Goal: Task Accomplishment & Management: Use online tool/utility

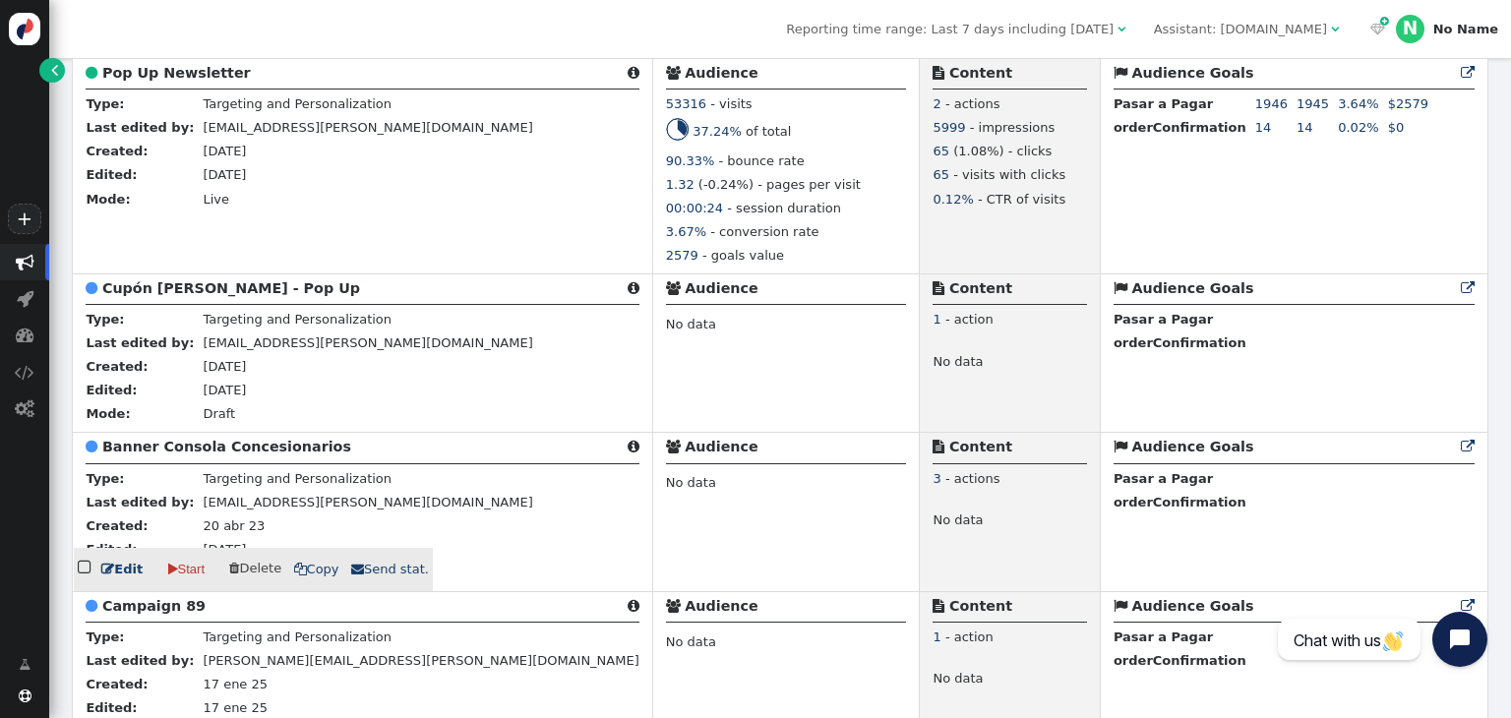
scroll to position [1443, 0]
click at [256, 450] on b "Banner Consola Concesionarios" at bounding box center [226, 446] width 249 height 16
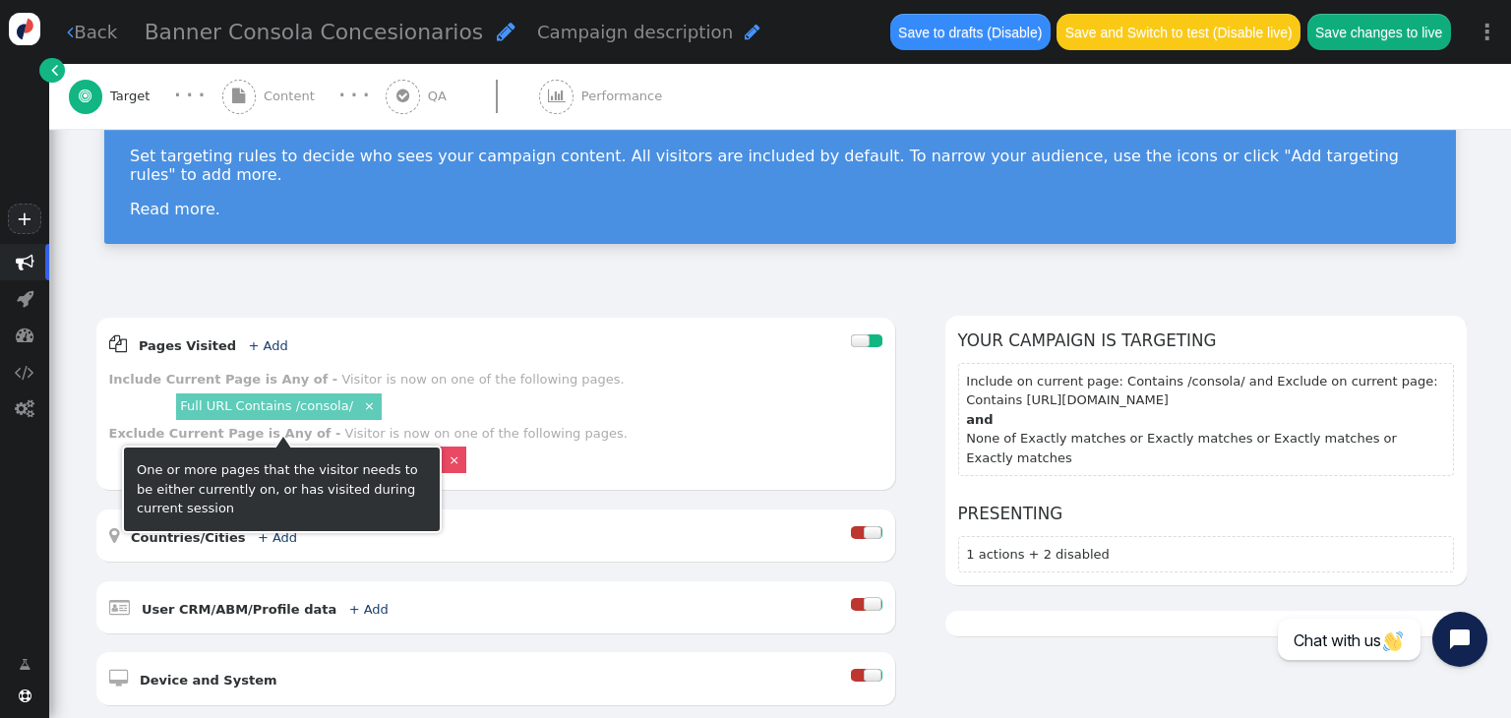
scroll to position [105, 0]
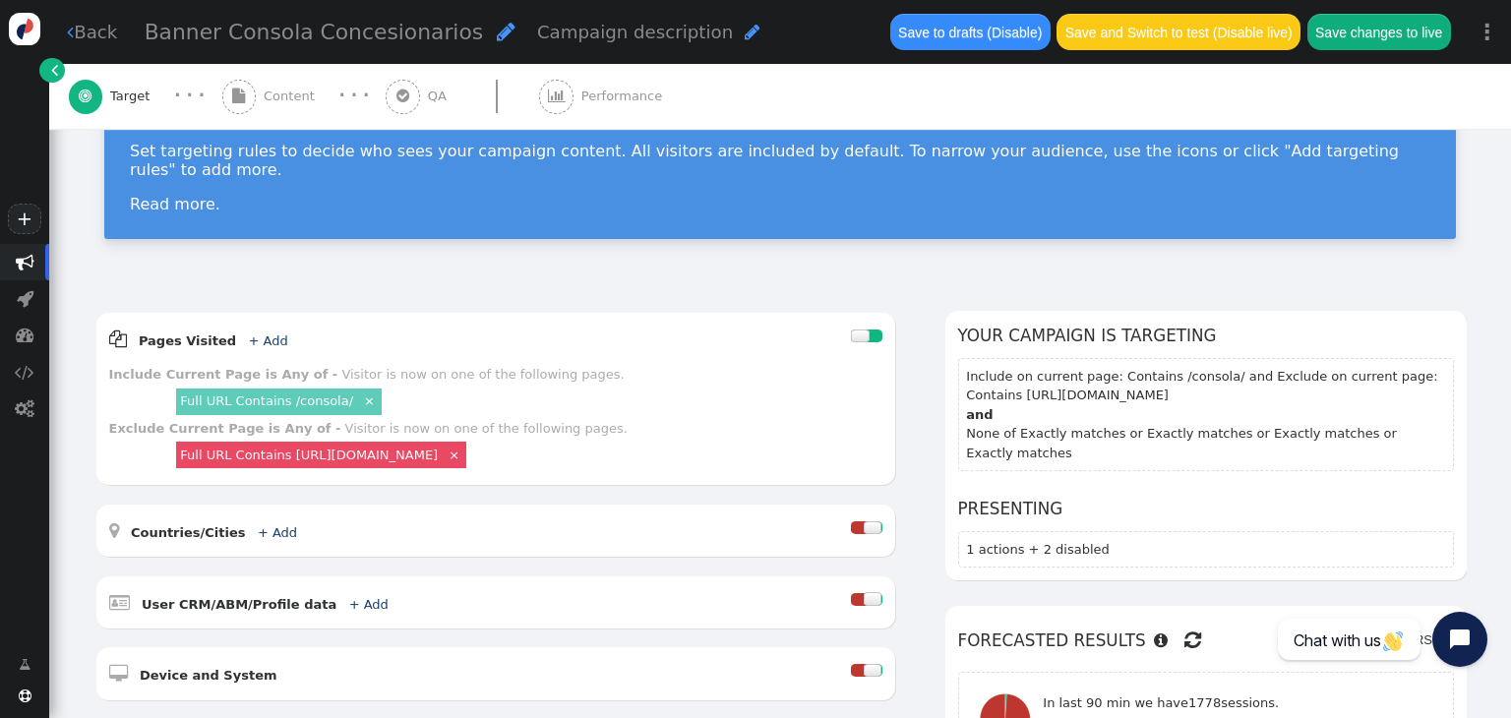
click at [280, 95] on span "Content" at bounding box center [293, 97] width 59 height 20
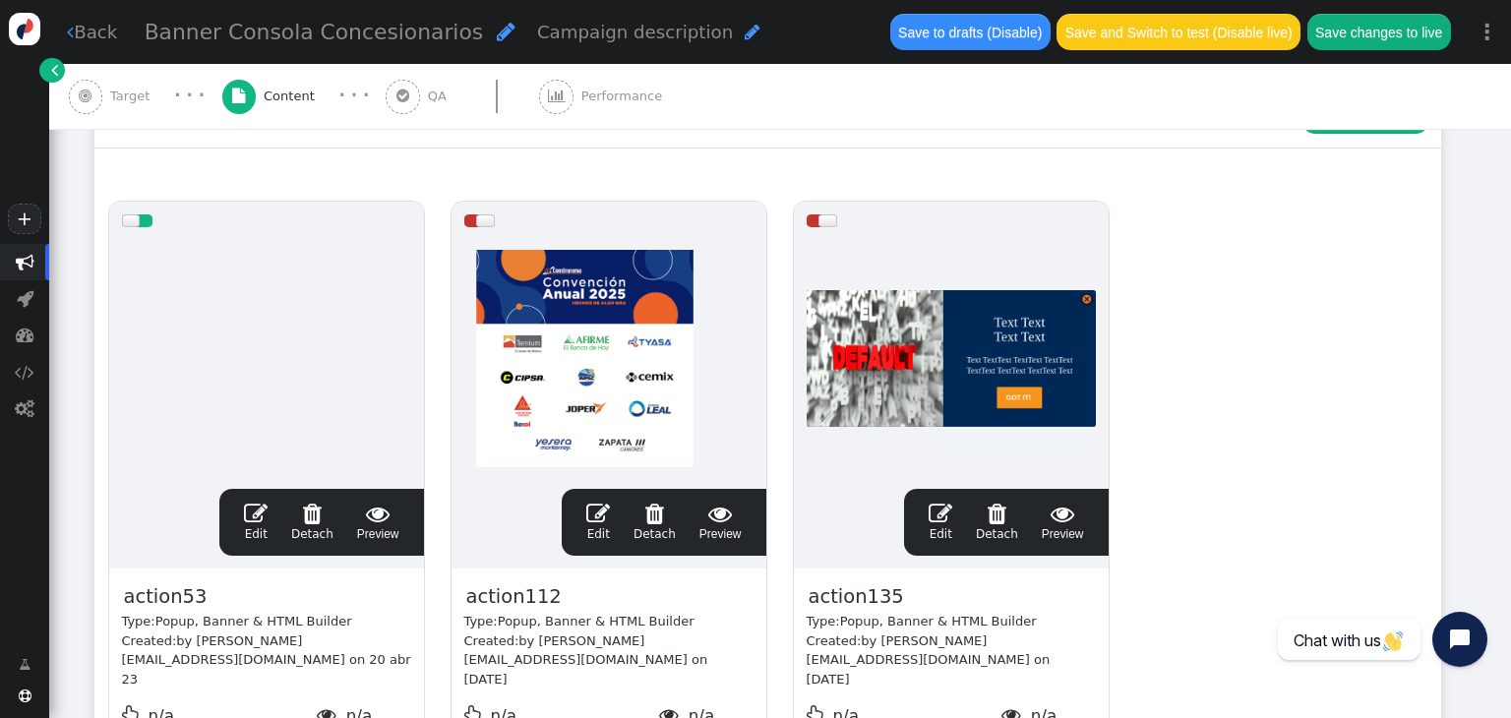
scroll to position [311, 0]
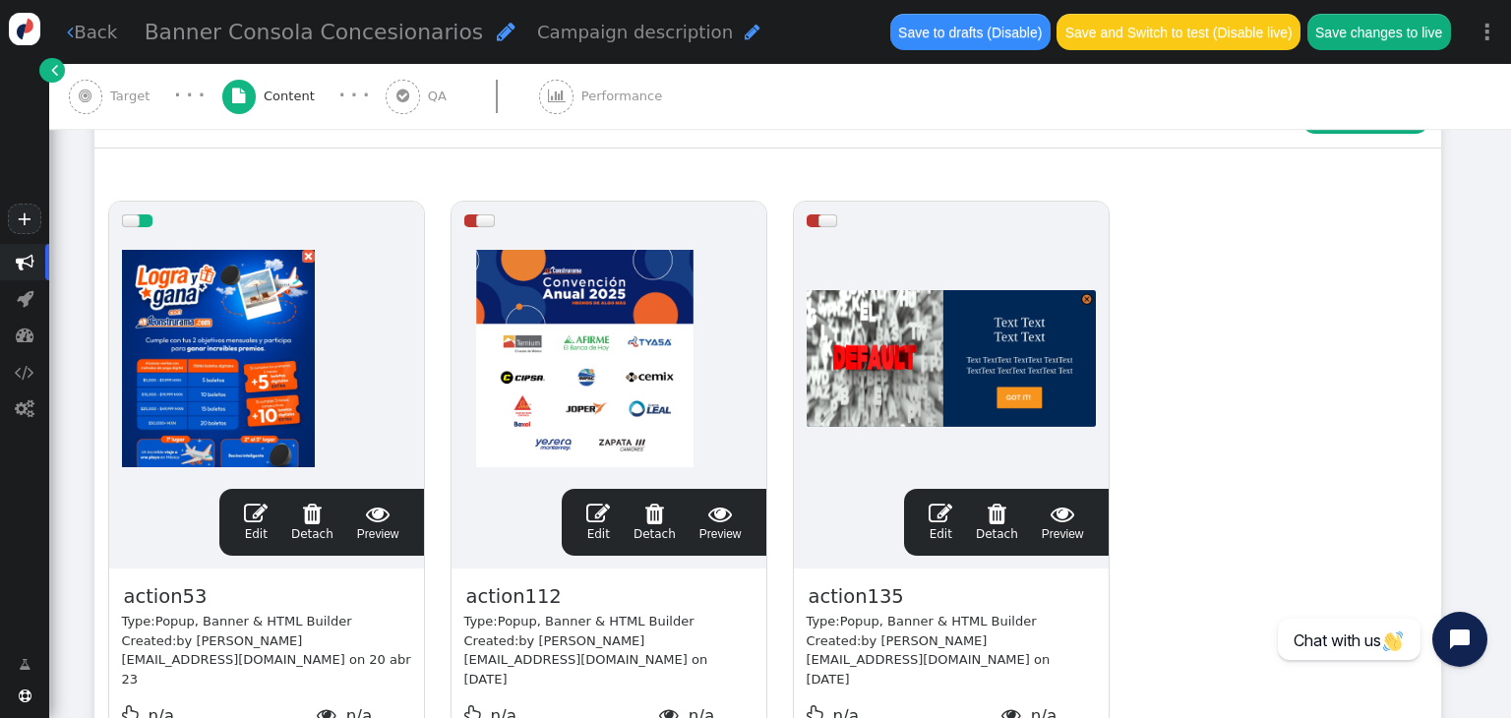
click at [129, 217] on div at bounding box center [131, 220] width 19 height 13
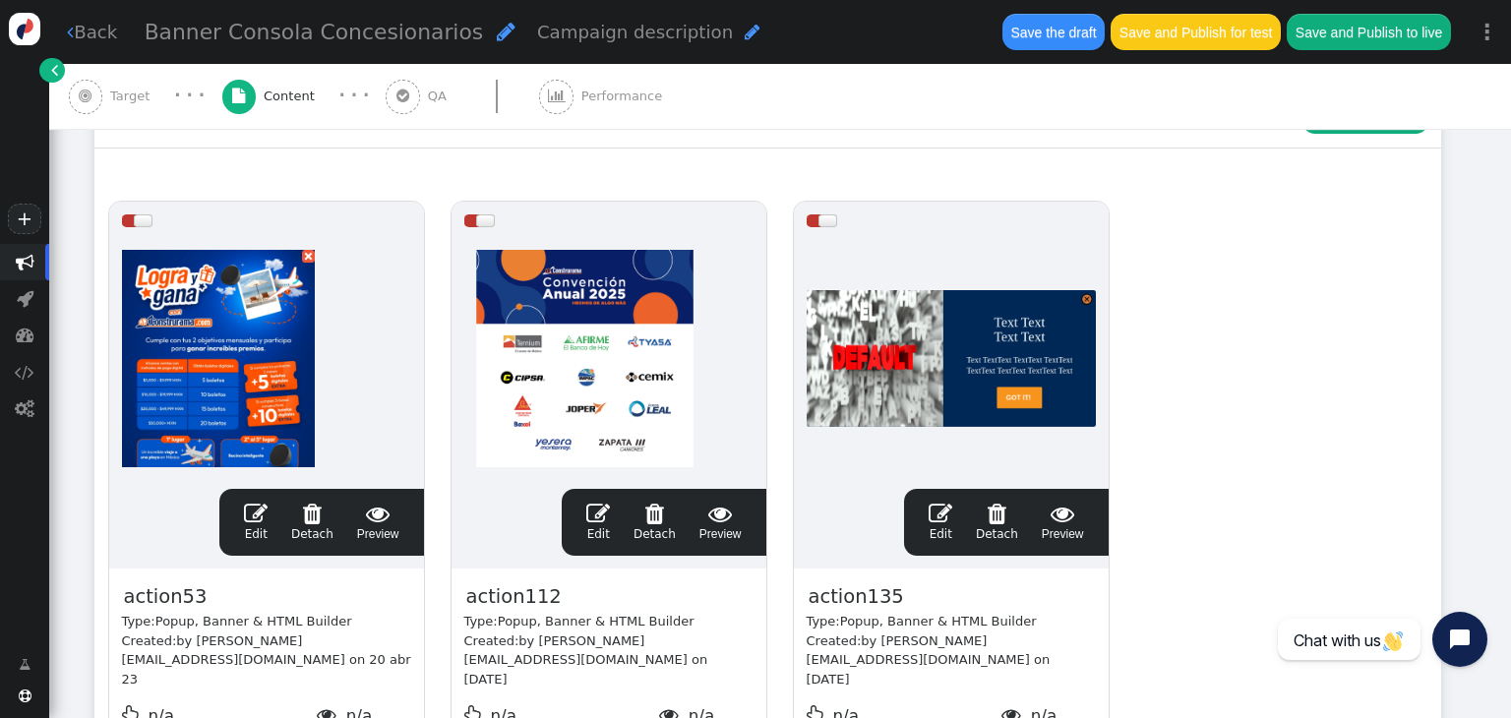
click at [464, 221] on div at bounding box center [472, 220] width 16 height 13
click at [594, 518] on span "" at bounding box center [598, 514] width 24 height 24
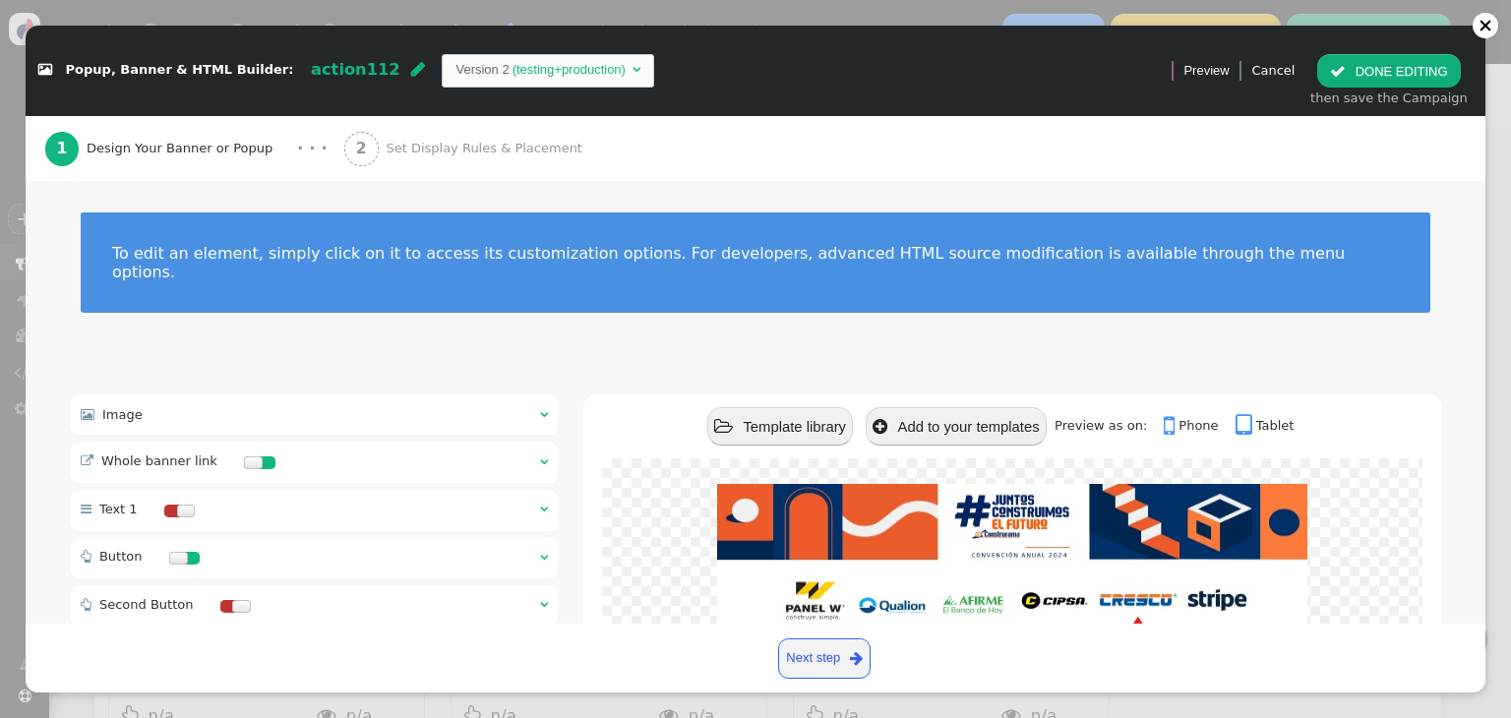
click at [449, 397] on div " Image  " at bounding box center [315, 414] width 488 height 40
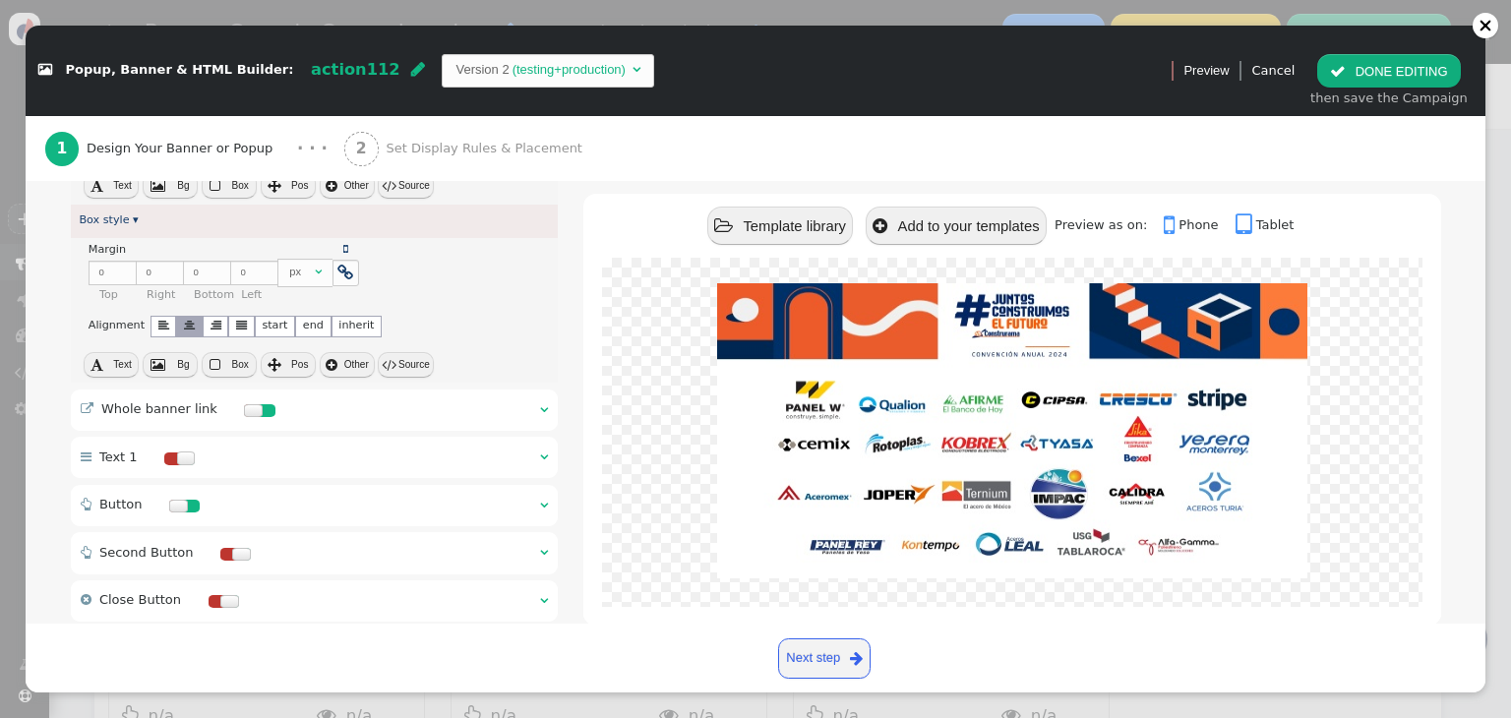
scroll to position [508, 0]
click at [513, 388] on div " Whole banner link  " at bounding box center [315, 408] width 488 height 41
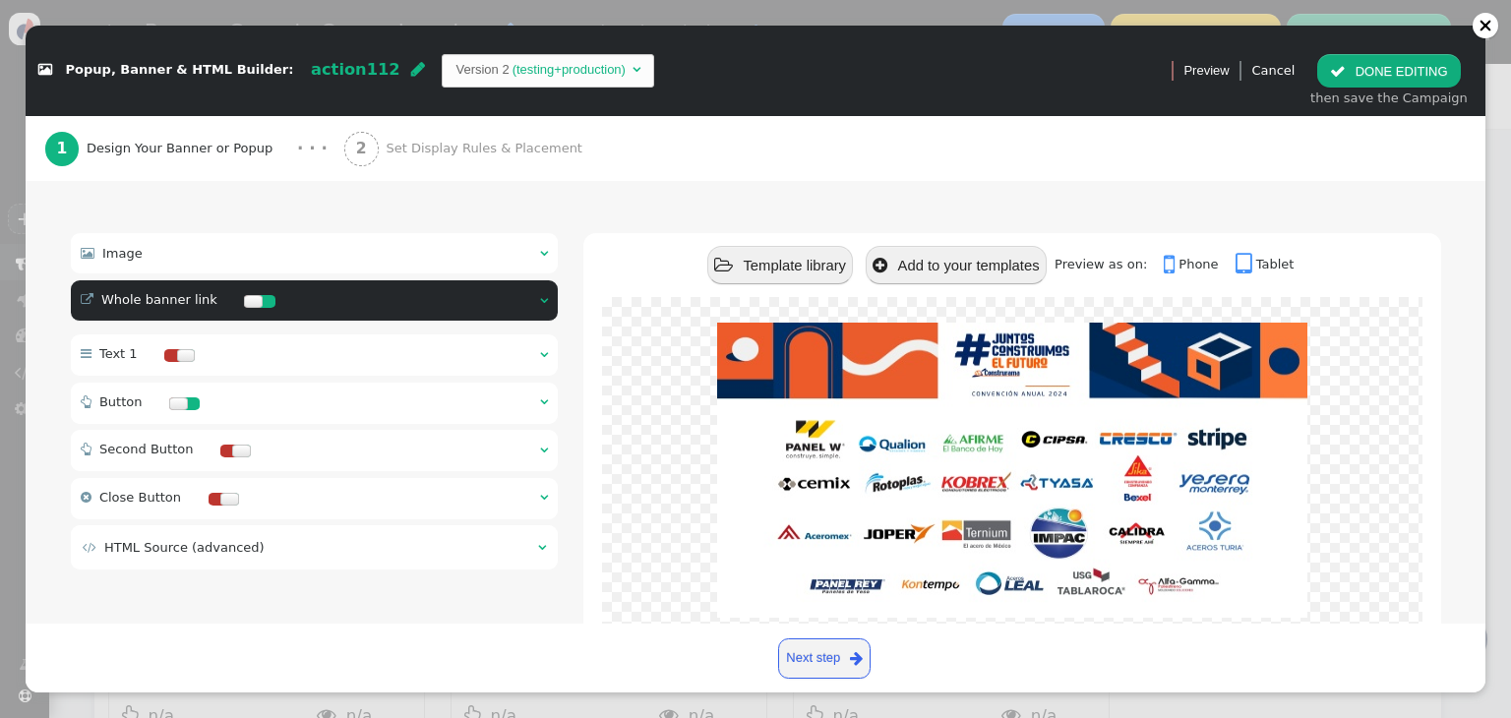
scroll to position [159, 0]
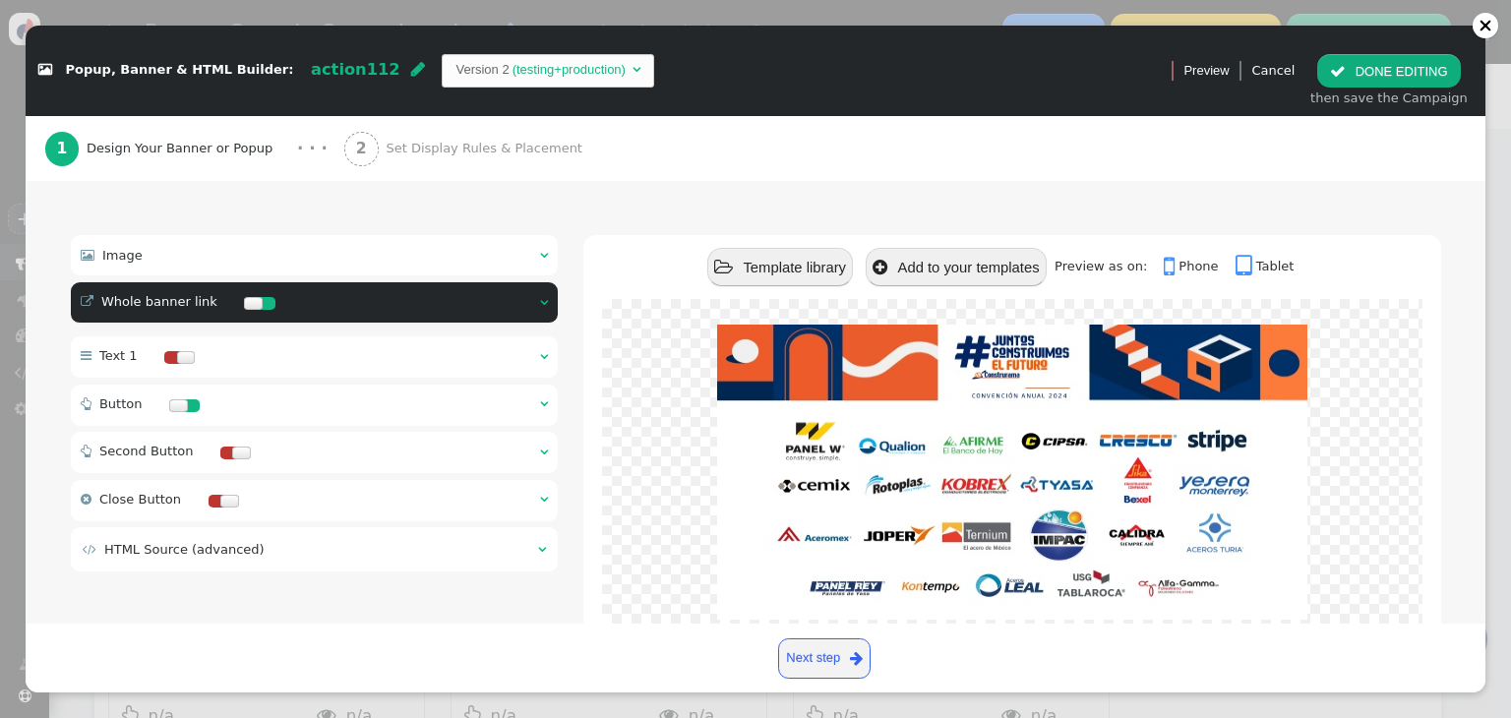
click at [528, 286] on div " Whole banner link  " at bounding box center [315, 302] width 488 height 41
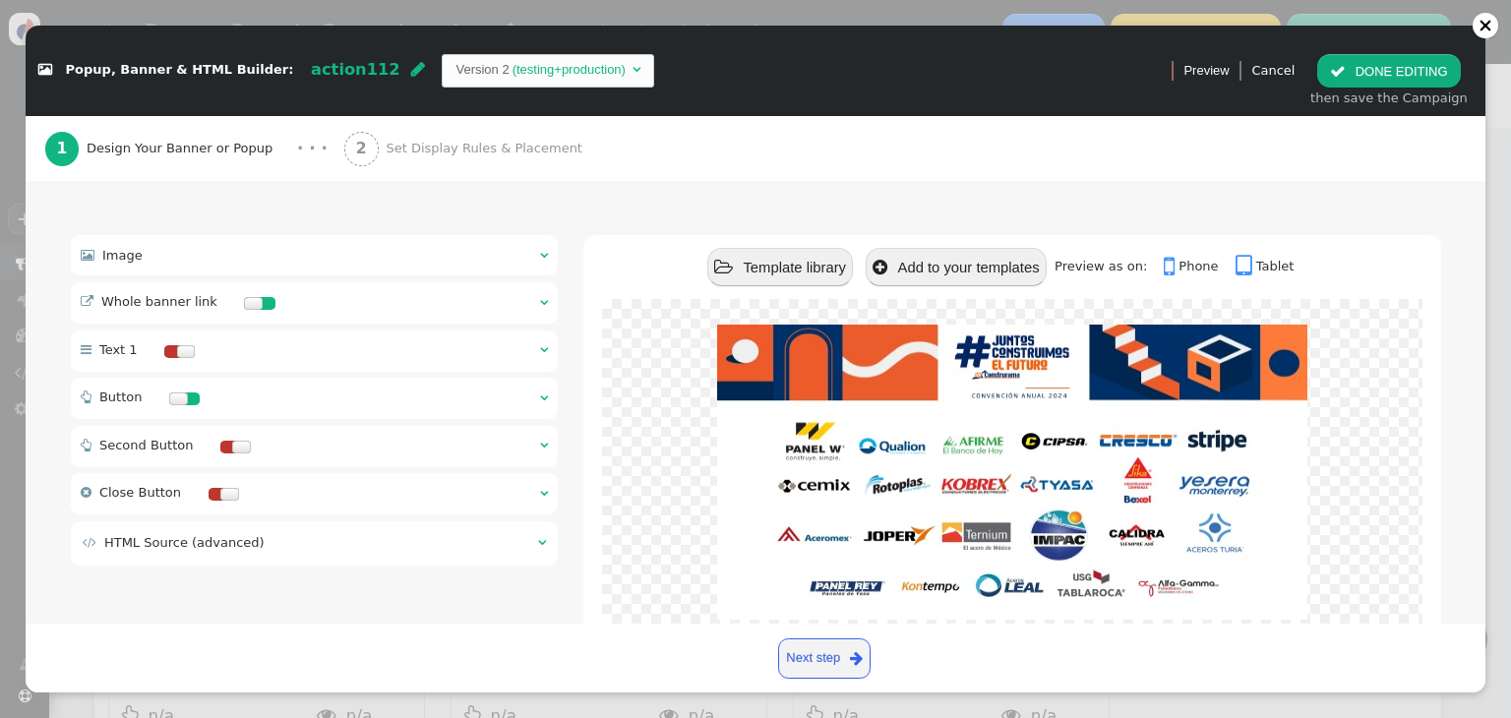
click at [528, 286] on div " Whole banner link  " at bounding box center [315, 302] width 488 height 41
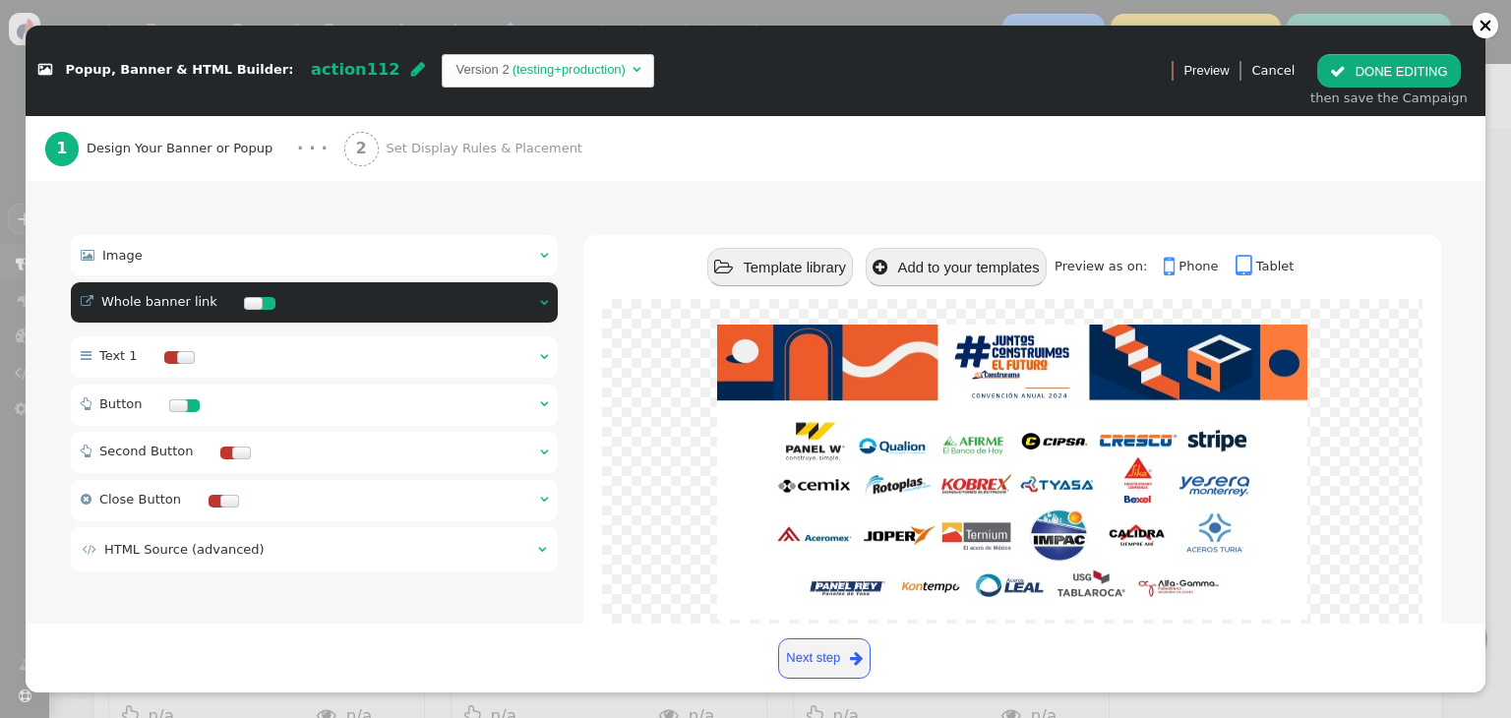
click at [246, 297] on div at bounding box center [253, 303] width 19 height 13
click at [257, 297] on div at bounding box center [266, 303] width 19 height 13
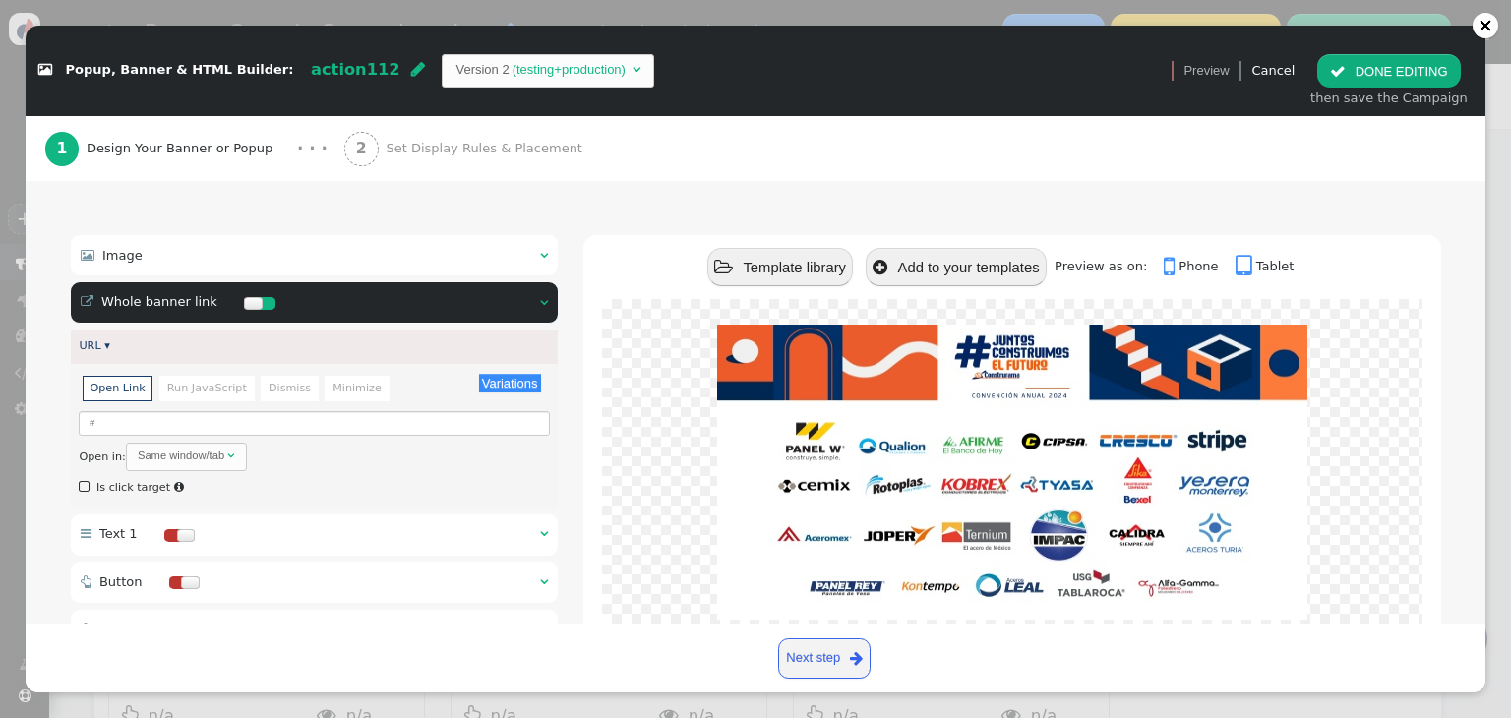
click at [242, 283] on div at bounding box center [259, 302] width 51 height 39
click at [244, 297] on div at bounding box center [253, 303] width 19 height 13
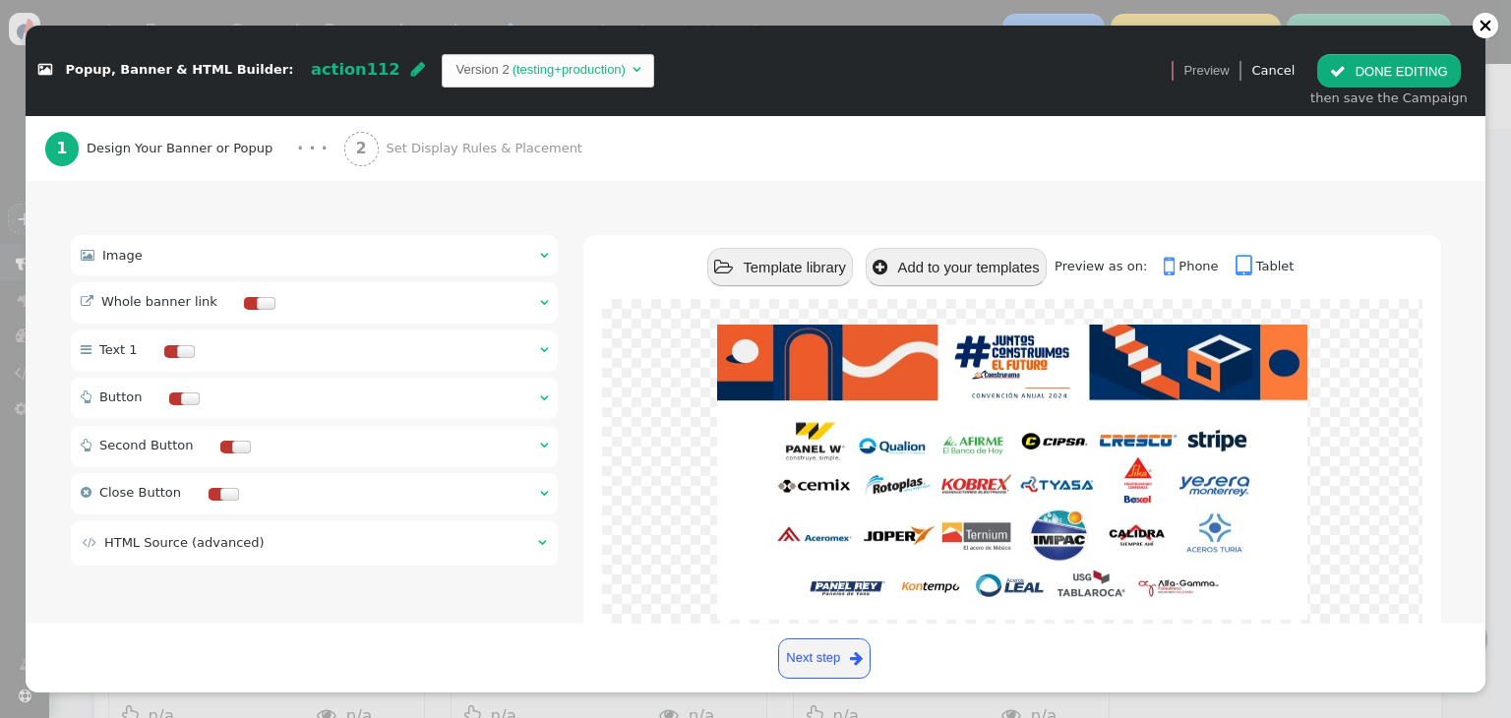
click at [448, 235] on div " Image  " at bounding box center [315, 255] width 488 height 40
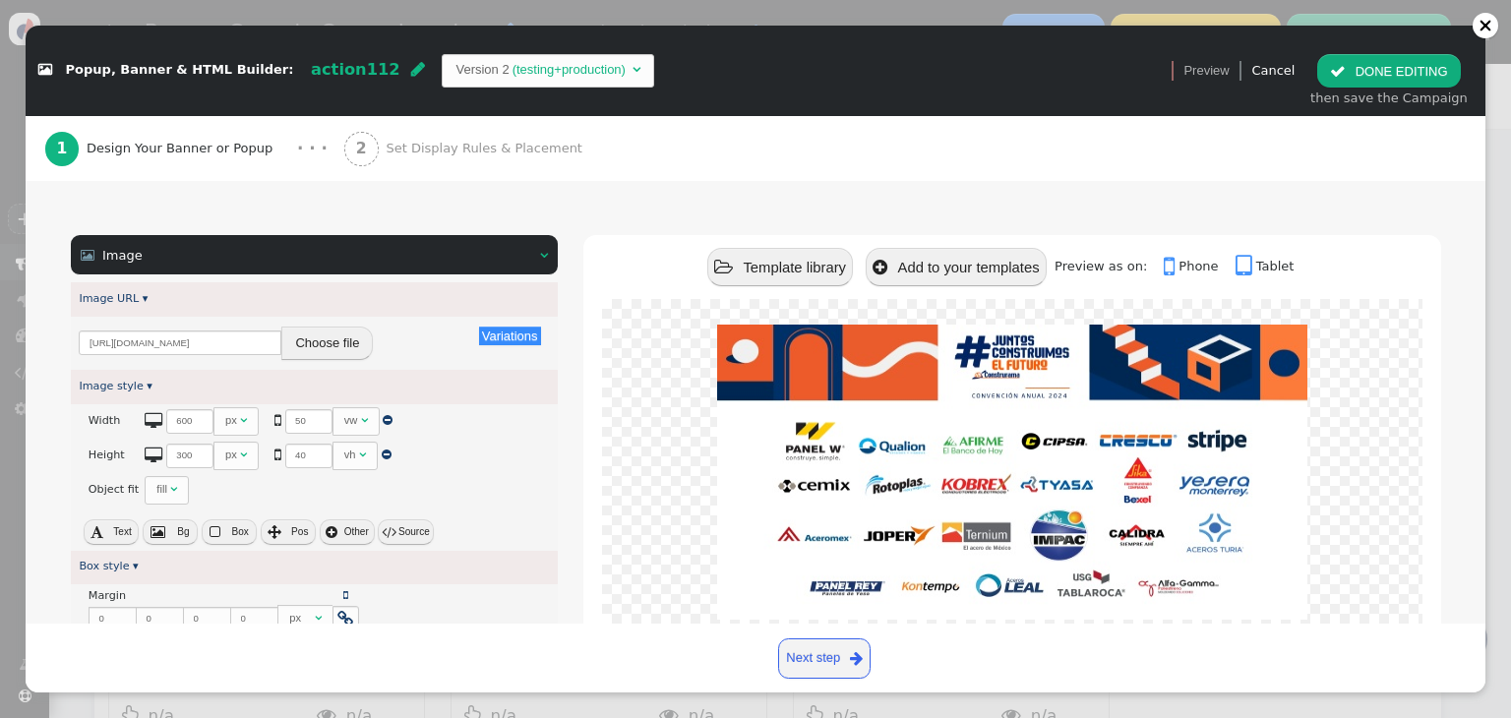
click at [354, 327] on button "Choose file" at bounding box center [326, 343] width 91 height 33
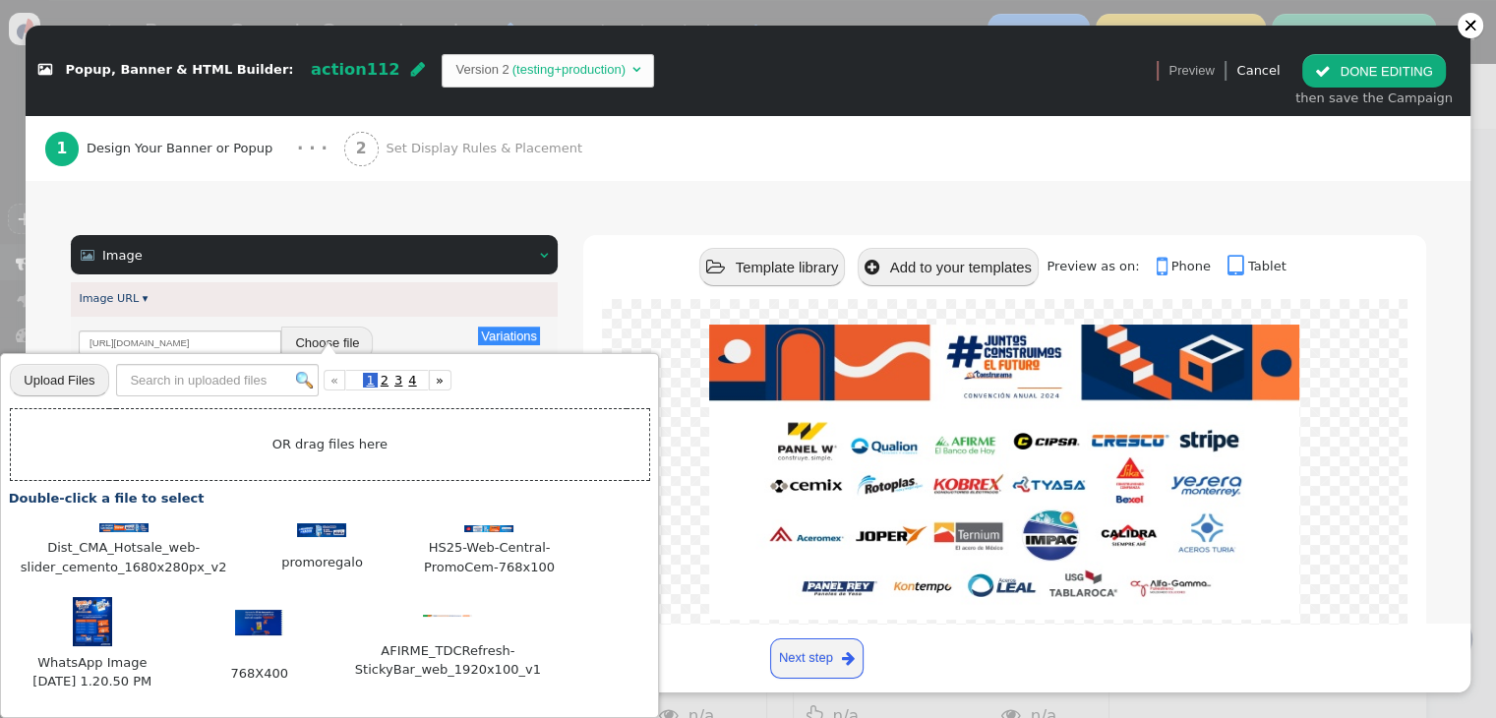
click at [334, 459] on td "OR drag files here" at bounding box center [329, 445] width 639 height 72
click at [75, 379] on input "file" at bounding box center [59, 379] width 98 height 35
type input "C:\fakepath\006 Bannerscma_socios-1080x1080.png"
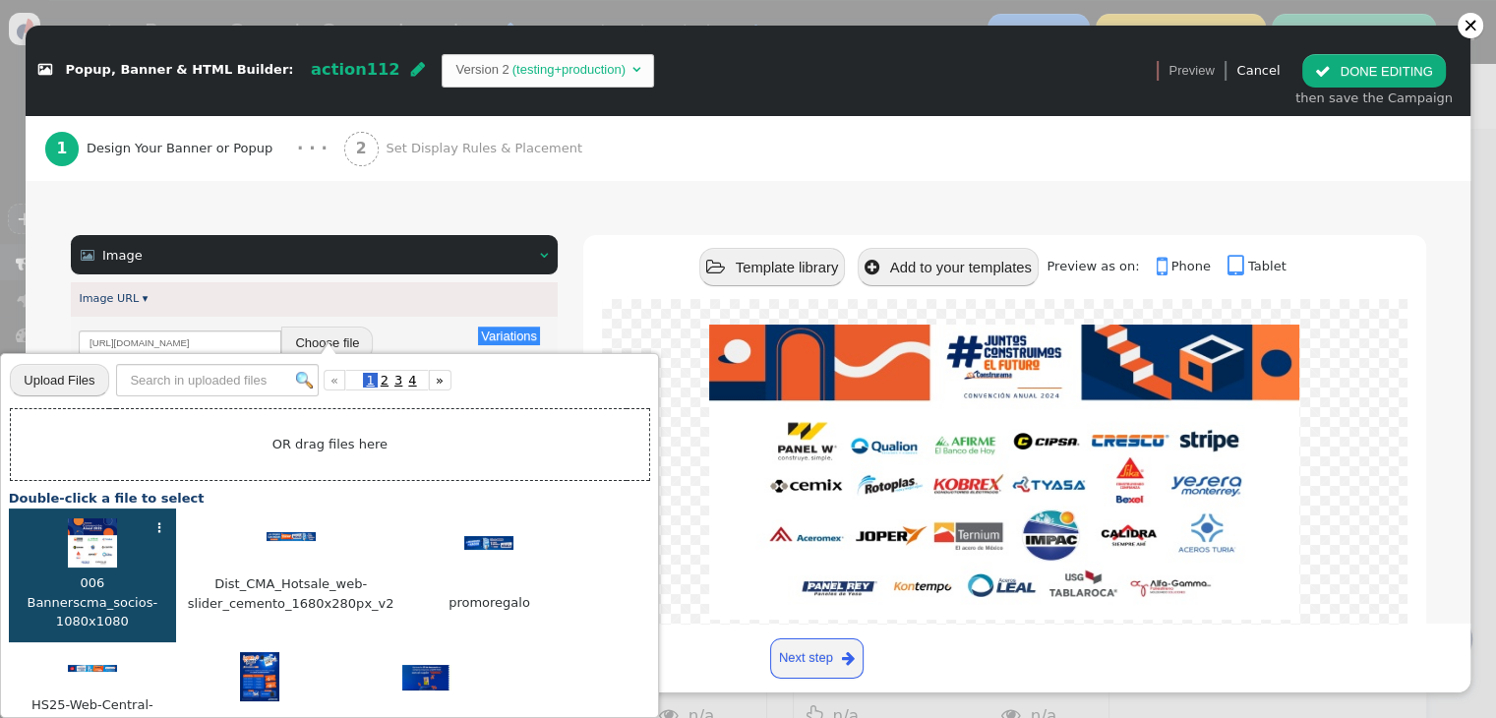
click at [98, 544] on img at bounding box center [92, 542] width 49 height 49
type input "[URL][DOMAIN_NAME]"
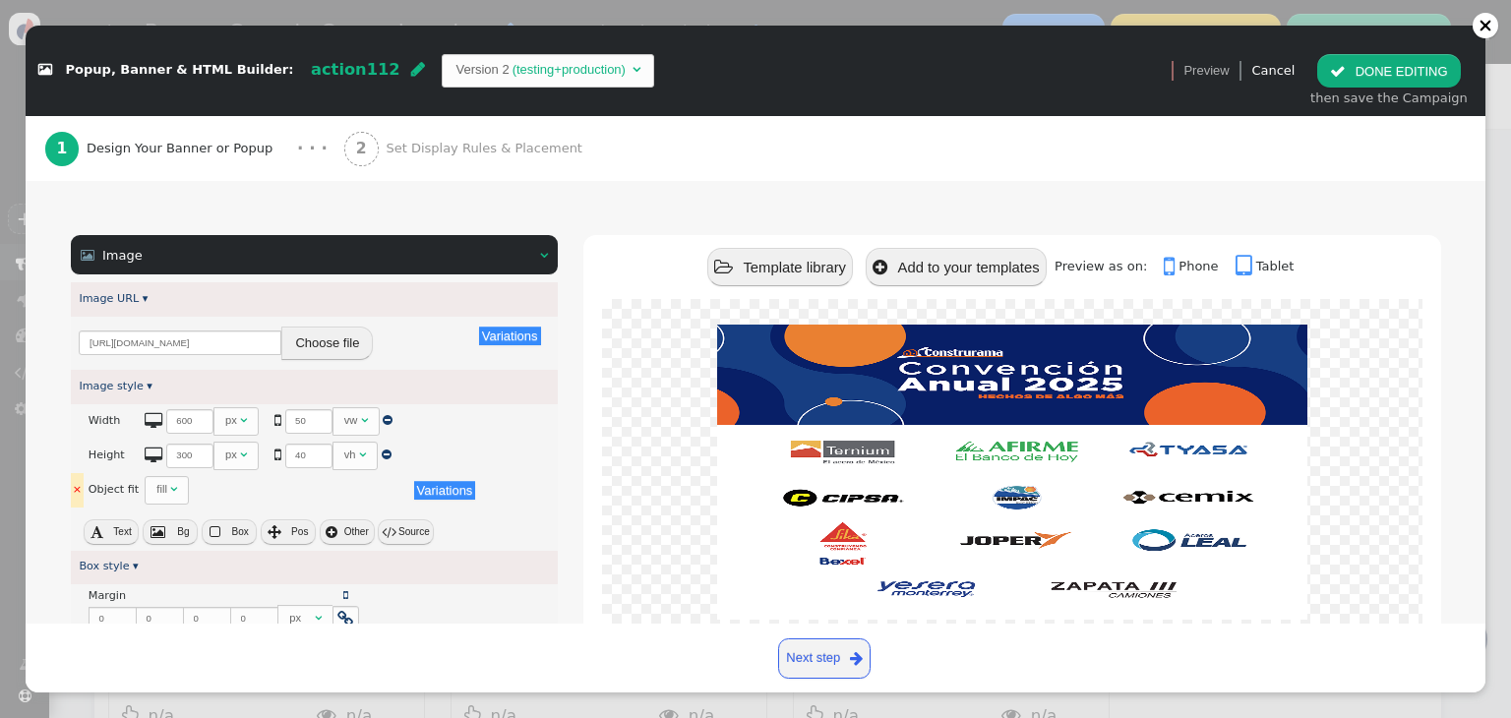
click at [161, 481] on div "fill" at bounding box center [163, 489] width 14 height 17
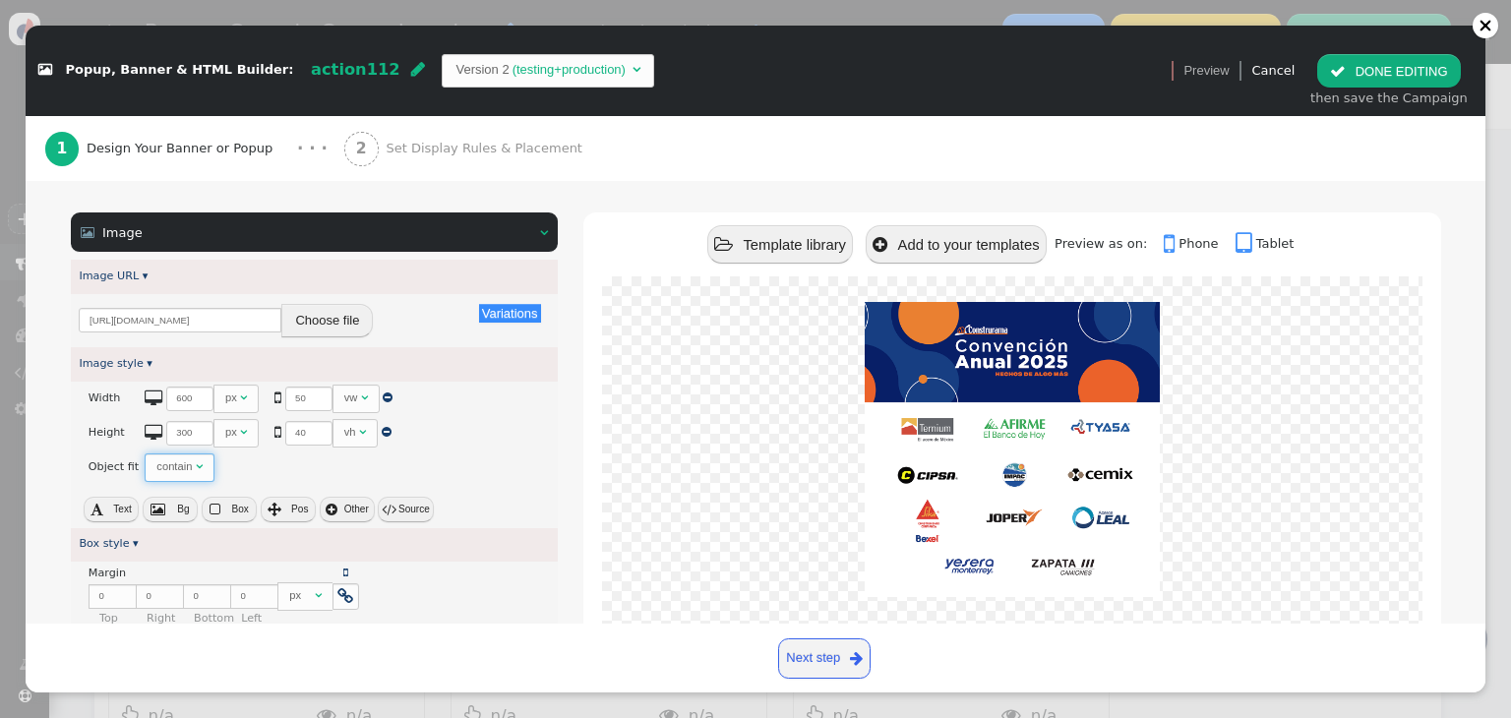
scroll to position [181, 0]
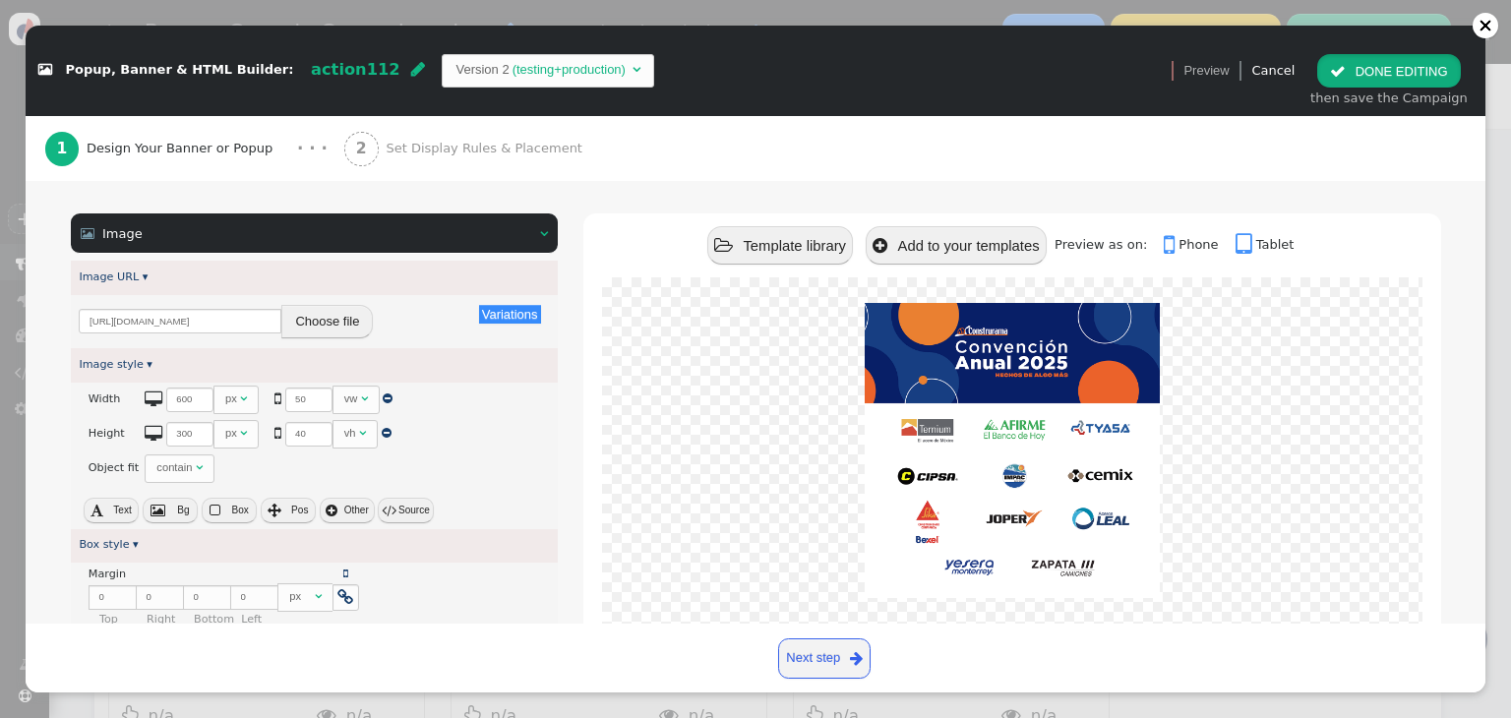
click at [1361, 76] on button " DONE EDITING" at bounding box center [1388, 70] width 143 height 33
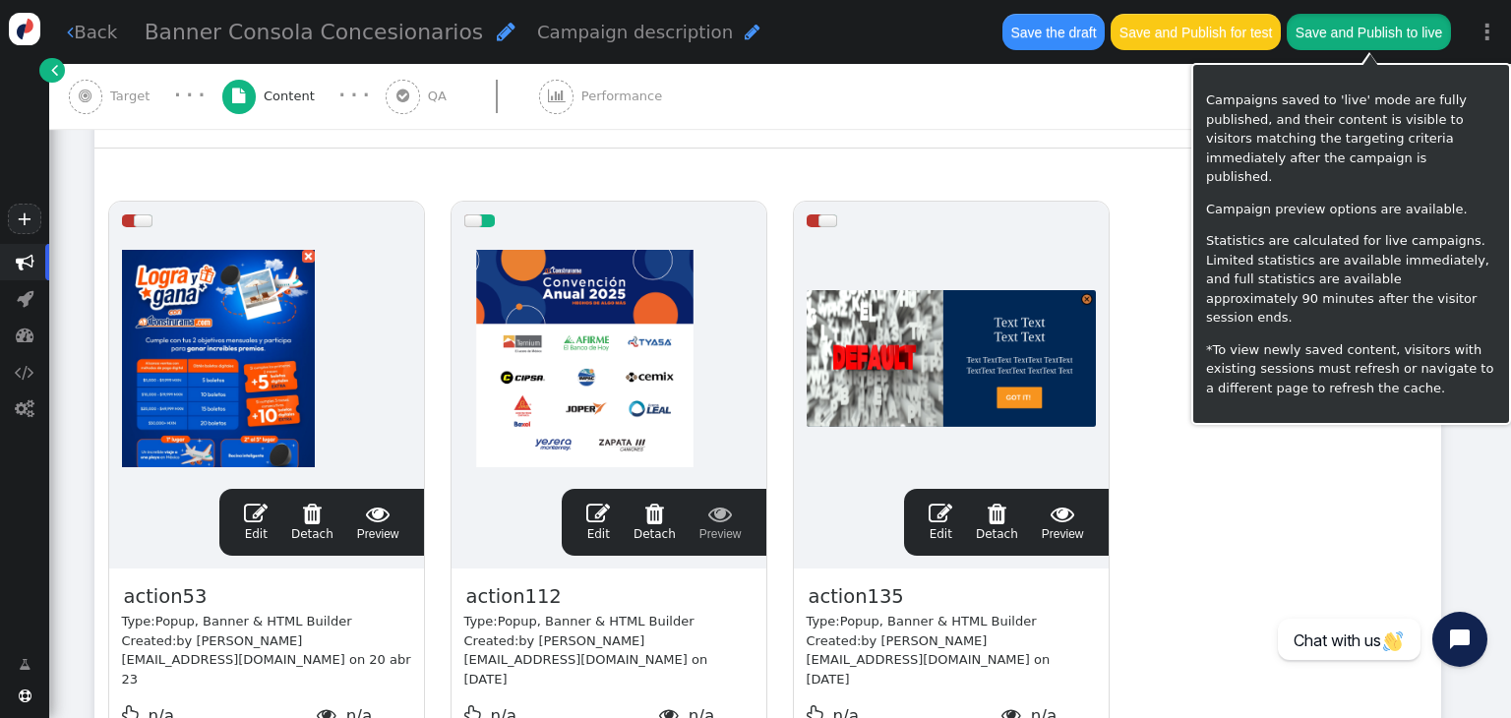
click at [1334, 45] on button "Save and Publish to live" at bounding box center [1368, 31] width 163 height 35
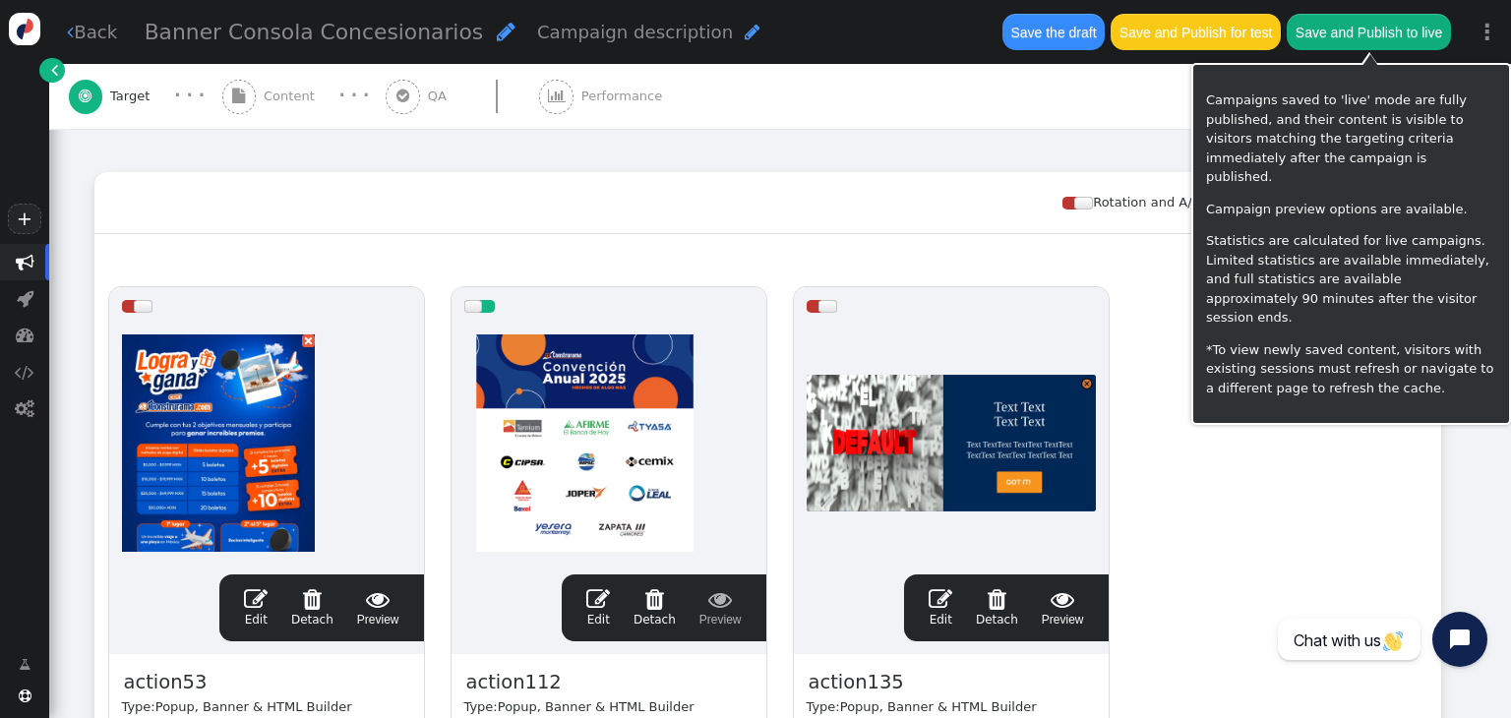
scroll to position [314, 0]
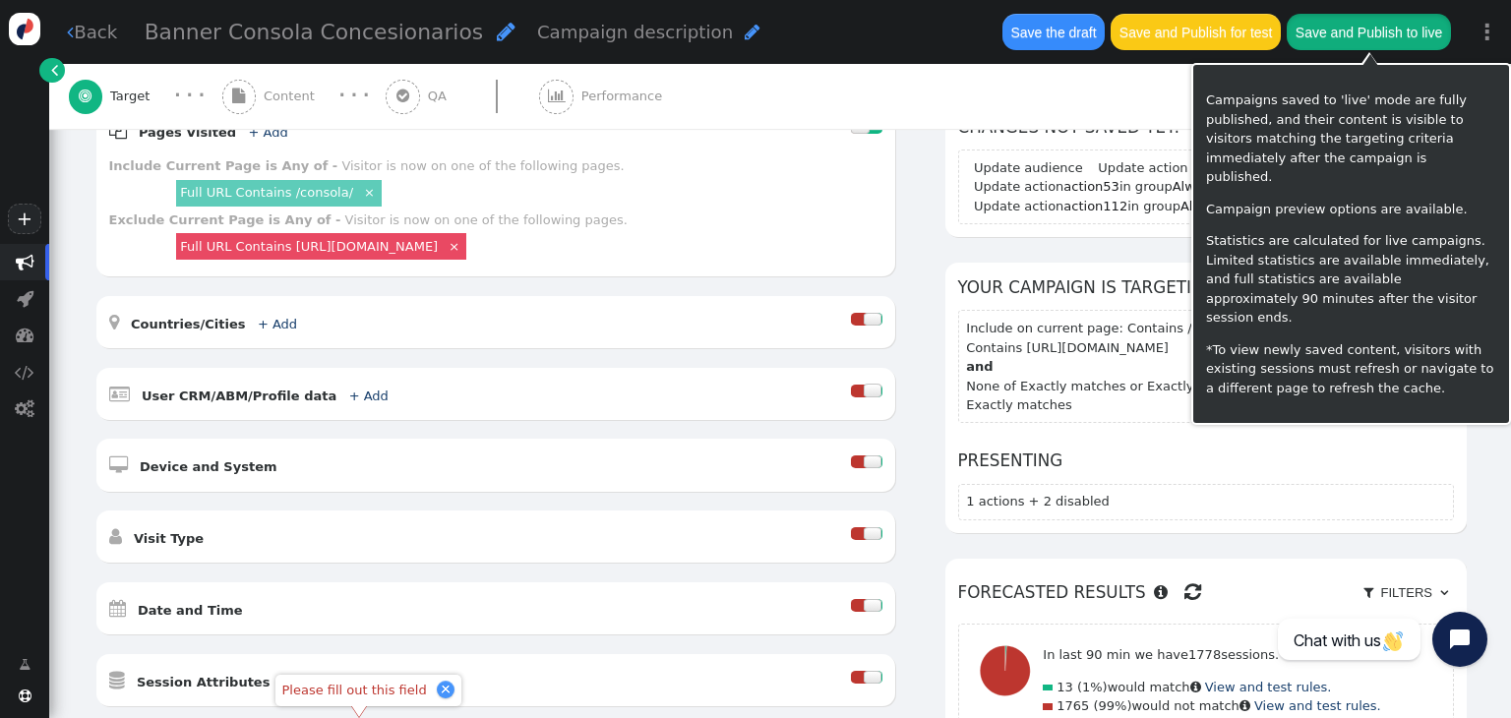
click at [1332, 32] on button "Save and Publish to live" at bounding box center [1368, 31] width 163 height 35
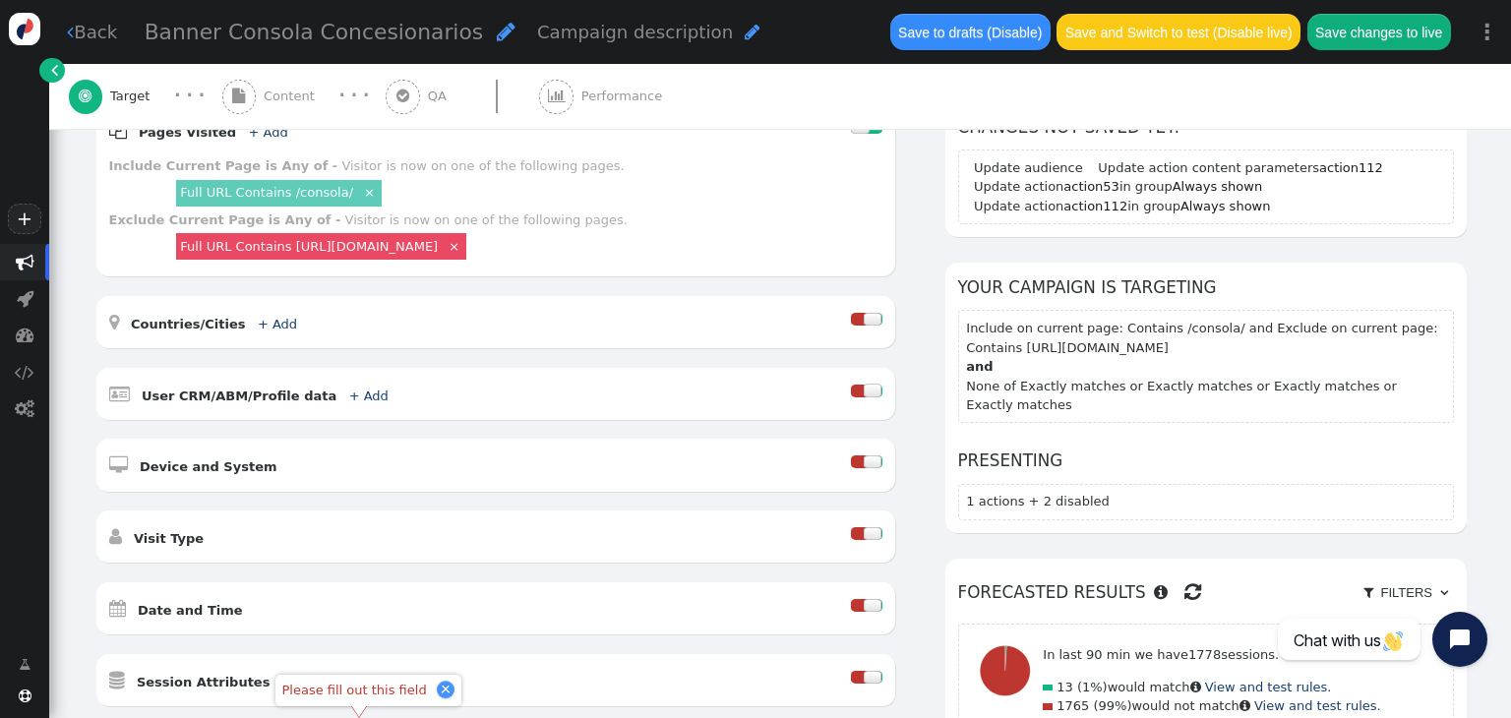
scroll to position [0, 0]
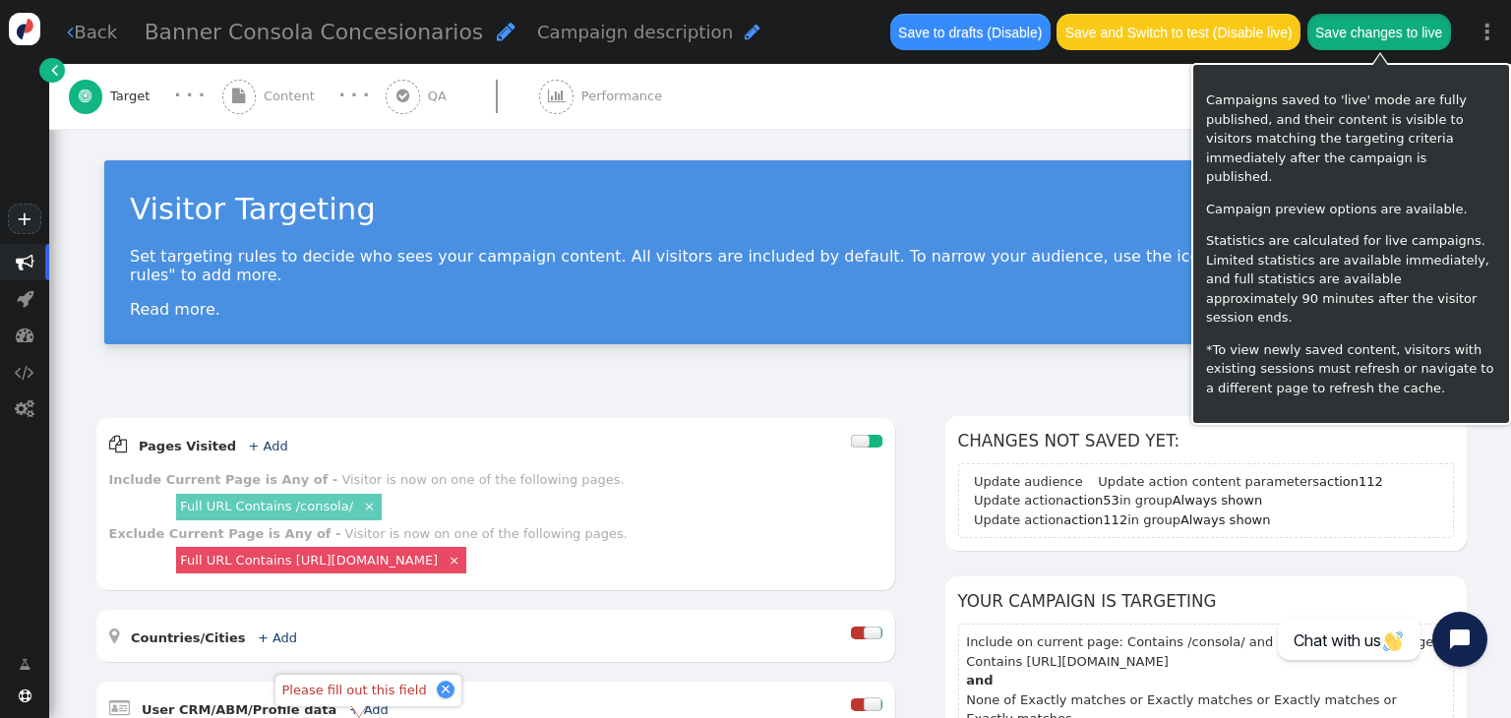
click at [1333, 36] on button "Save changes to live" at bounding box center [1379, 31] width 144 height 35
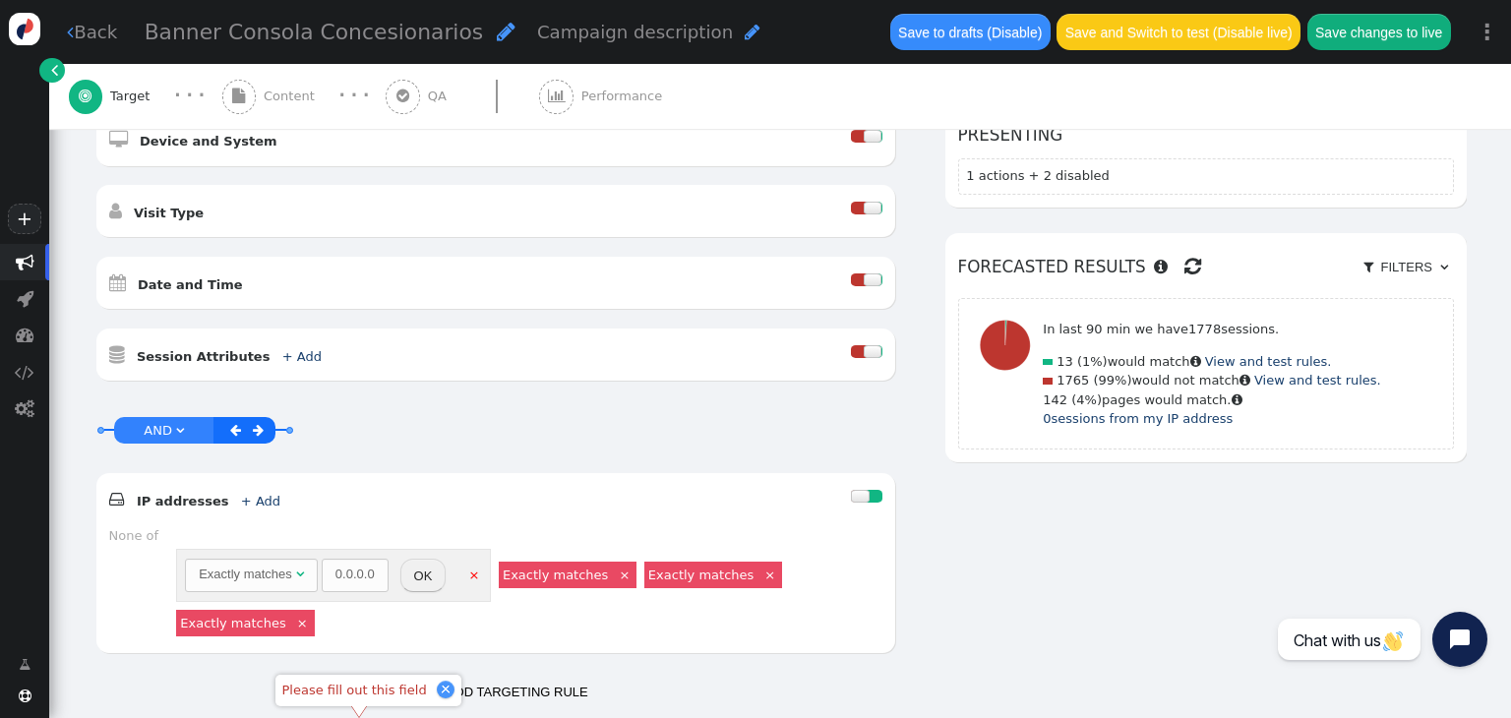
scroll to position [641, 0]
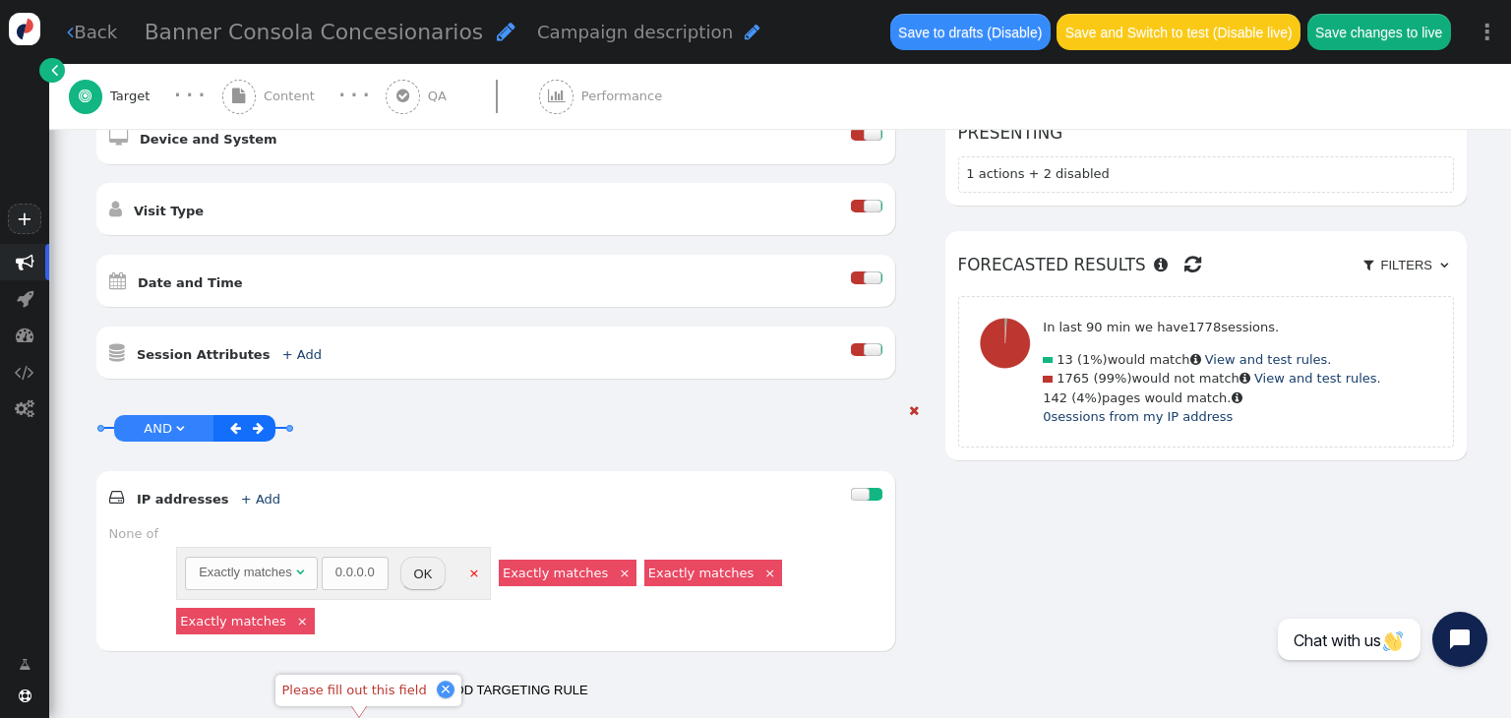
click at [851, 488] on div at bounding box center [860, 494] width 19 height 13
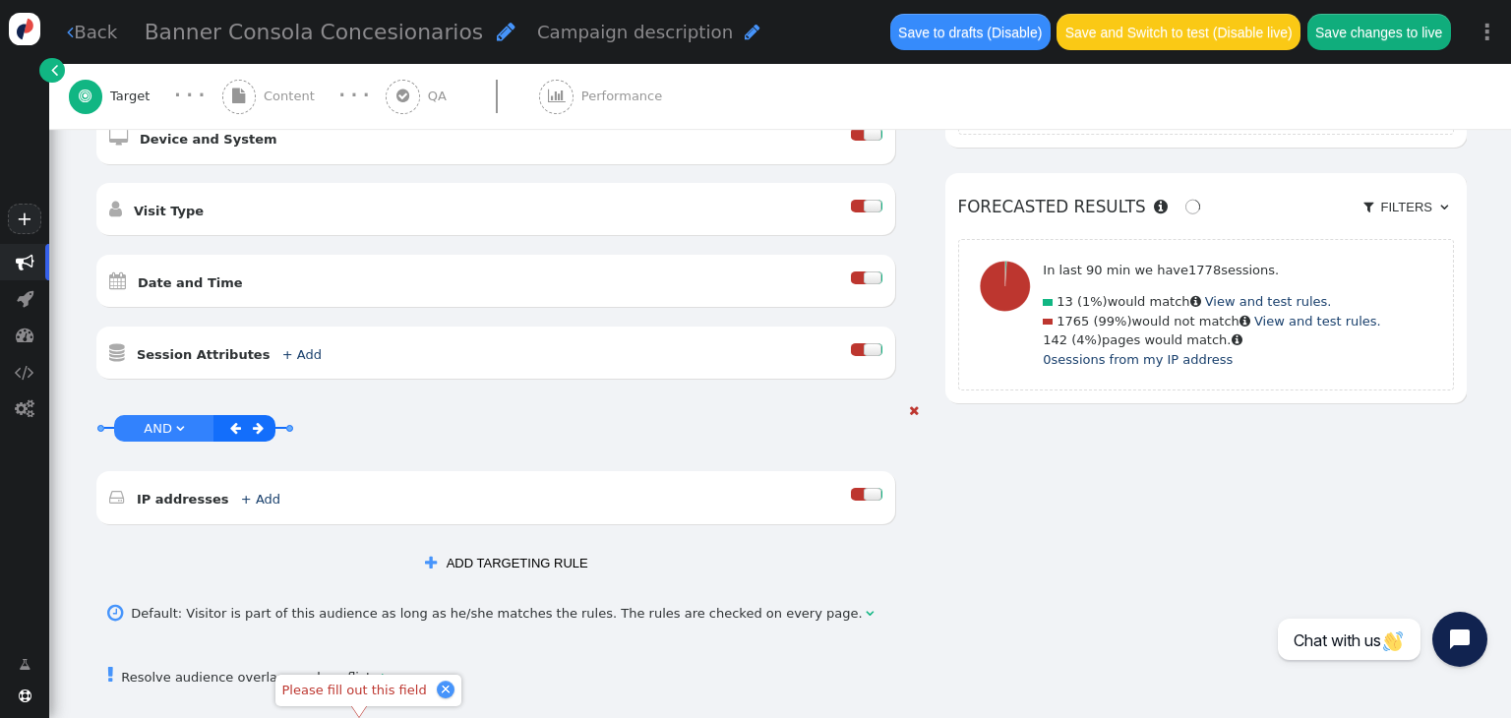
scroll to position [63, 0]
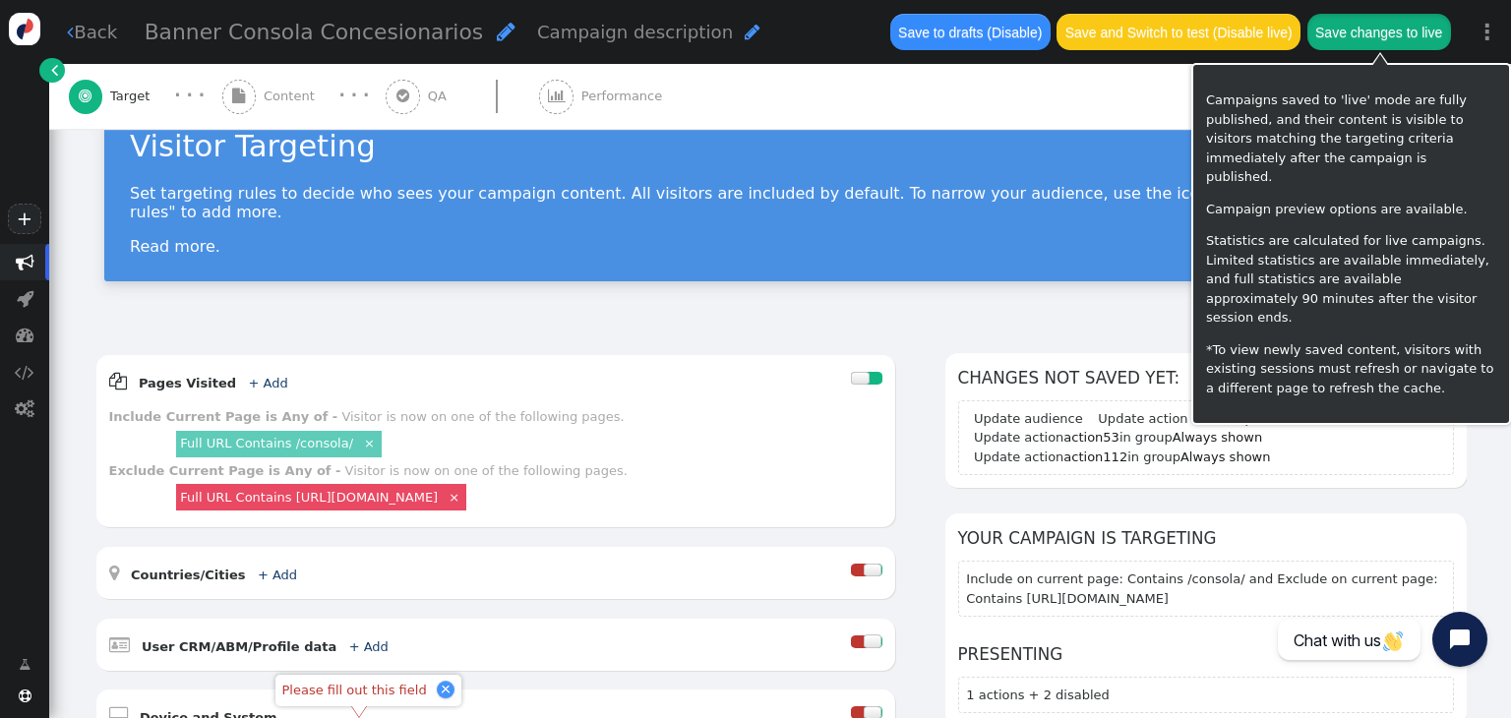
click at [1330, 41] on button "Save changes to live" at bounding box center [1379, 31] width 144 height 35
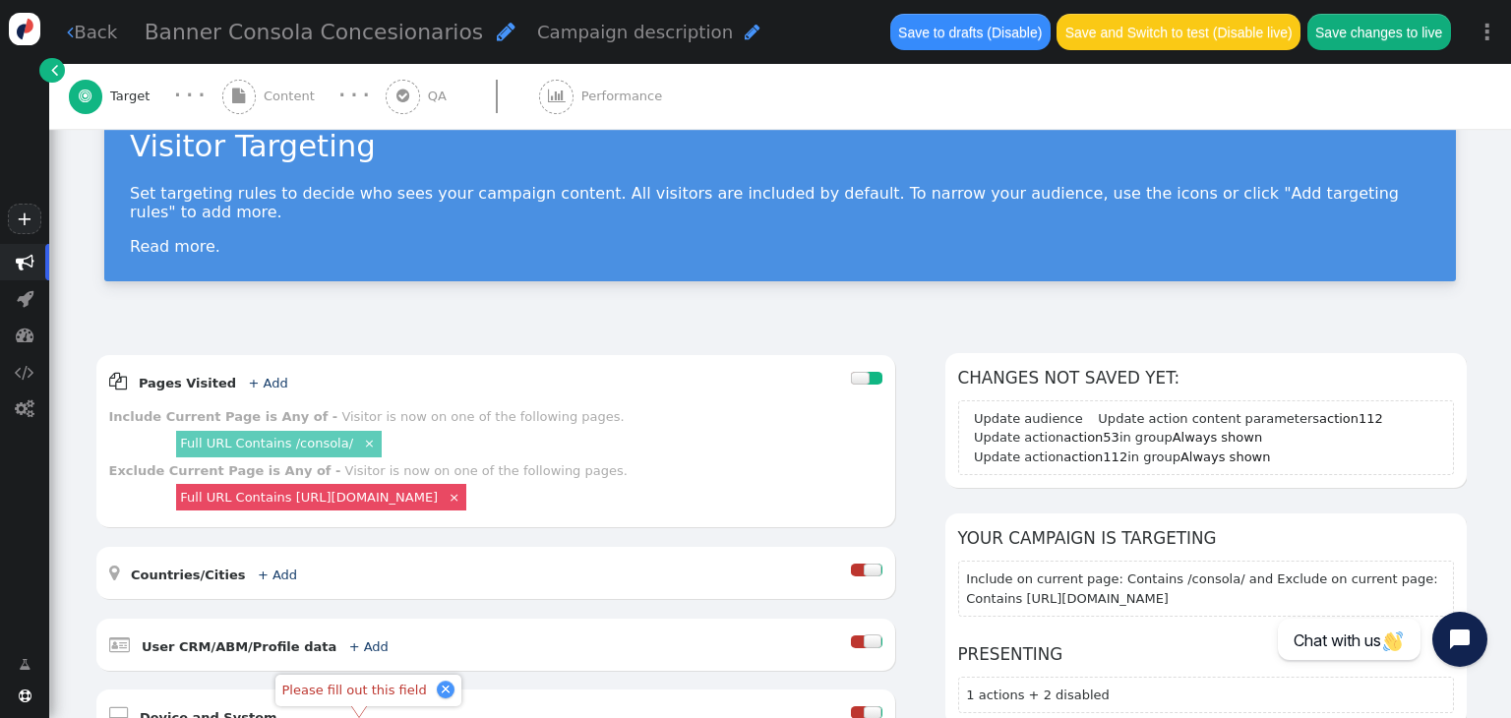
scroll to position [878, 0]
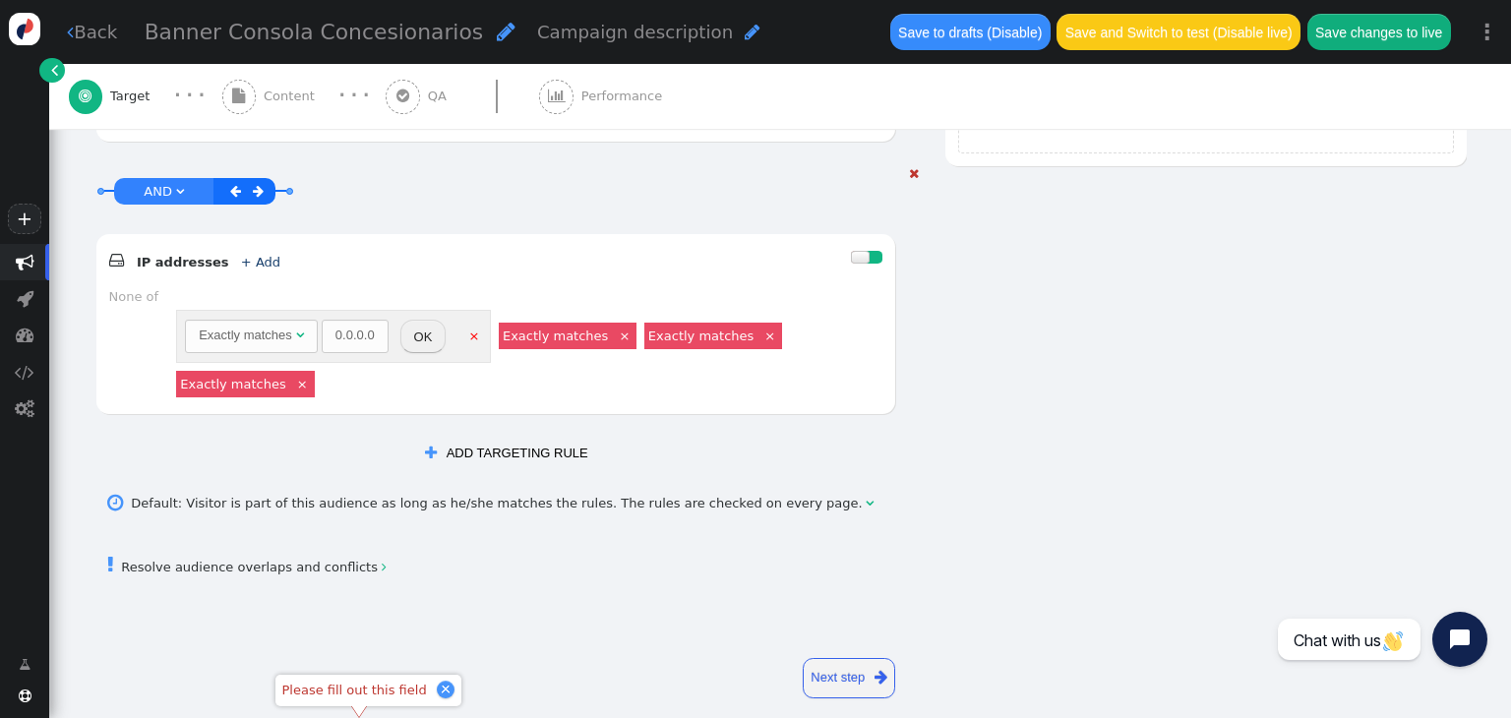
click at [476, 327] on link "×" at bounding box center [474, 335] width 17 height 17
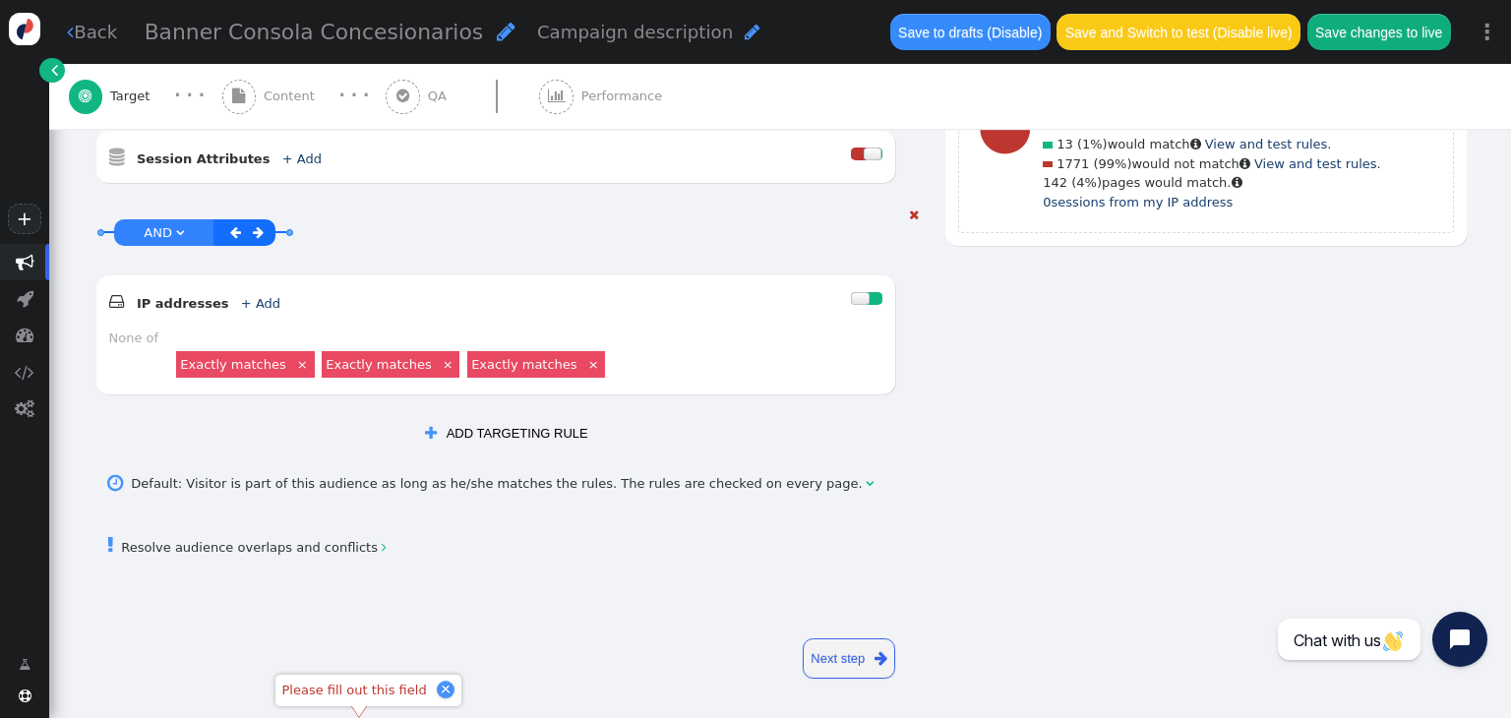
scroll to position [818, 0]
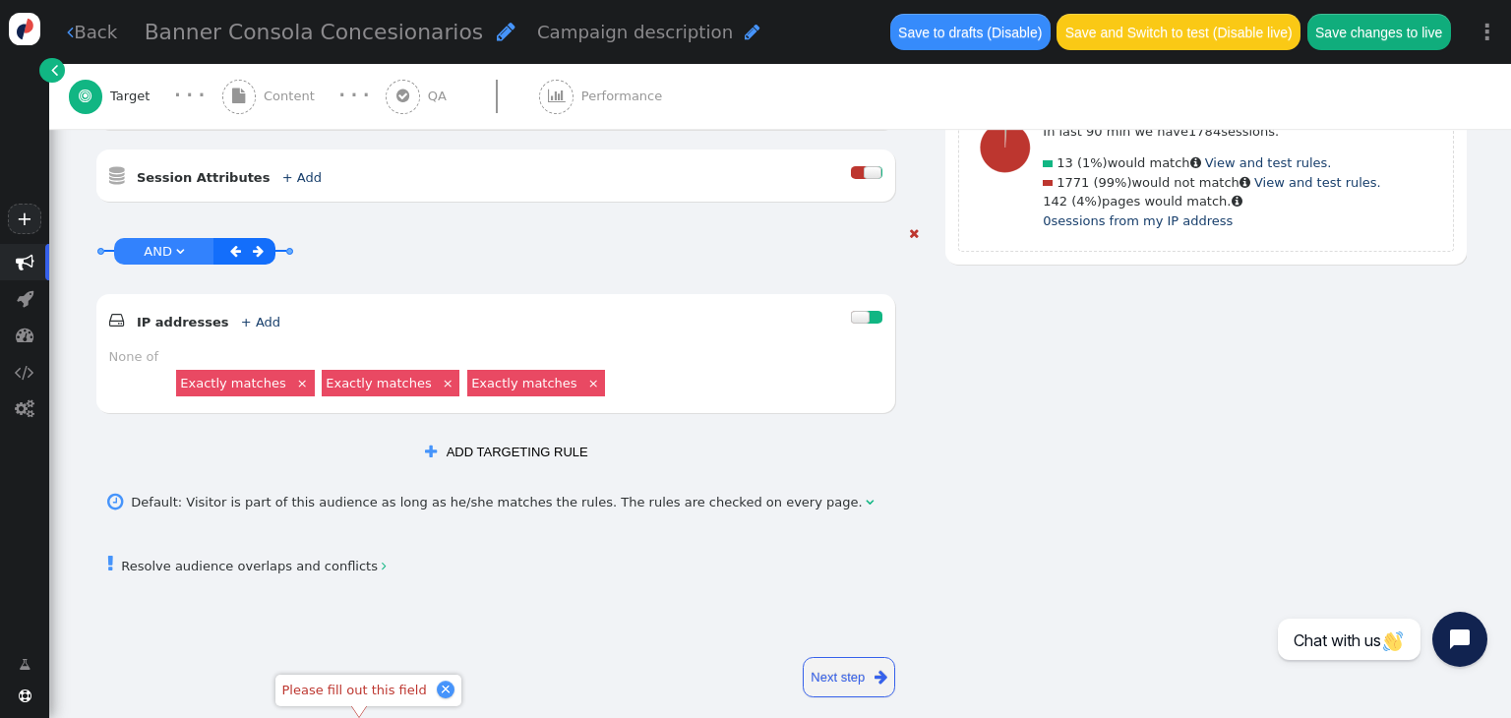
click at [294, 374] on link "×" at bounding box center [302, 382] width 17 height 17
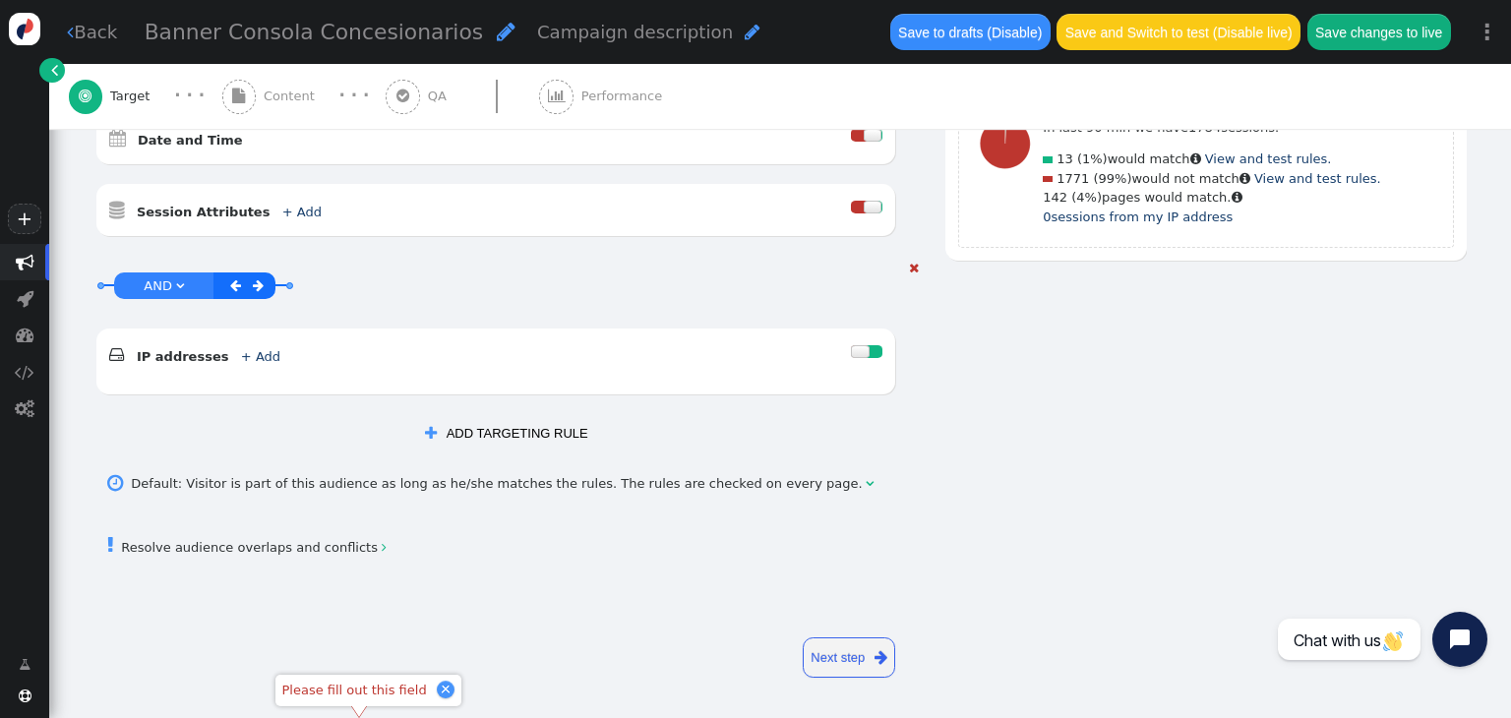
scroll to position [764, 0]
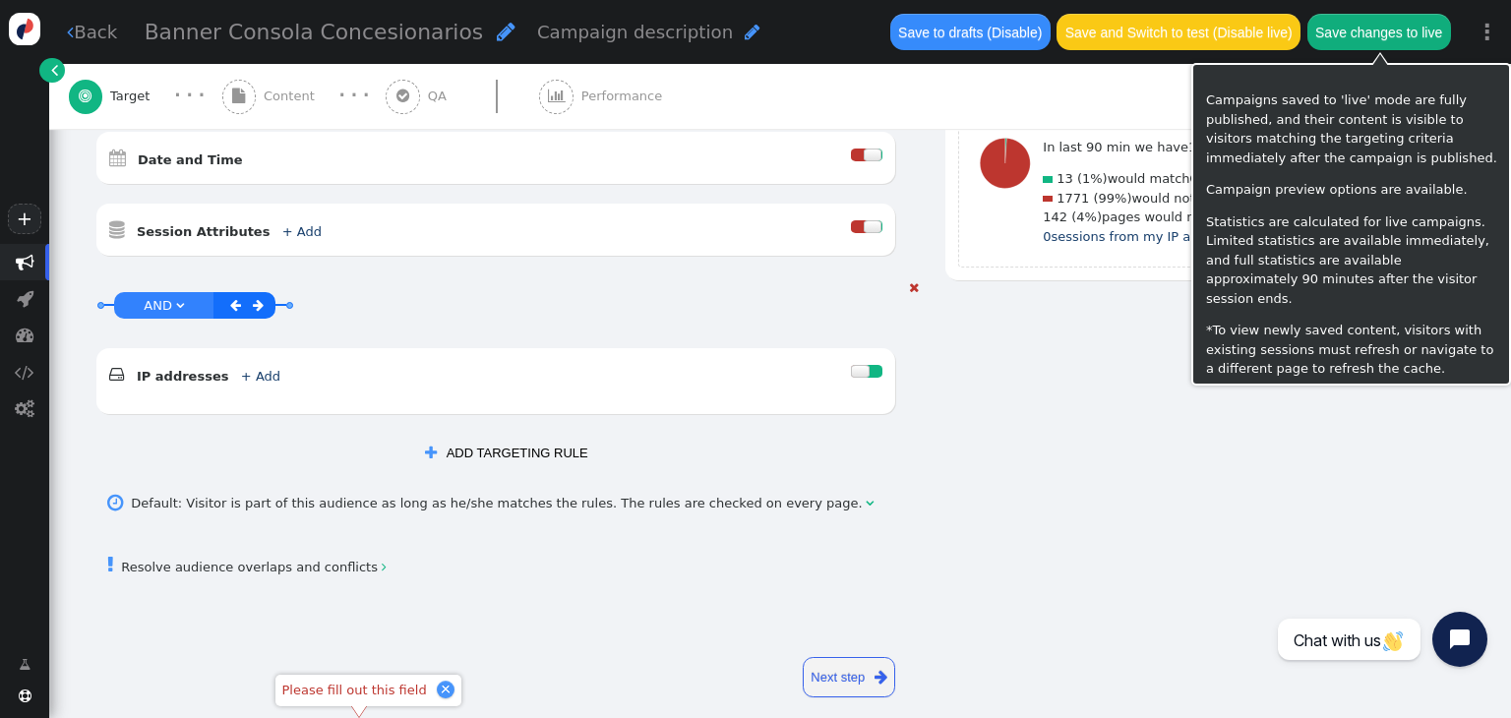
click at [1346, 36] on button "Save changes to live" at bounding box center [1379, 31] width 144 height 35
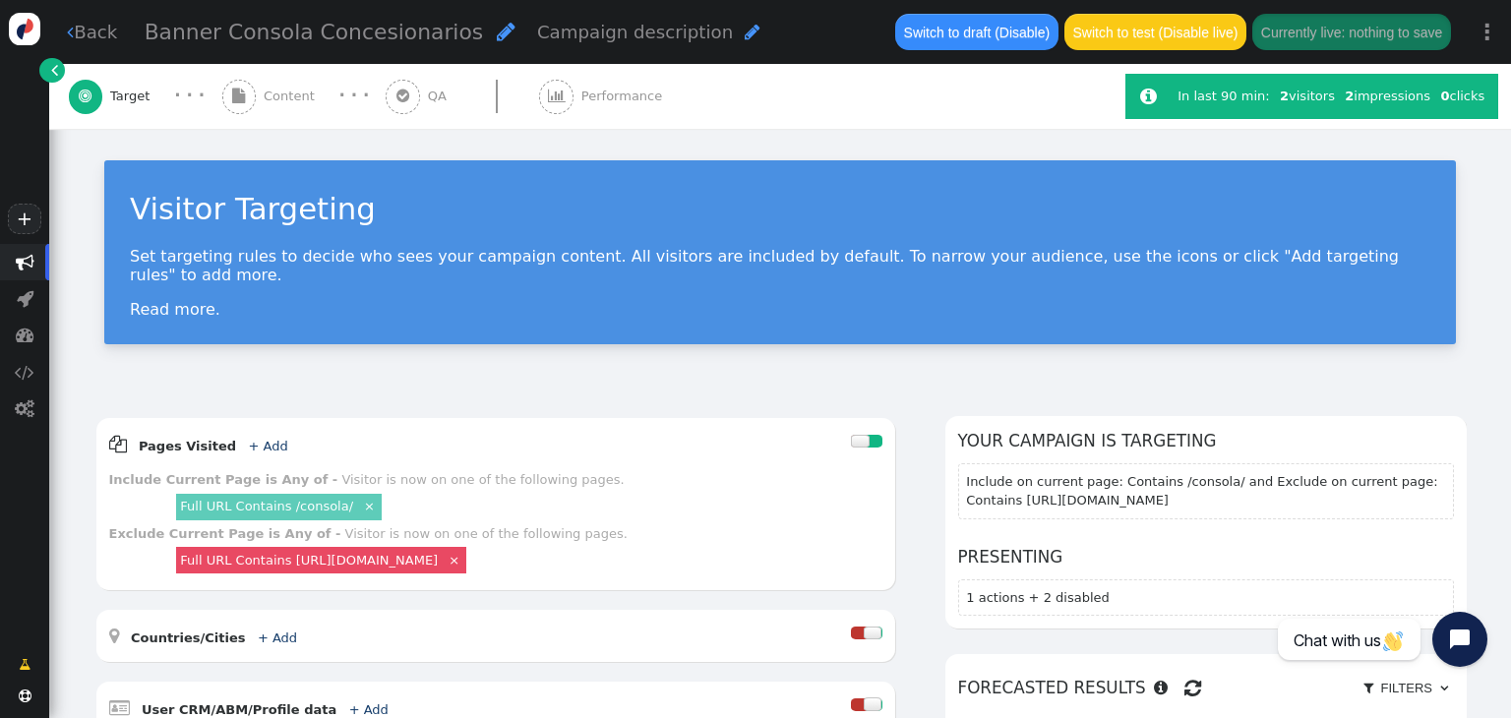
click at [283, 92] on span "Content" at bounding box center [293, 97] width 59 height 20
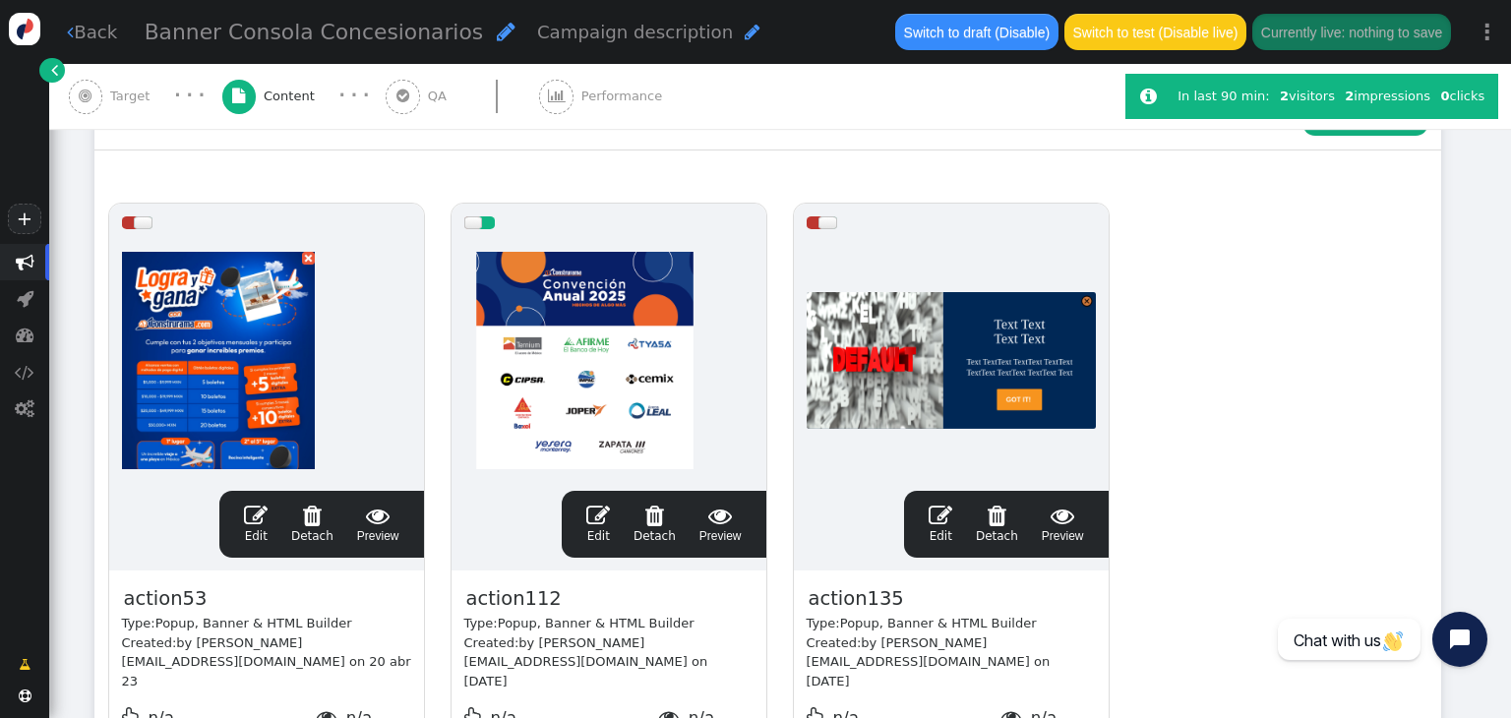
scroll to position [310, 0]
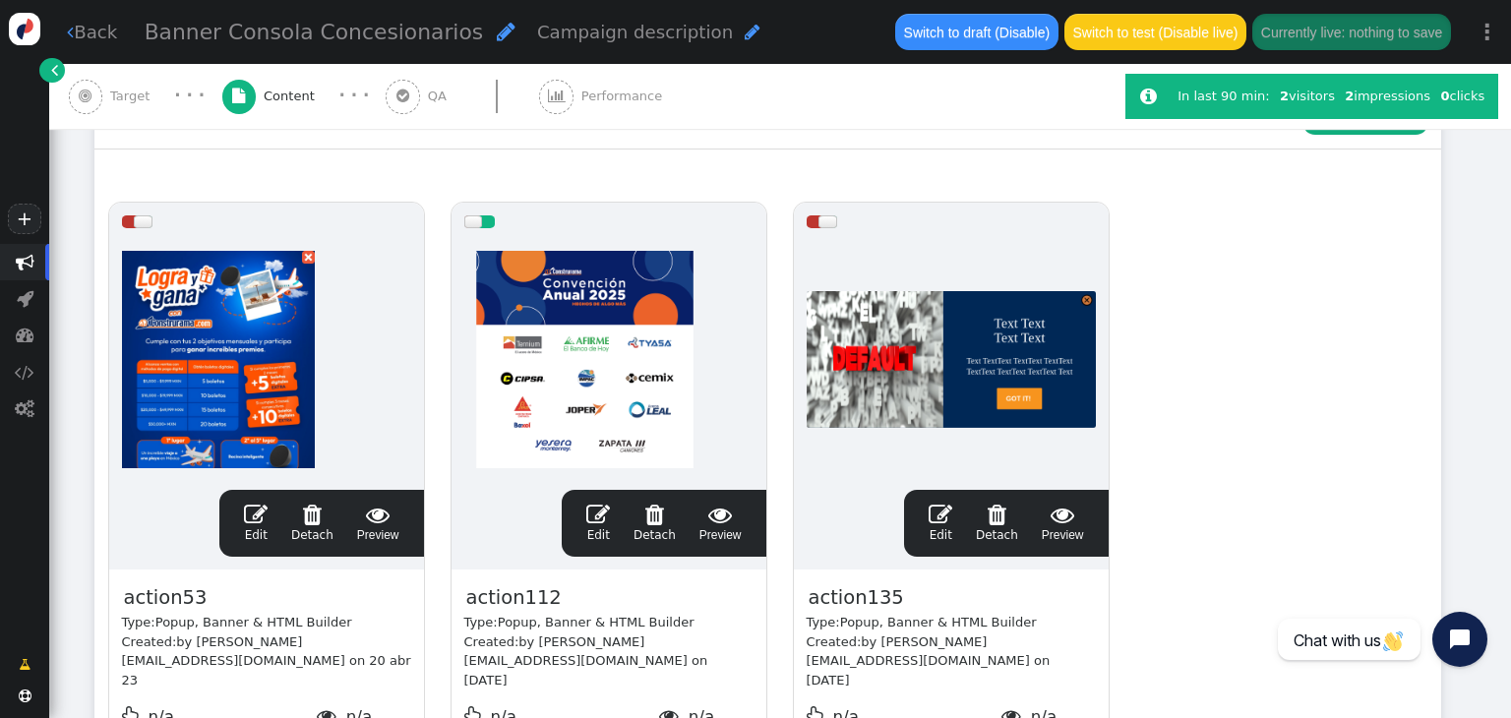
click at [594, 512] on span "" at bounding box center [598, 515] width 24 height 24
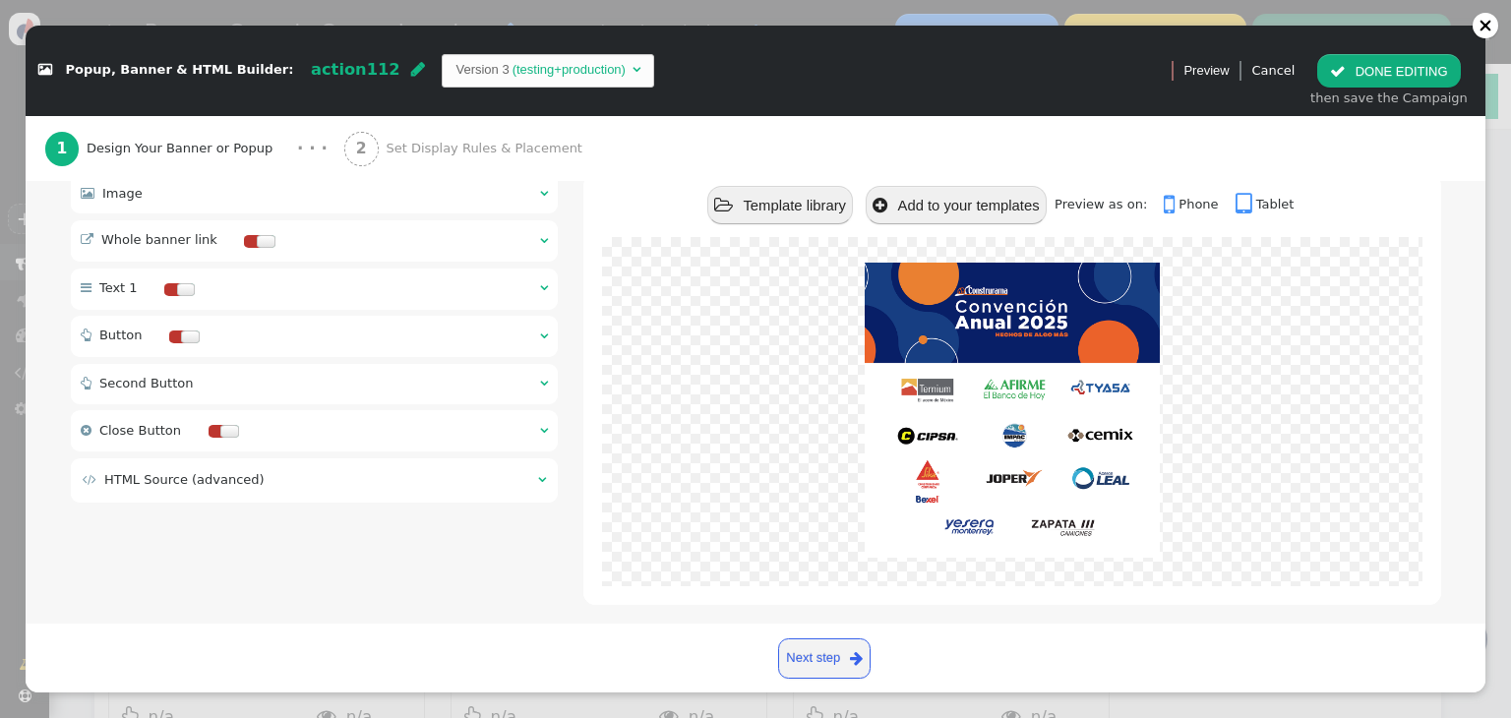
scroll to position [116, 0]
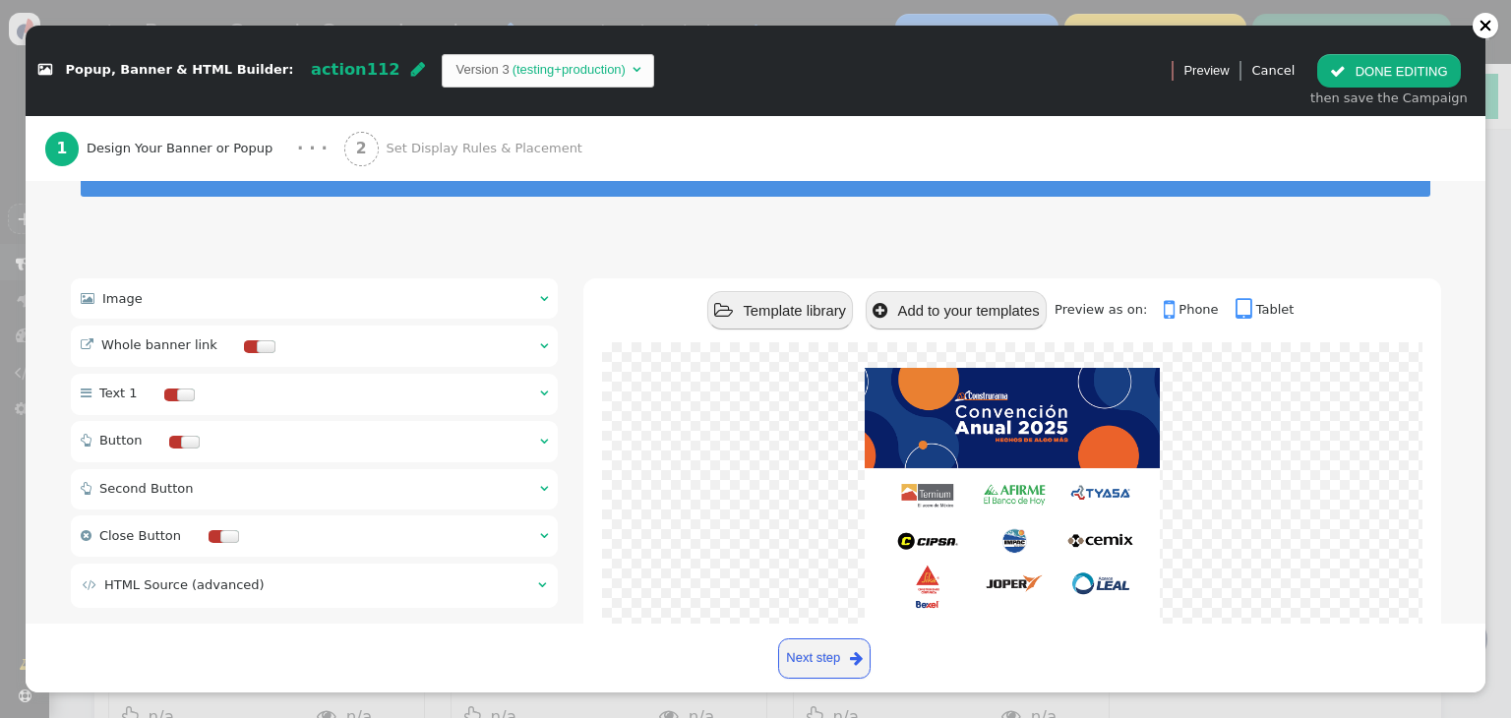
click at [420, 290] on div " Image  " at bounding box center [315, 298] width 488 height 40
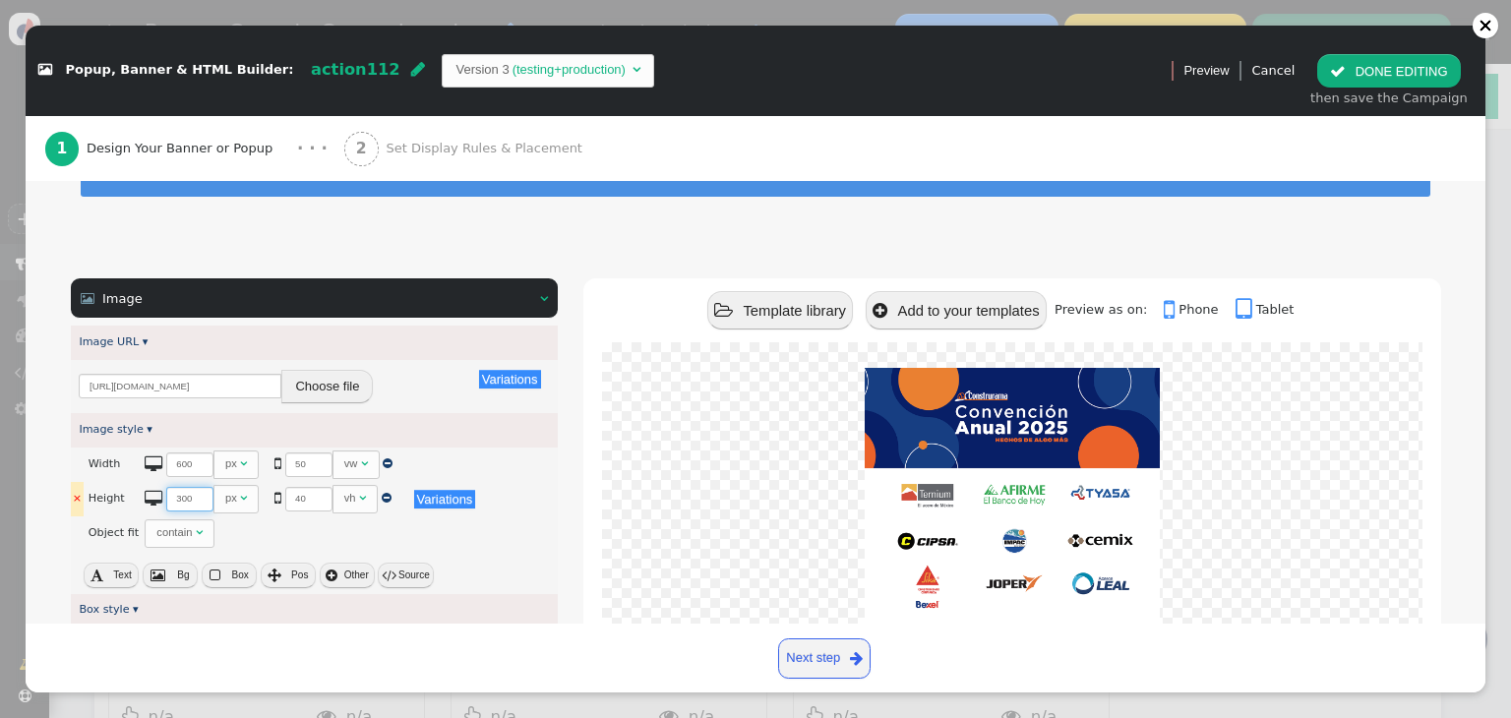
click at [169, 487] on input "300" at bounding box center [189, 499] width 47 height 25
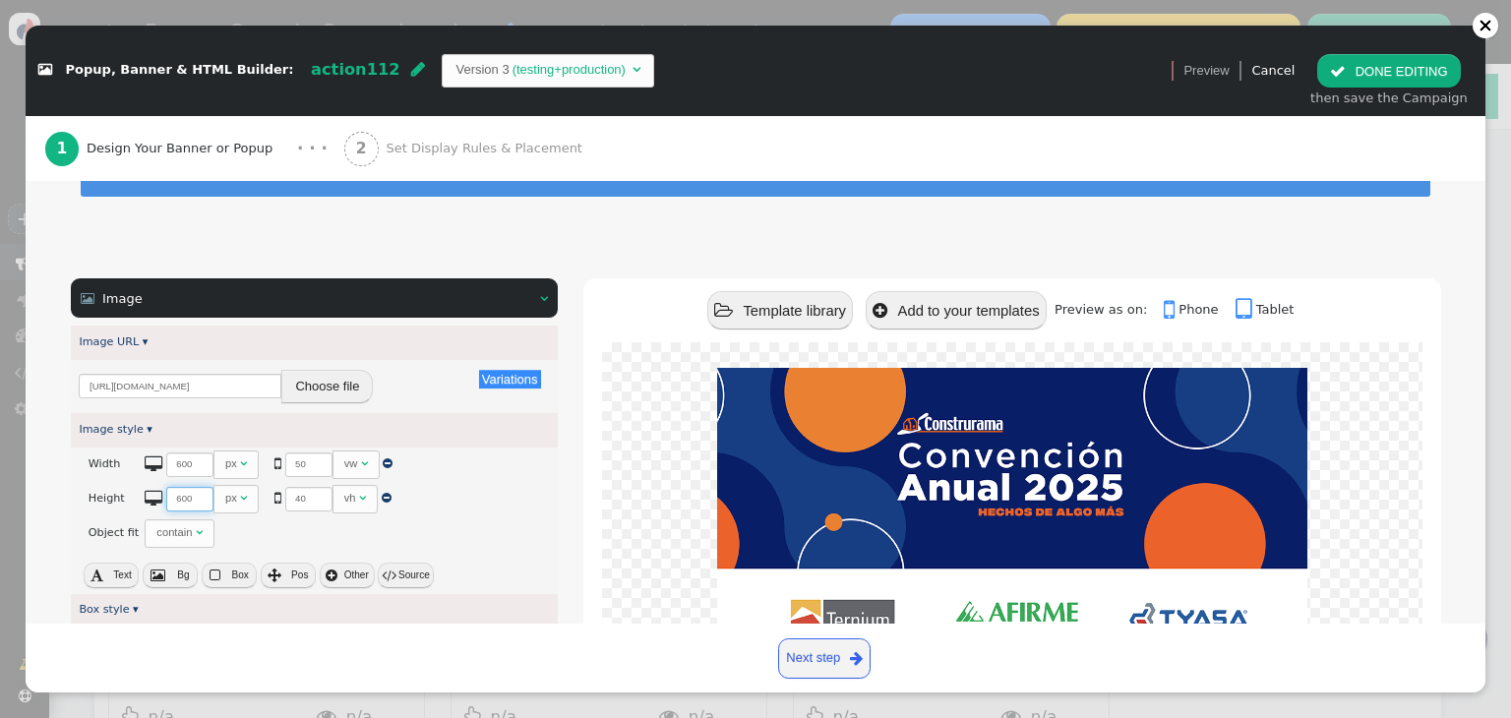
type input "600"
click at [1338, 73] on span "" at bounding box center [1338, 71] width 16 height 15
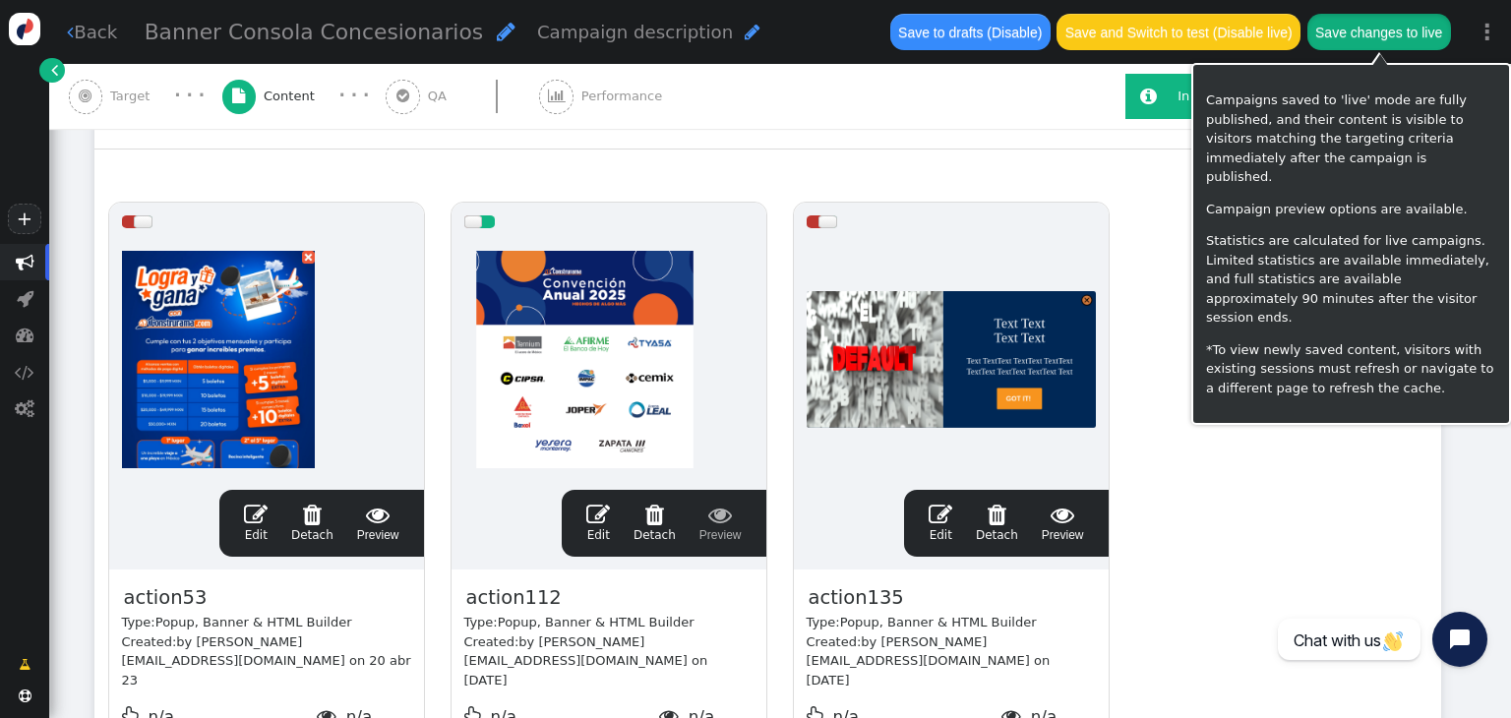
click at [1360, 20] on button "Save changes to live" at bounding box center [1379, 31] width 144 height 35
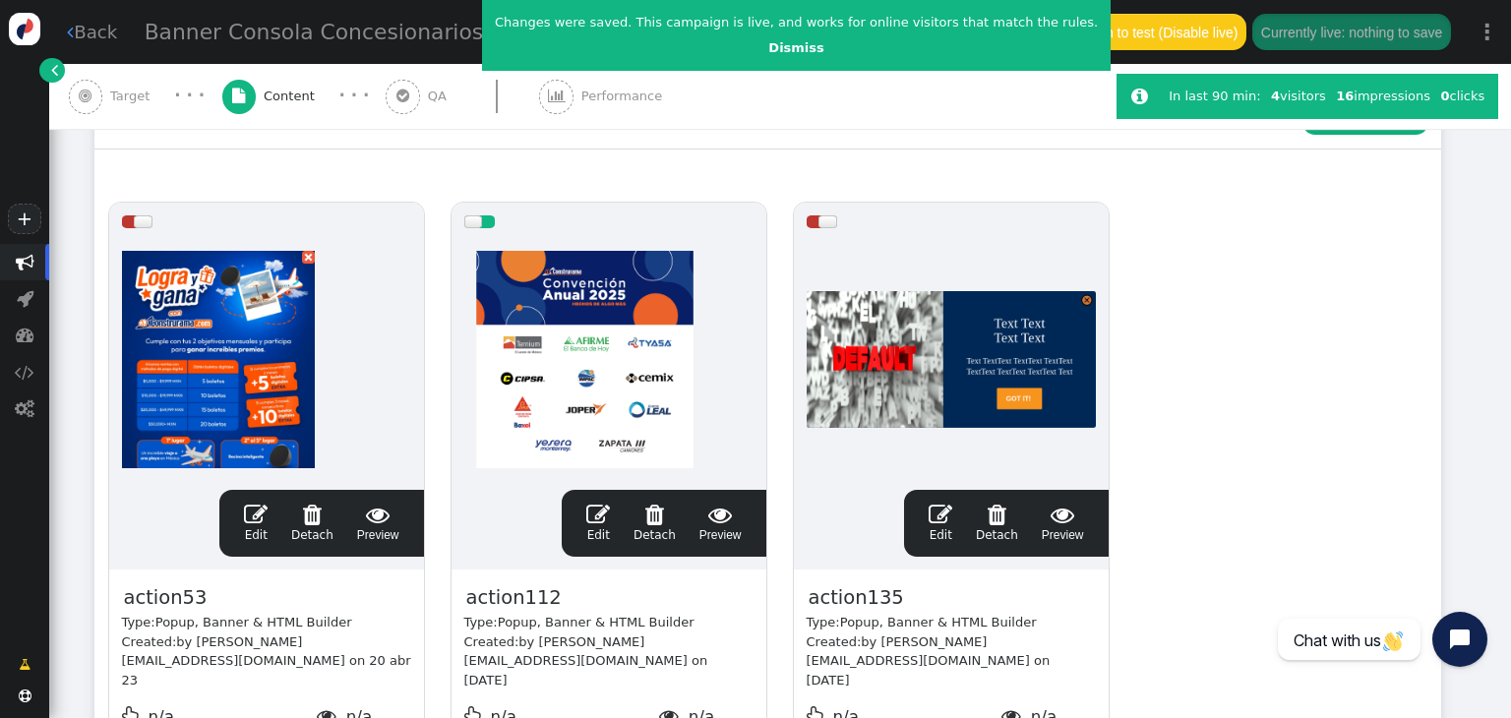
click at [603, 508] on span "" at bounding box center [598, 515] width 24 height 24
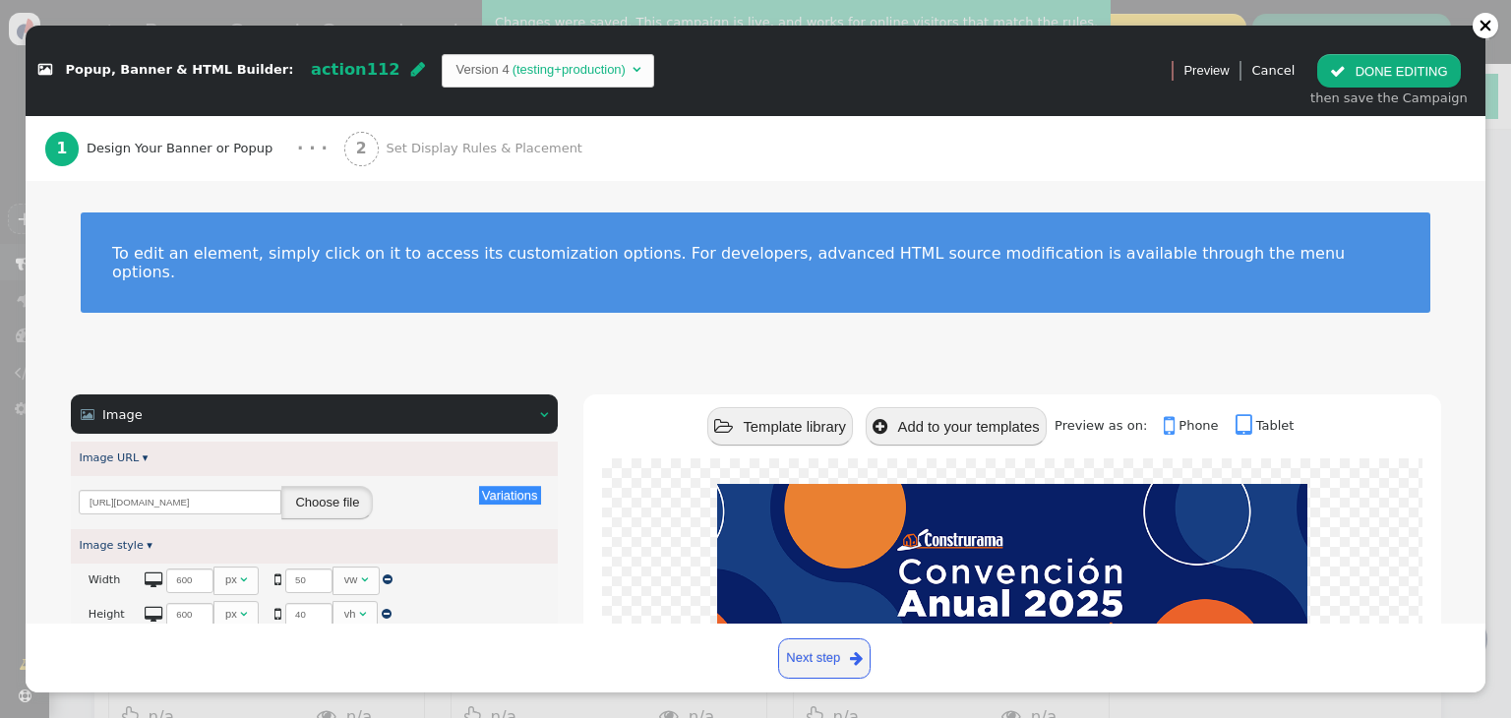
click at [313, 489] on button "Choose file" at bounding box center [326, 502] width 91 height 33
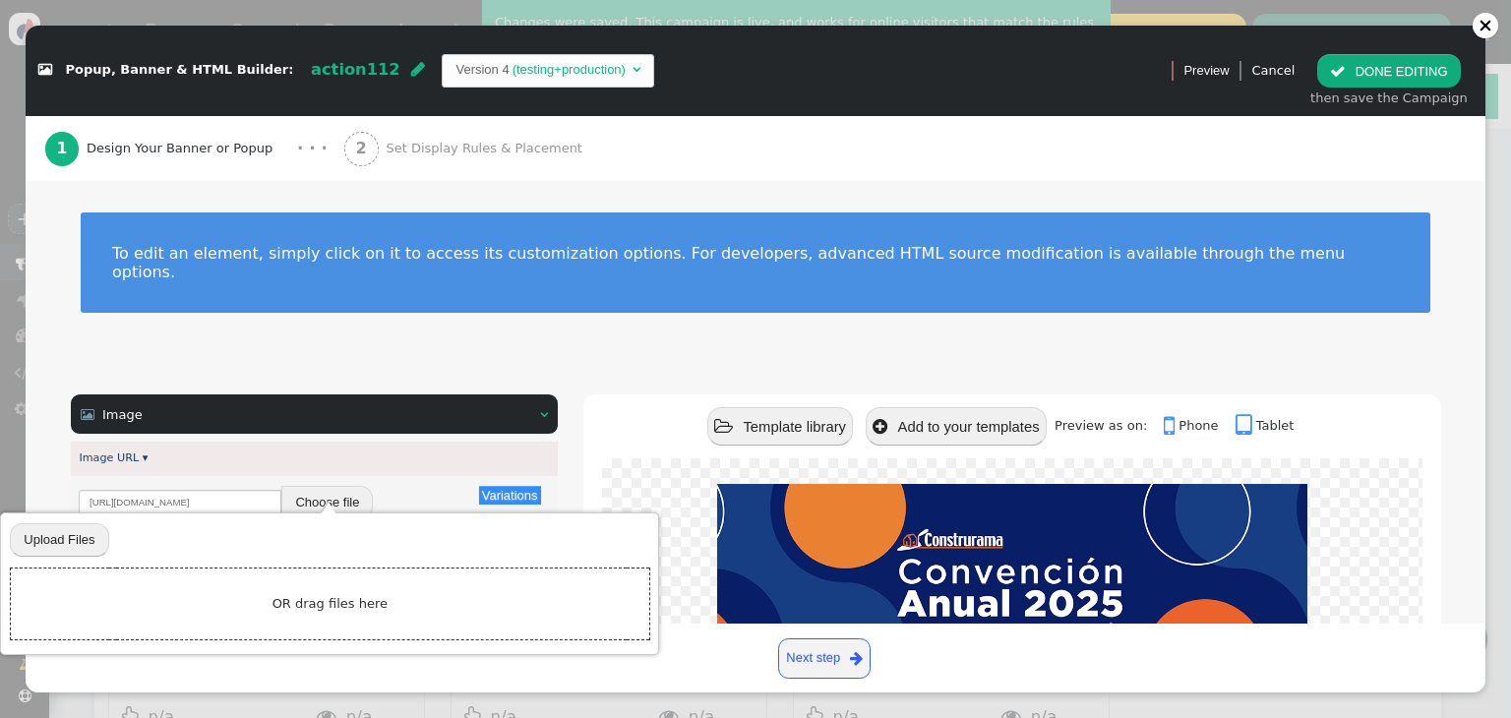
click at [250, 717] on div " Popup, Banner & HTML Builder: action112  Version 4 (testing+production)   …" at bounding box center [755, 718] width 1511 height 0
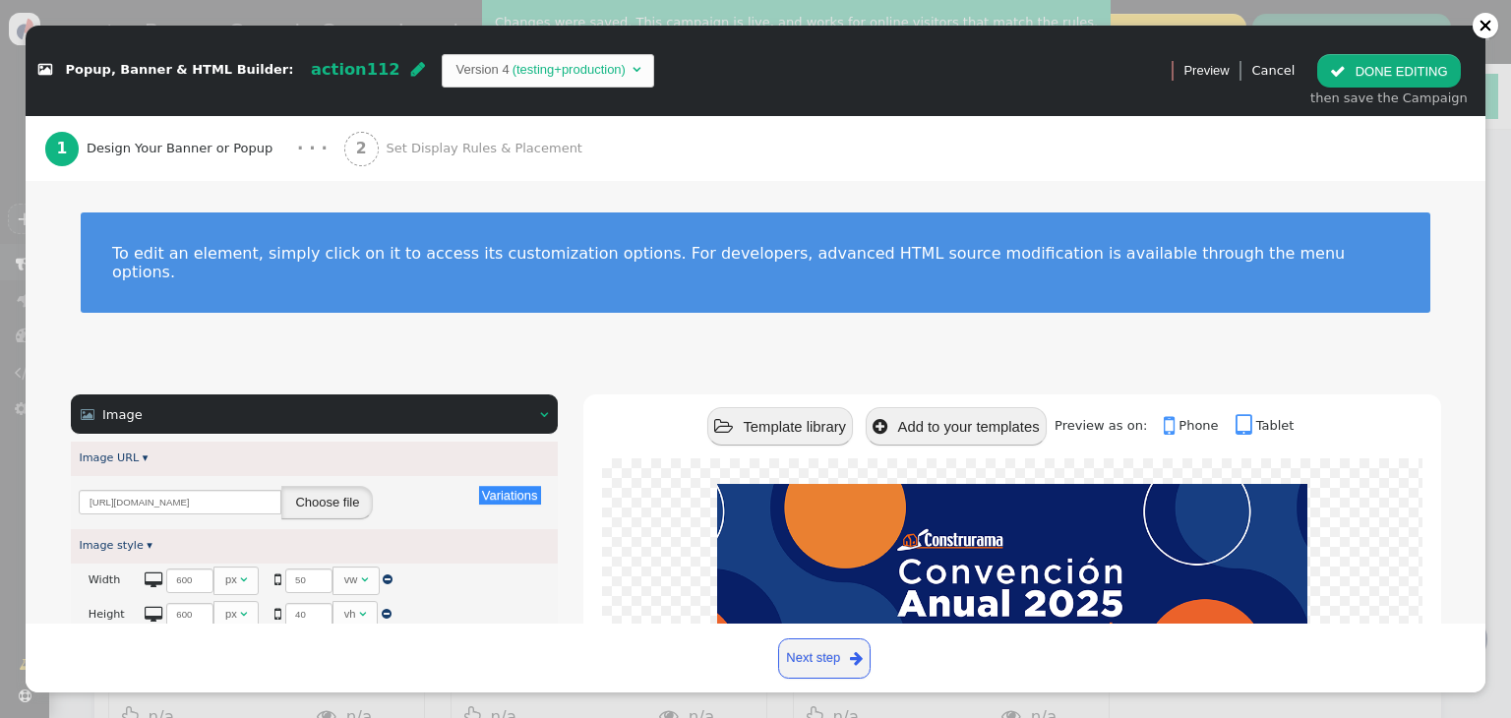
click at [301, 486] on button "Choose file" at bounding box center [326, 502] width 91 height 33
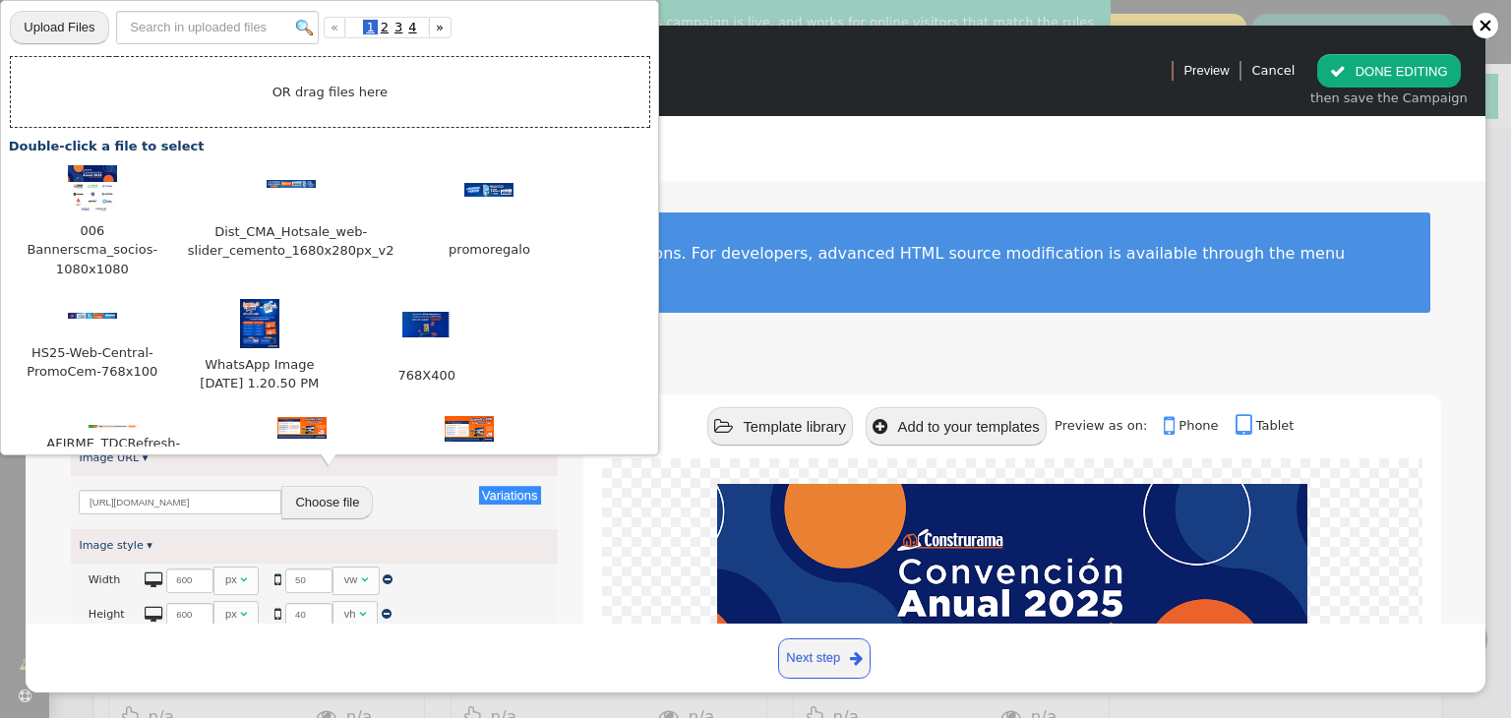
click at [65, 29] on input "file" at bounding box center [59, 27] width 98 height 35
type input "C:\fakepath\006 Bannerscma_socios-1200x800.png"
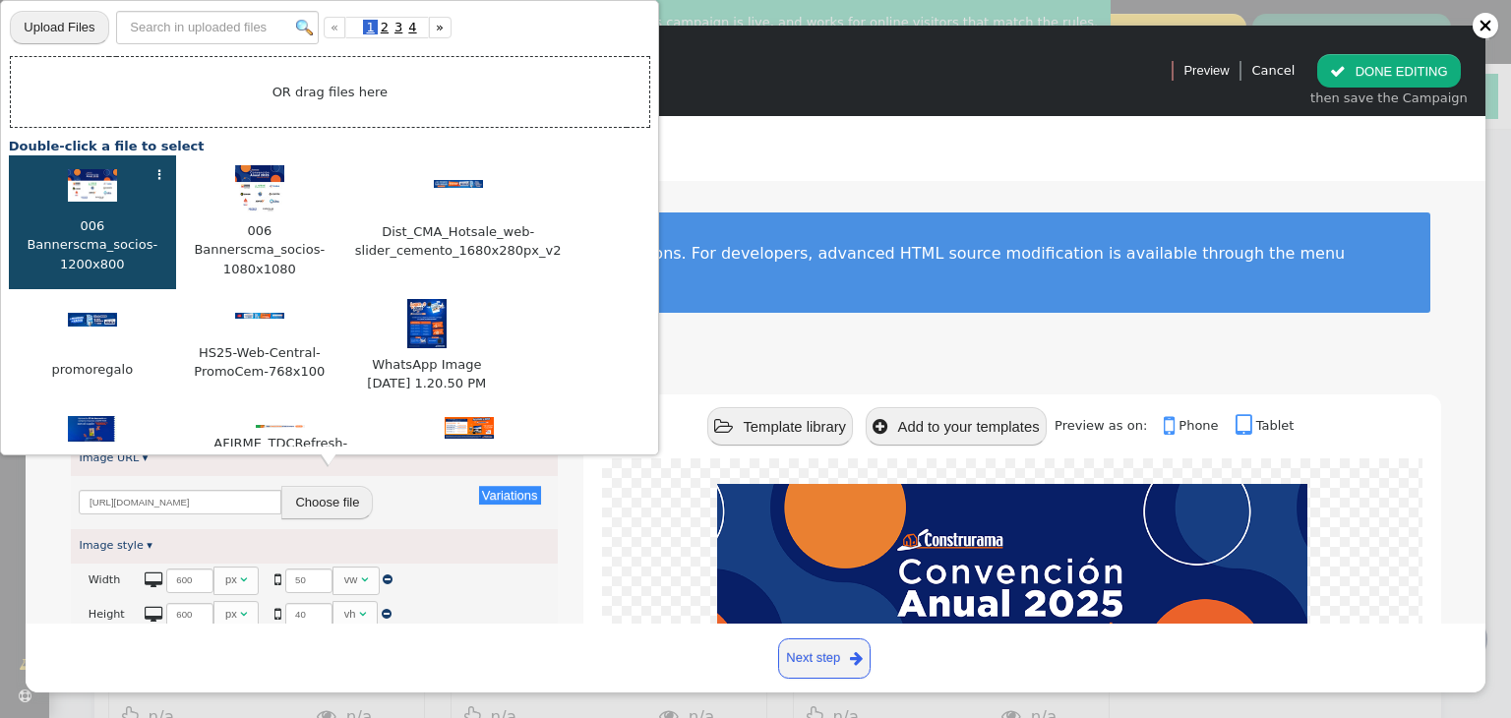
click at [109, 193] on img at bounding box center [92, 185] width 49 height 33
type input "[URL][DOMAIN_NAME]"
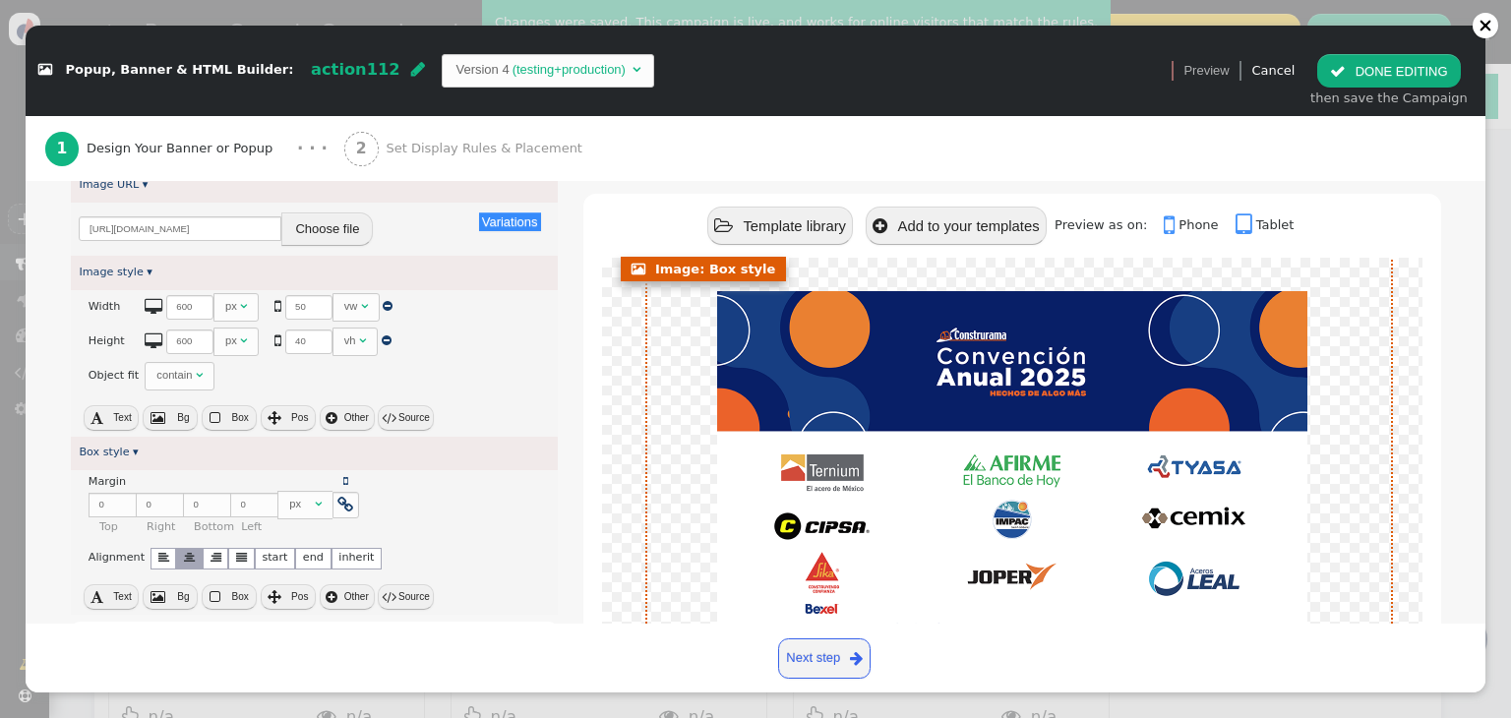
scroll to position [268, 0]
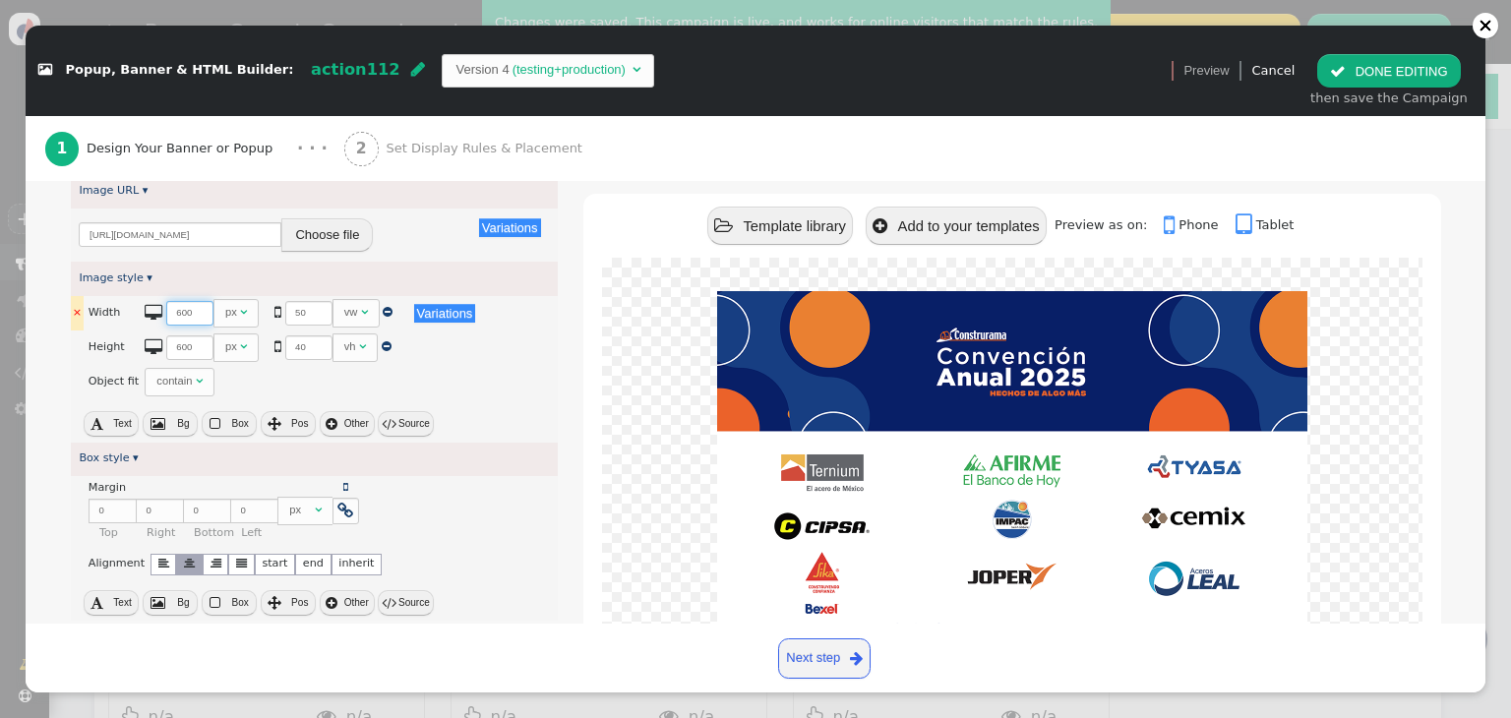
click at [178, 301] on input "600" at bounding box center [189, 313] width 47 height 25
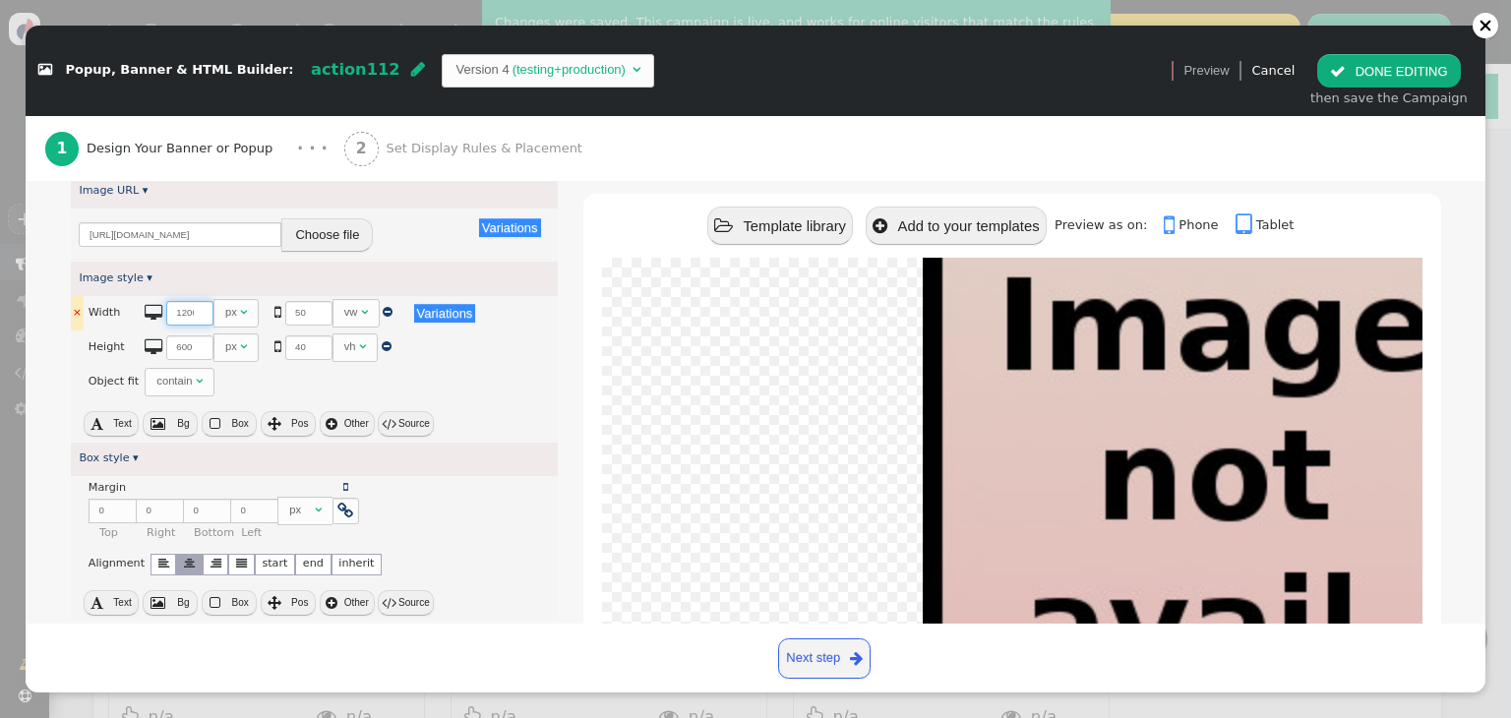
scroll to position [0, 3]
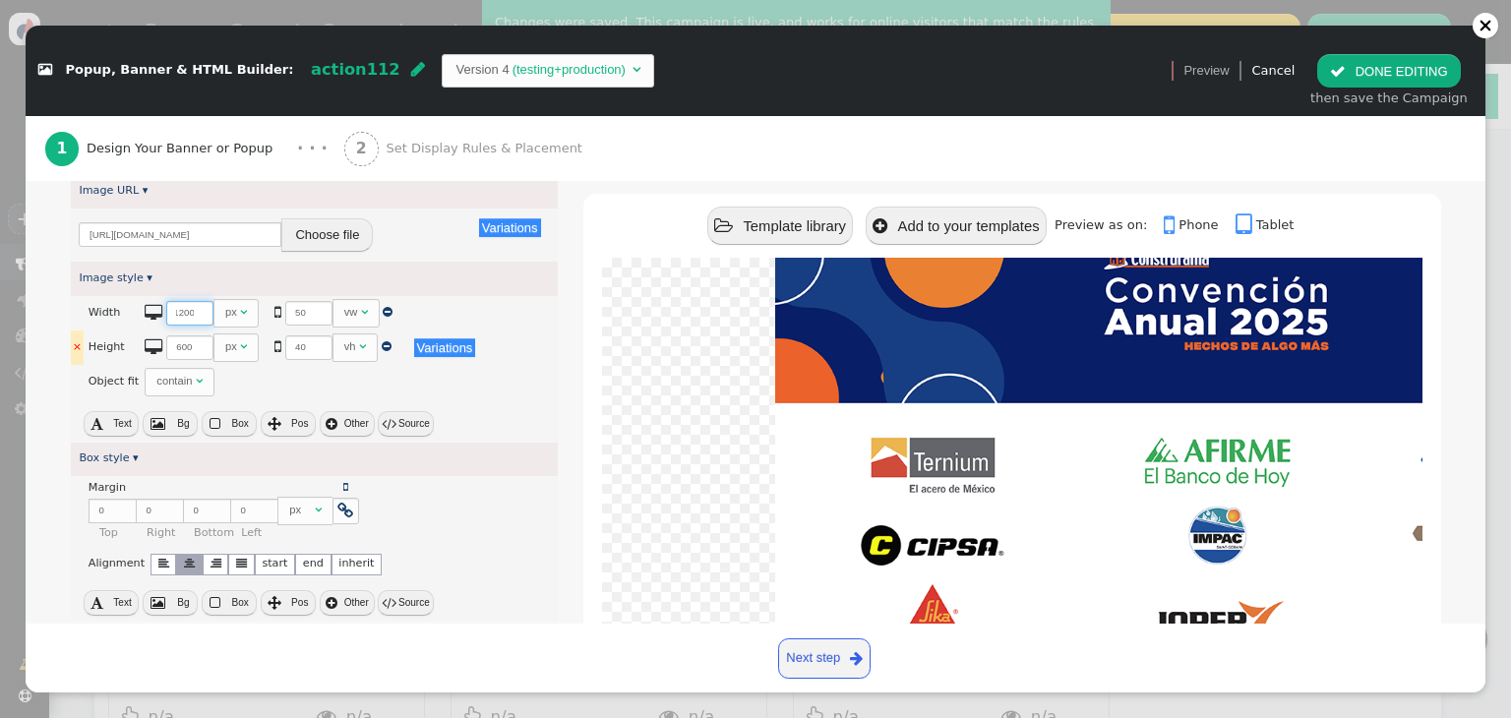
type input "1200"
click at [177, 335] on input "600" at bounding box center [189, 347] width 47 height 25
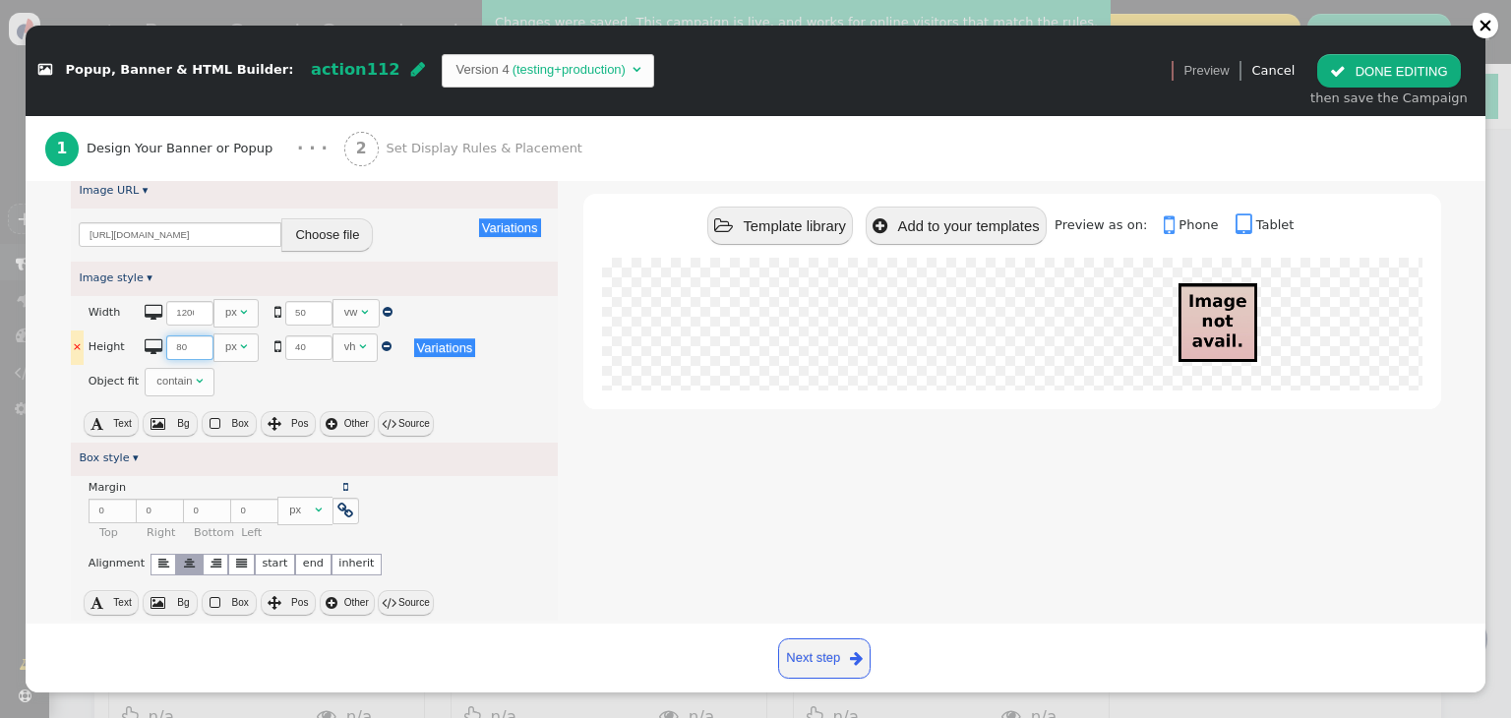
type input "8"
type input "600"
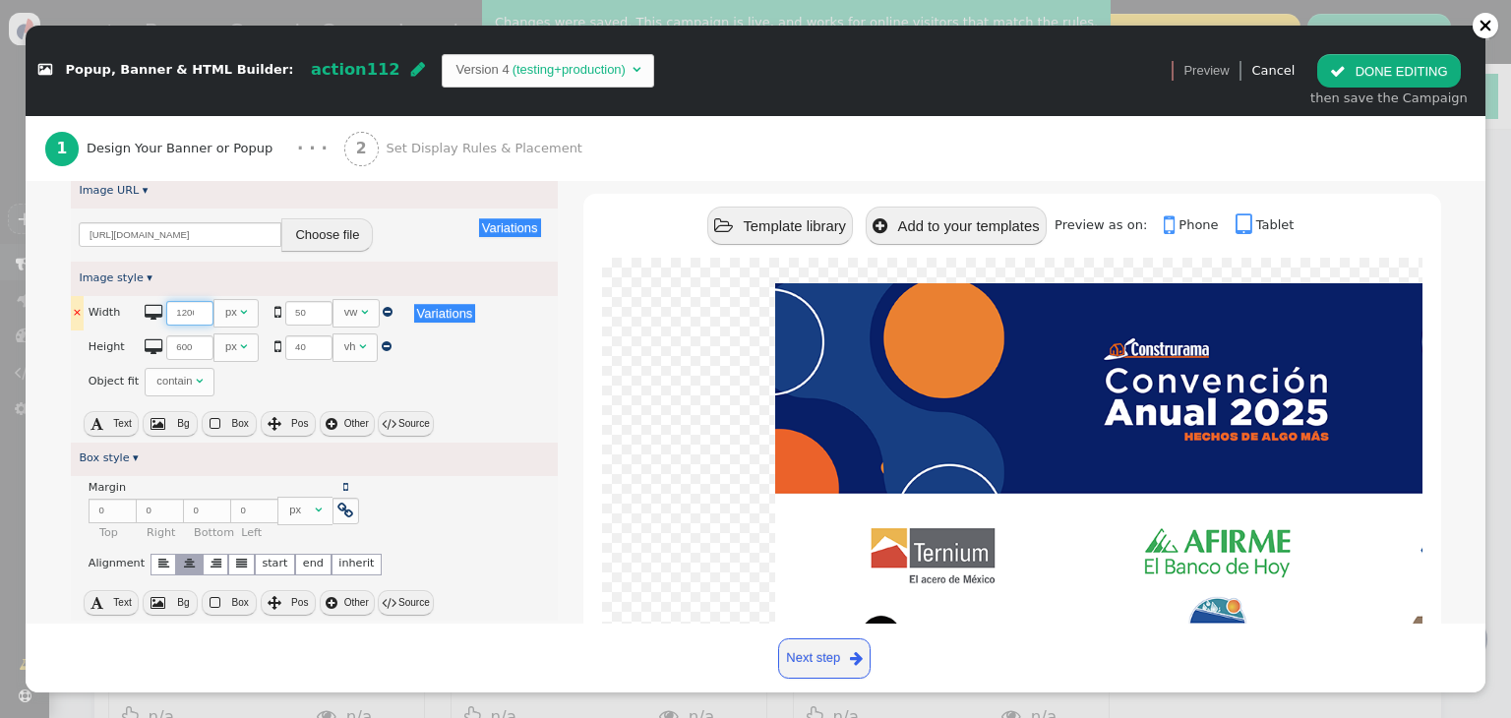
click at [179, 301] on input "1200" at bounding box center [189, 313] width 47 height 25
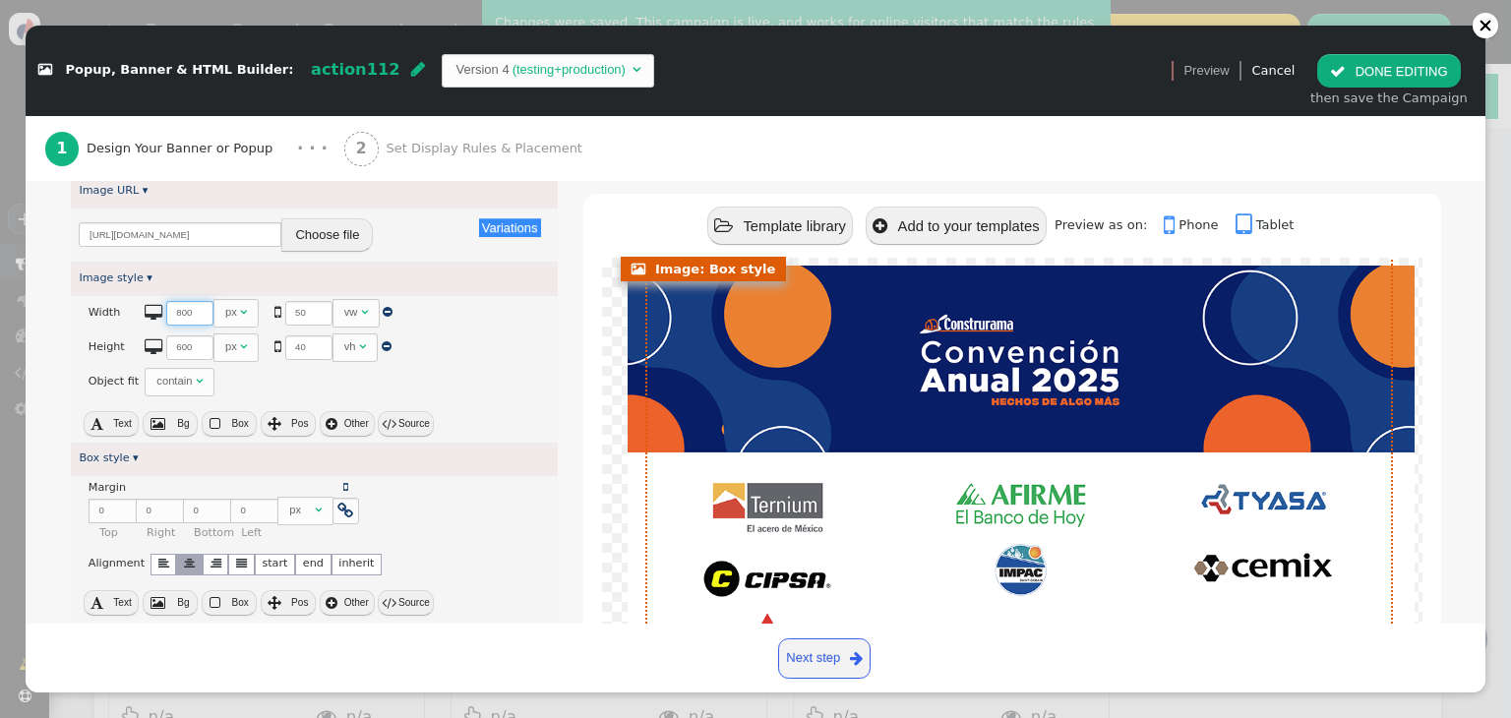
scroll to position [0, 17]
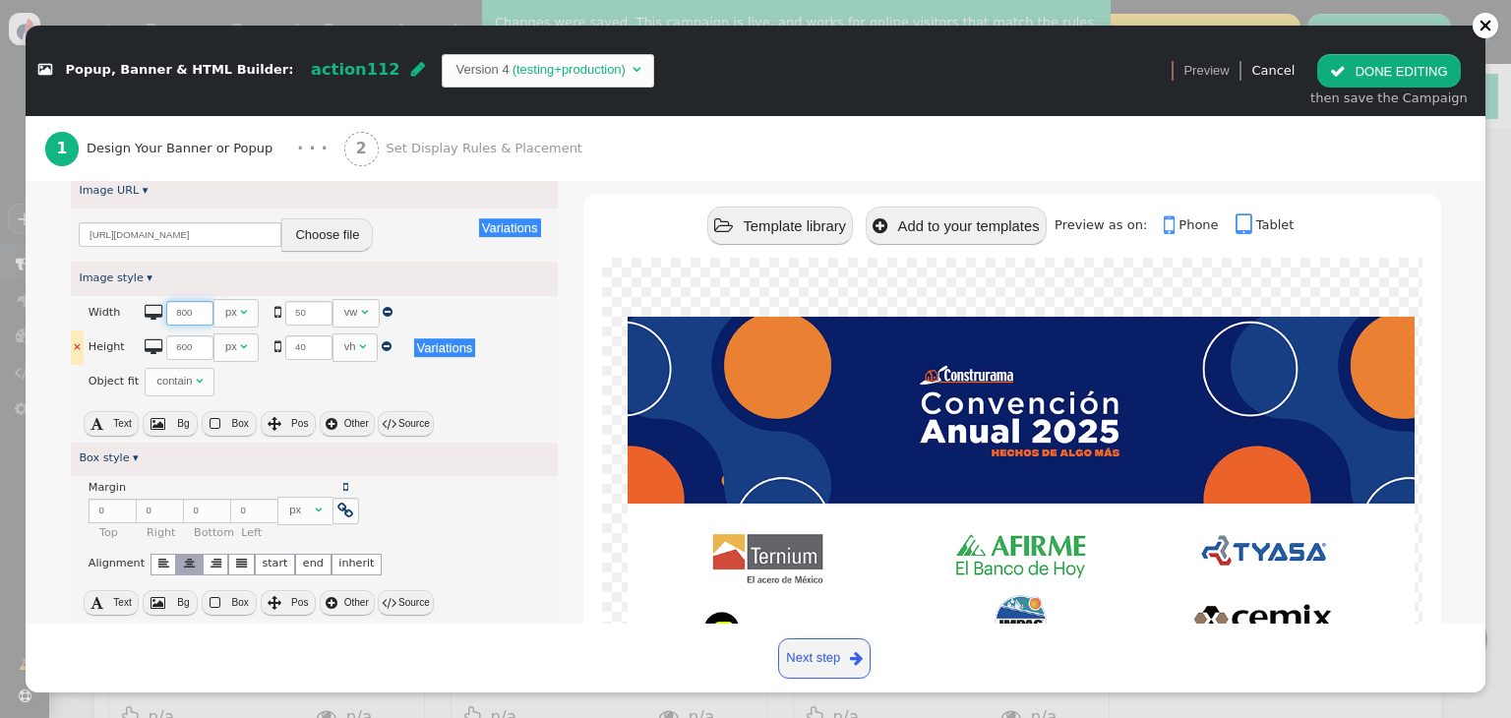
type input "800"
click at [180, 335] on input "600" at bounding box center [189, 347] width 47 height 25
click at [173, 335] on input "600" at bounding box center [189, 347] width 47 height 25
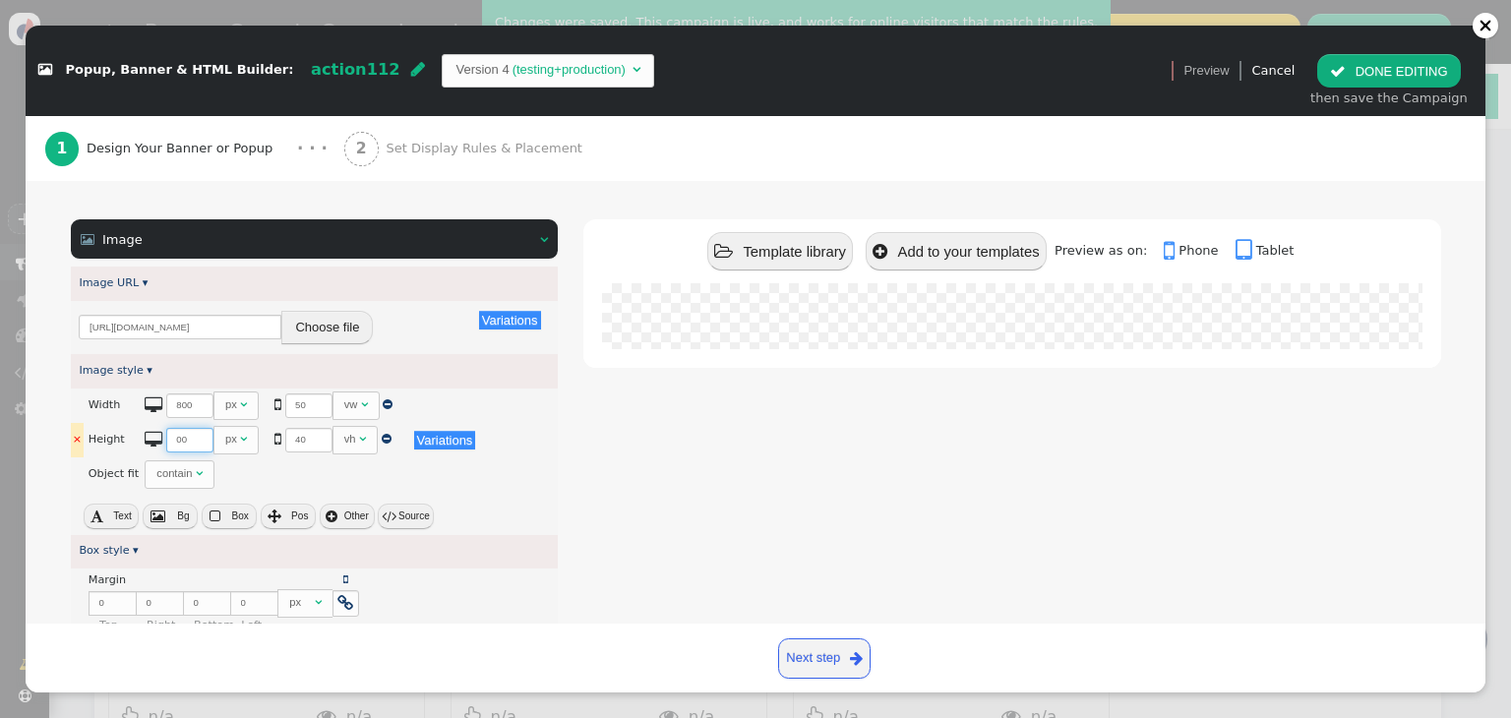
scroll to position [0, 3]
type input "600"
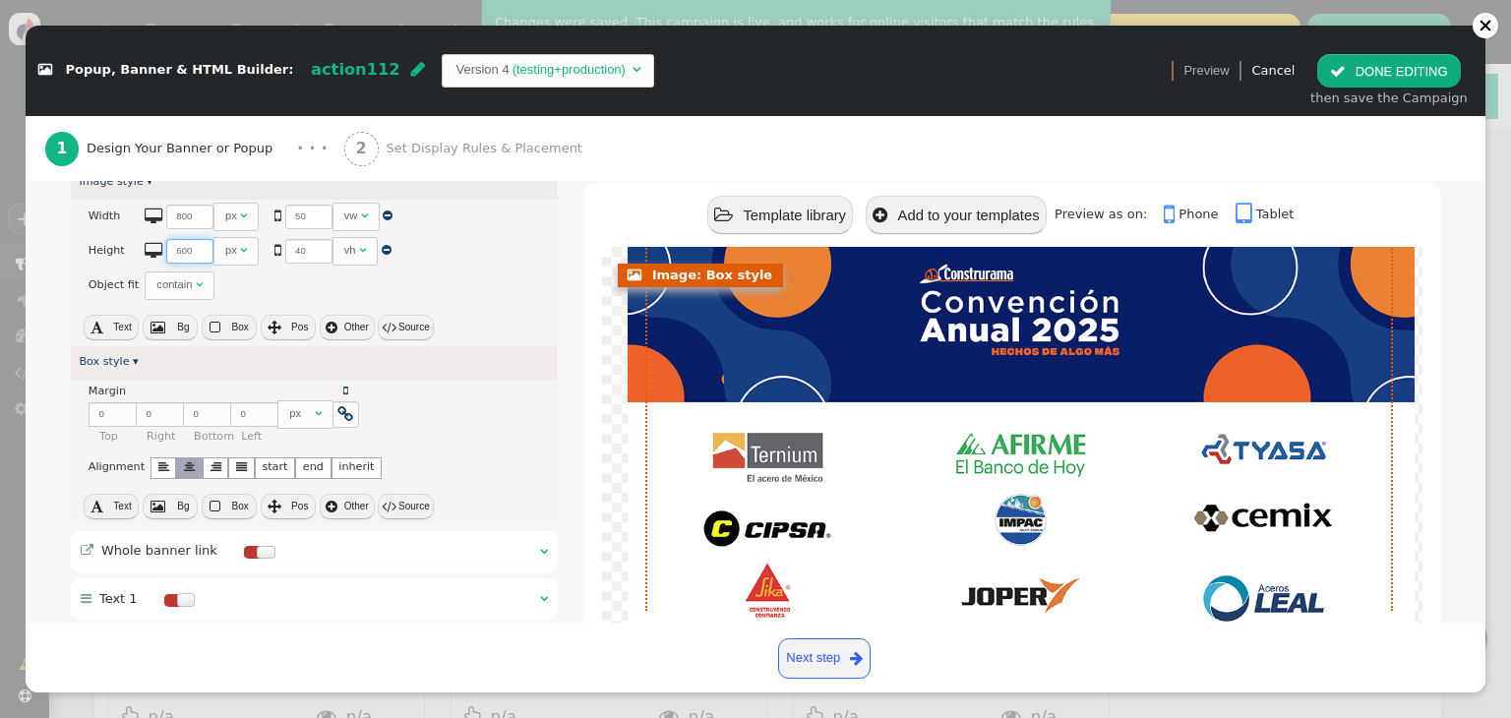
scroll to position [581, 0]
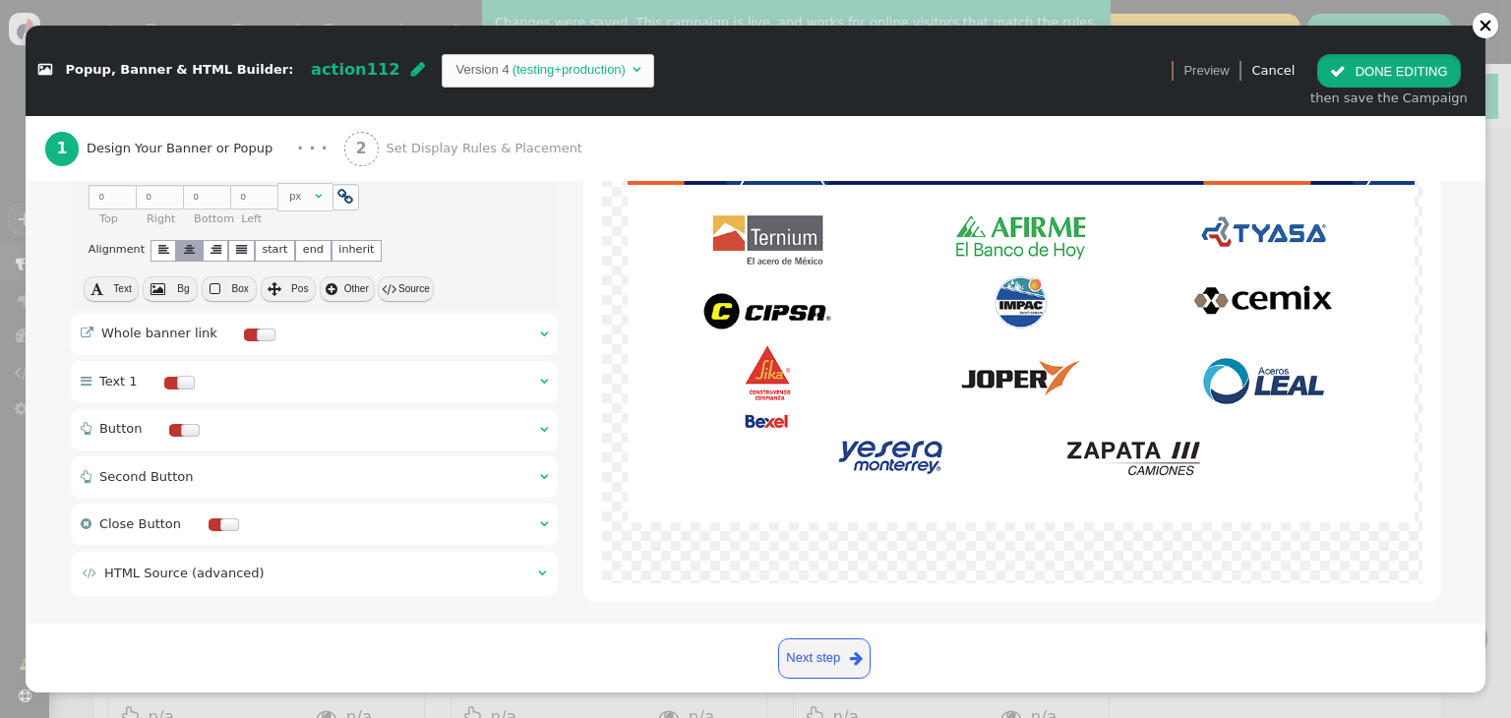
click at [1412, 63] on button " DONE EDITING" at bounding box center [1388, 70] width 143 height 33
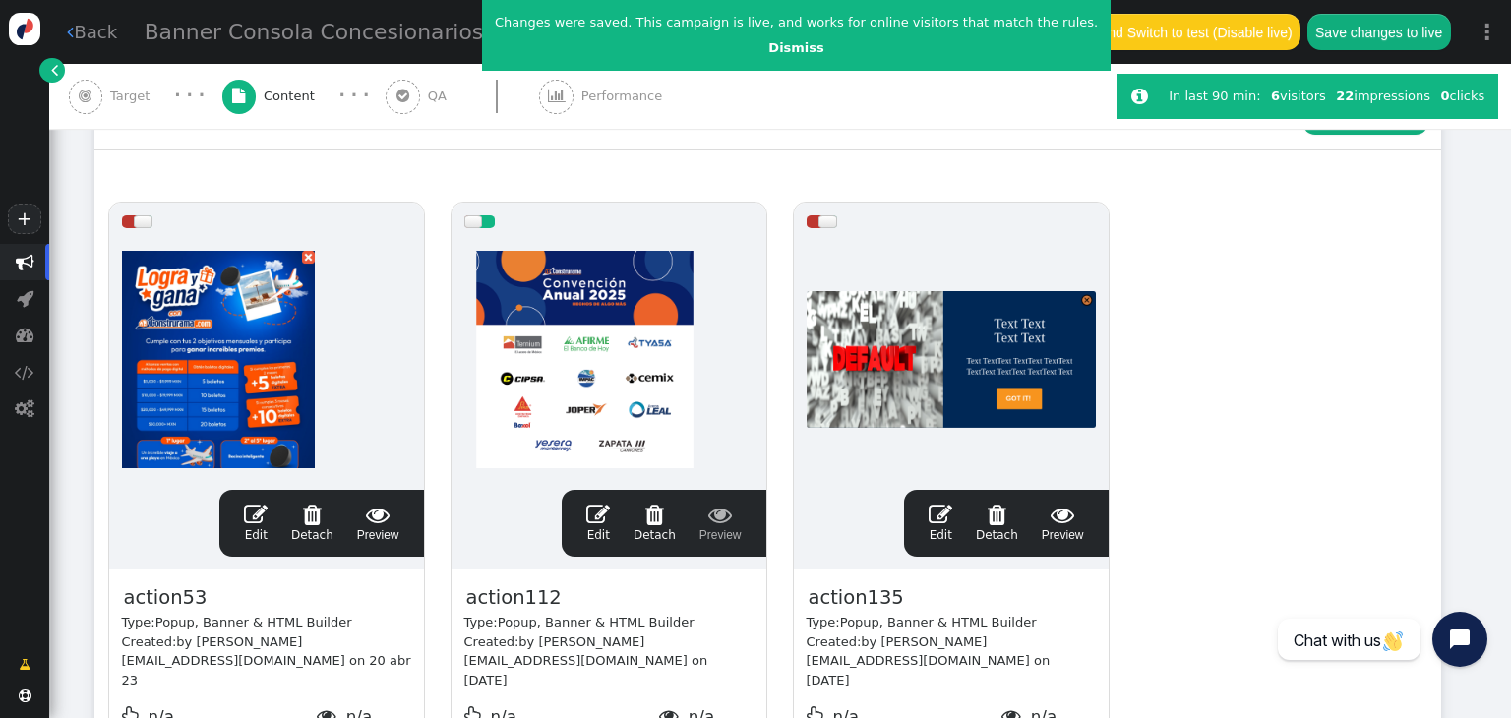
click at [598, 408] on div at bounding box center [608, 359] width 289 height 236
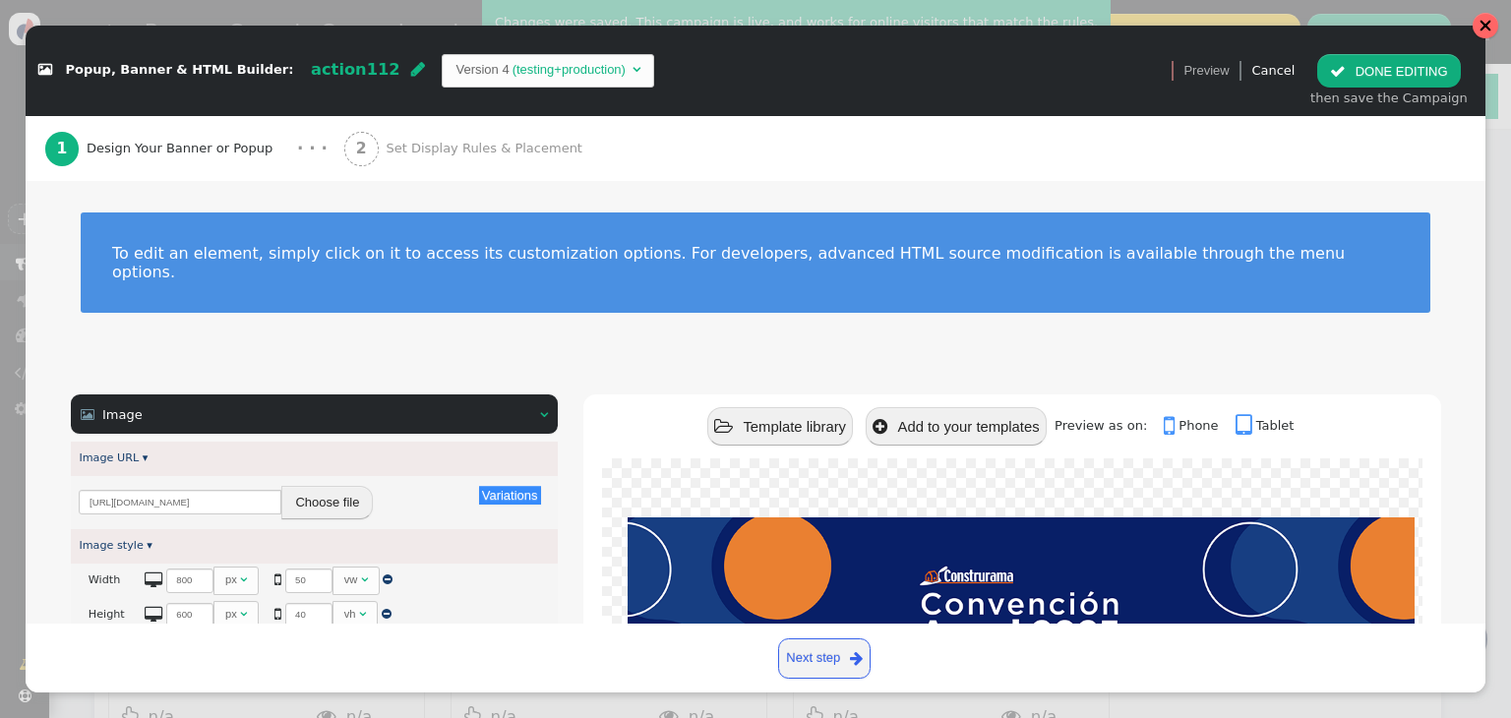
click at [1483, 21] on div at bounding box center [1485, 26] width 14 height 14
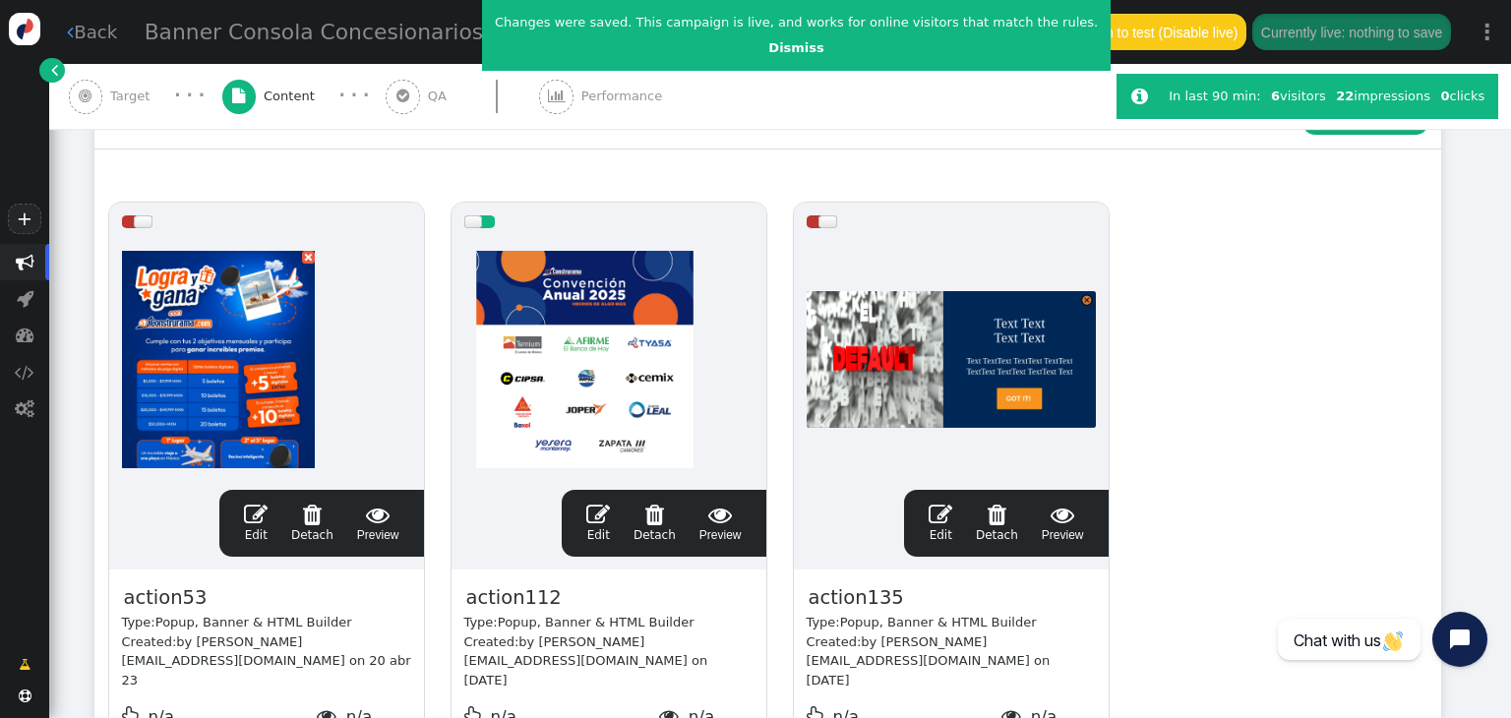
click at [592, 353] on div at bounding box center [608, 359] width 289 height 236
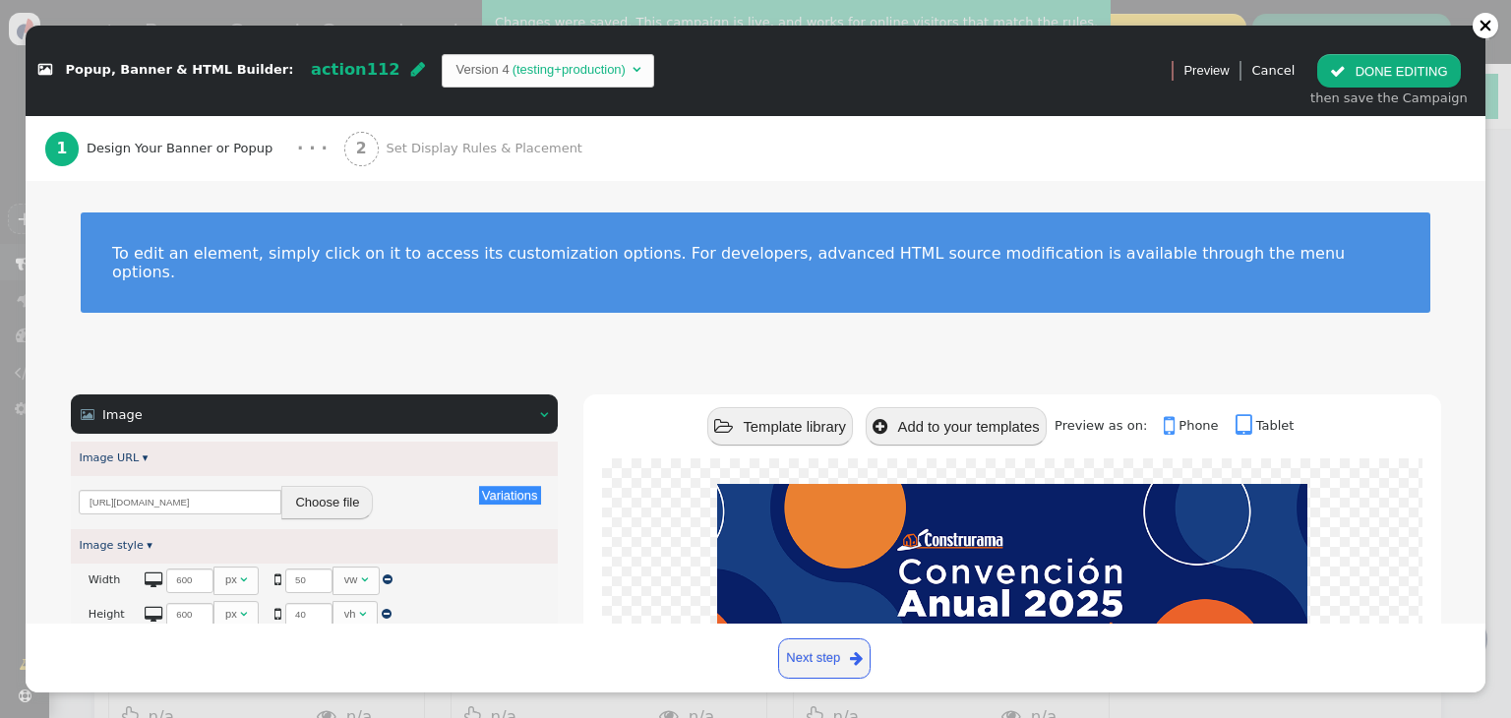
click at [1396, 74] on button " DONE EDITING" at bounding box center [1388, 70] width 143 height 33
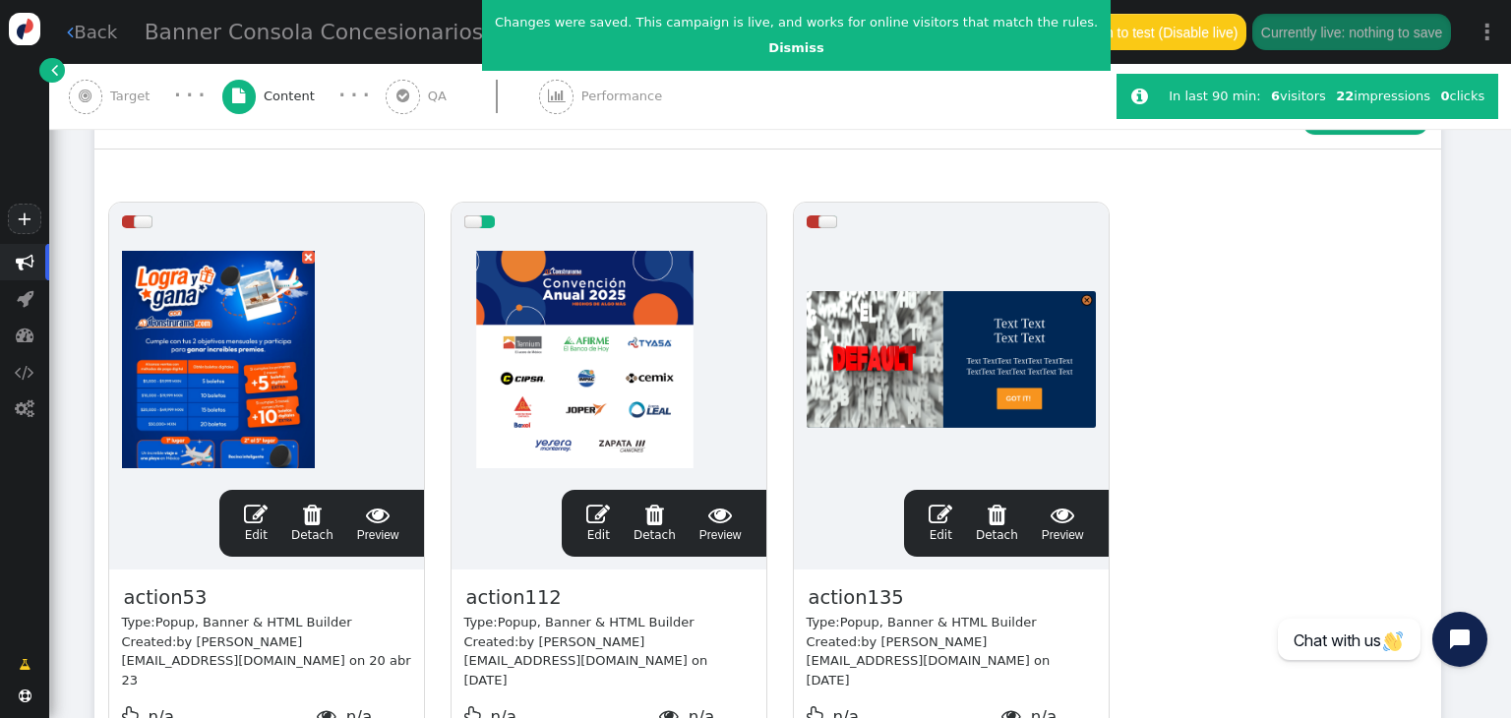
scroll to position [333, 0]
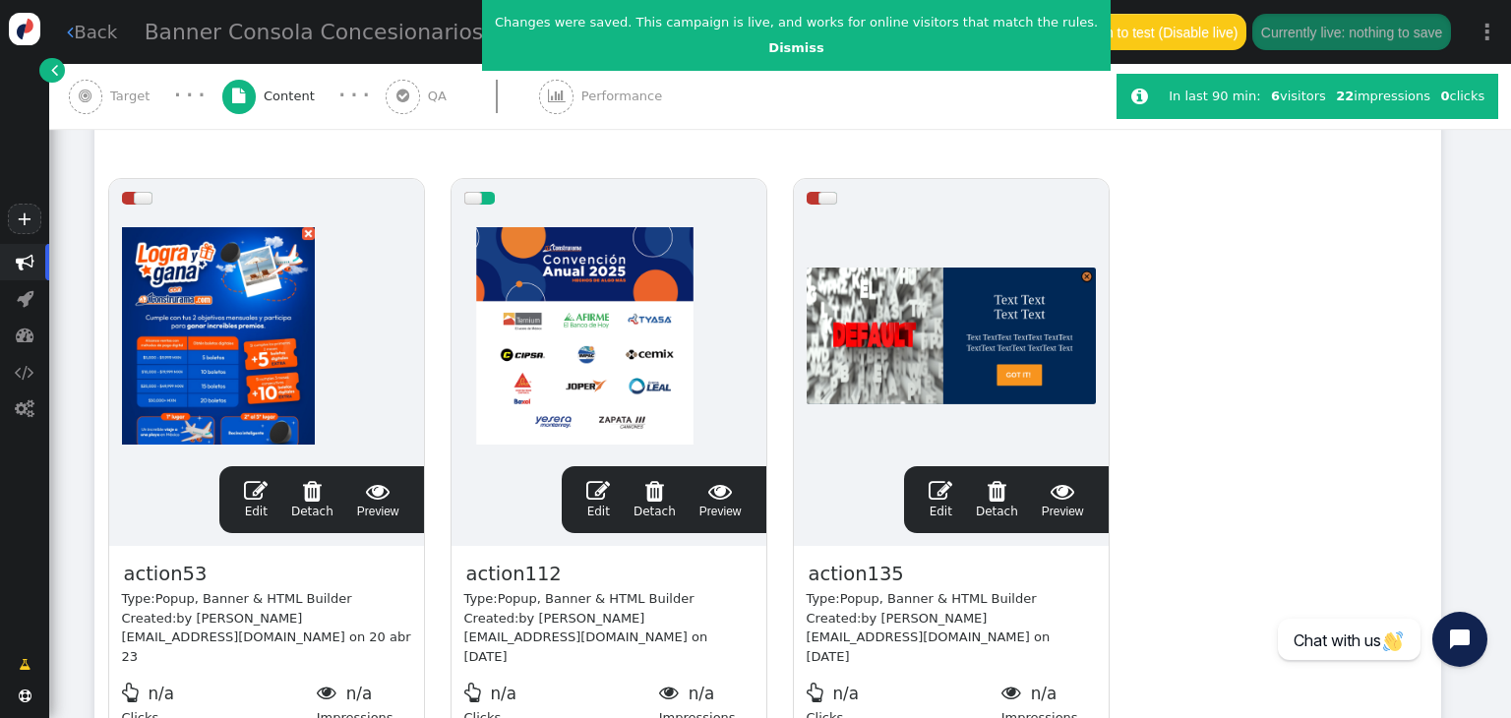
click at [595, 479] on span "" at bounding box center [598, 491] width 24 height 24
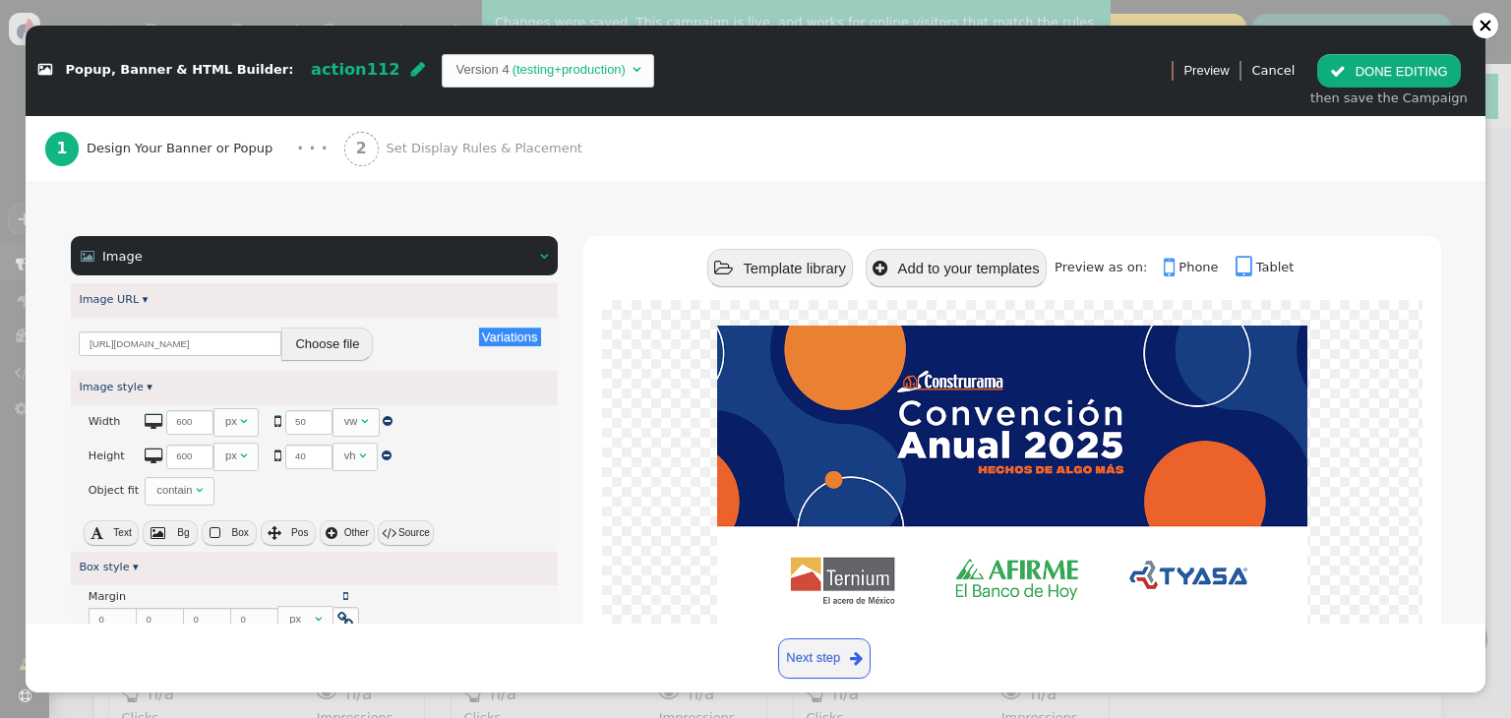
scroll to position [157, 0]
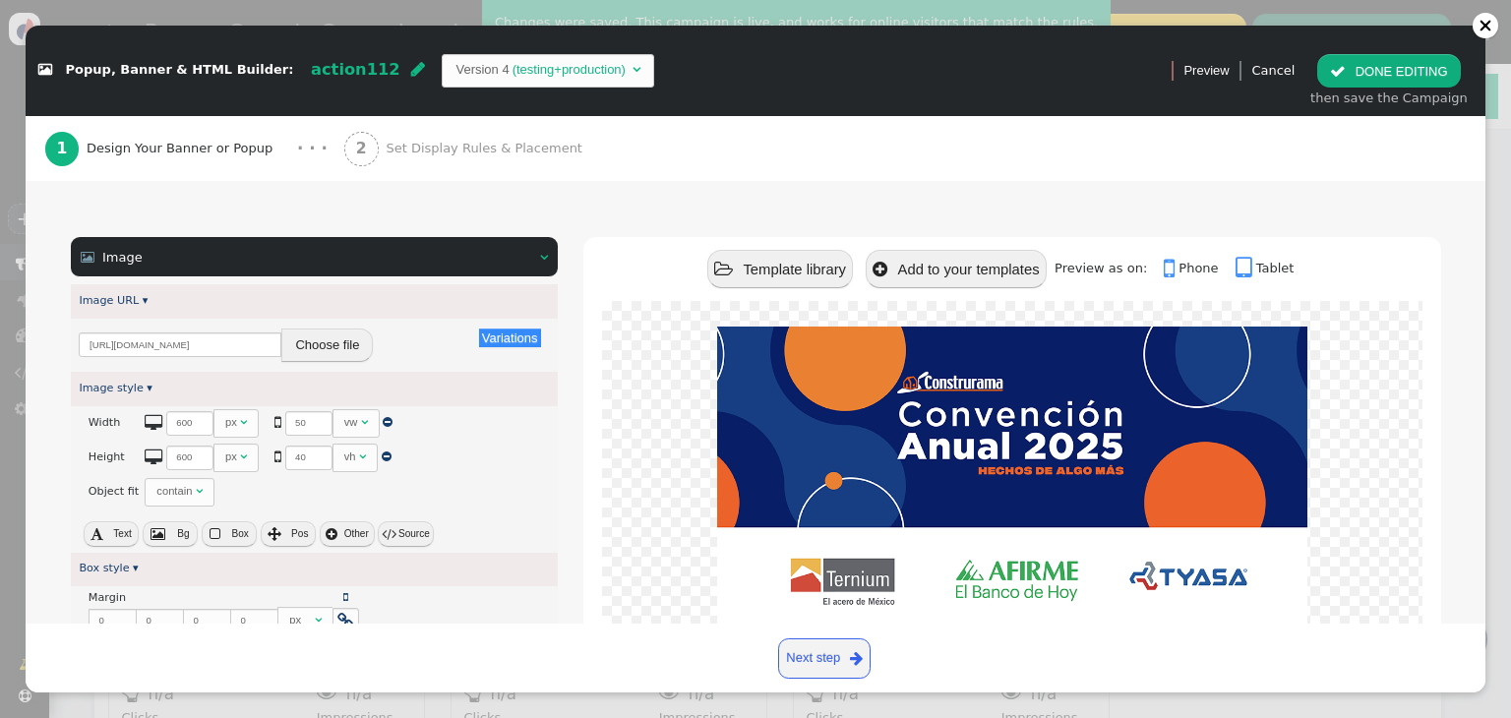
click at [303, 329] on button "Choose file" at bounding box center [326, 345] width 91 height 33
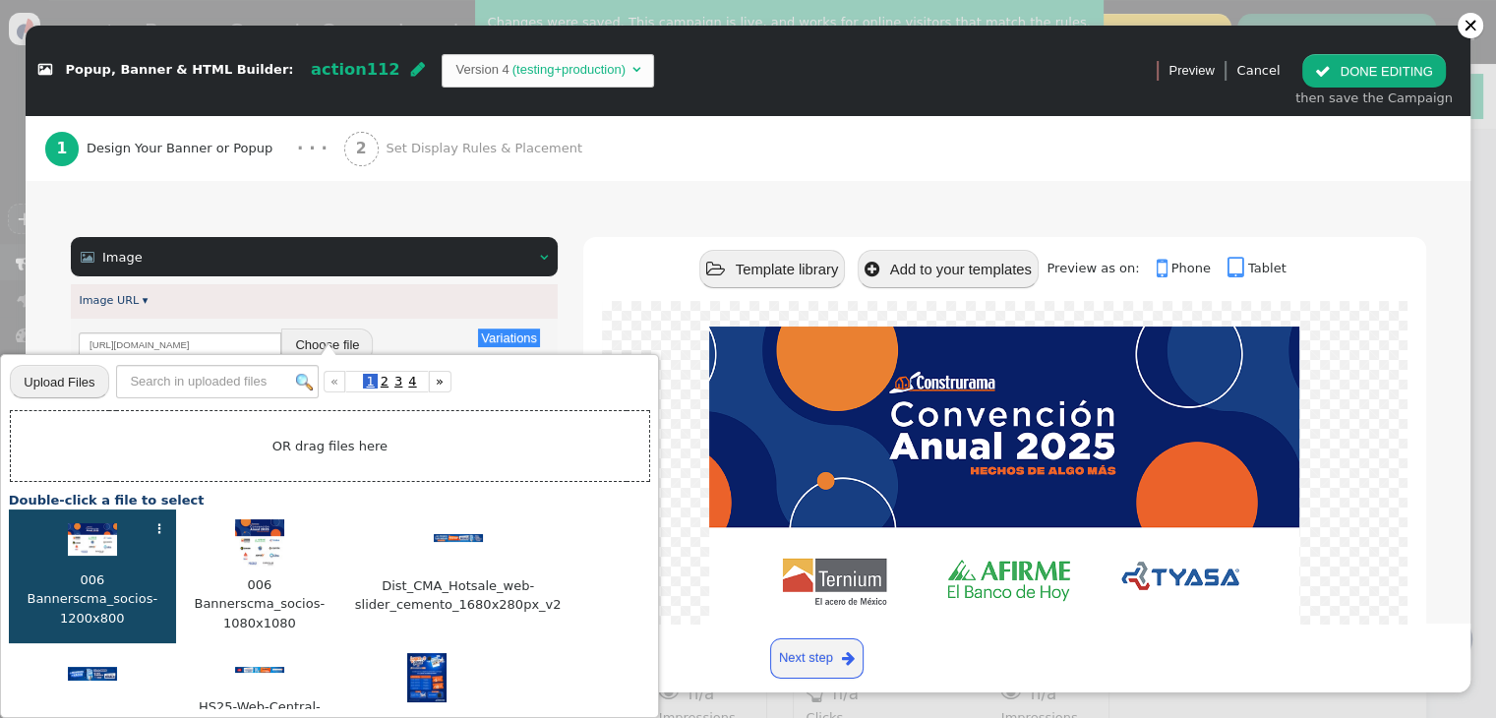
click at [112, 536] on img at bounding box center [92, 539] width 49 height 33
type input "[URL][DOMAIN_NAME]"
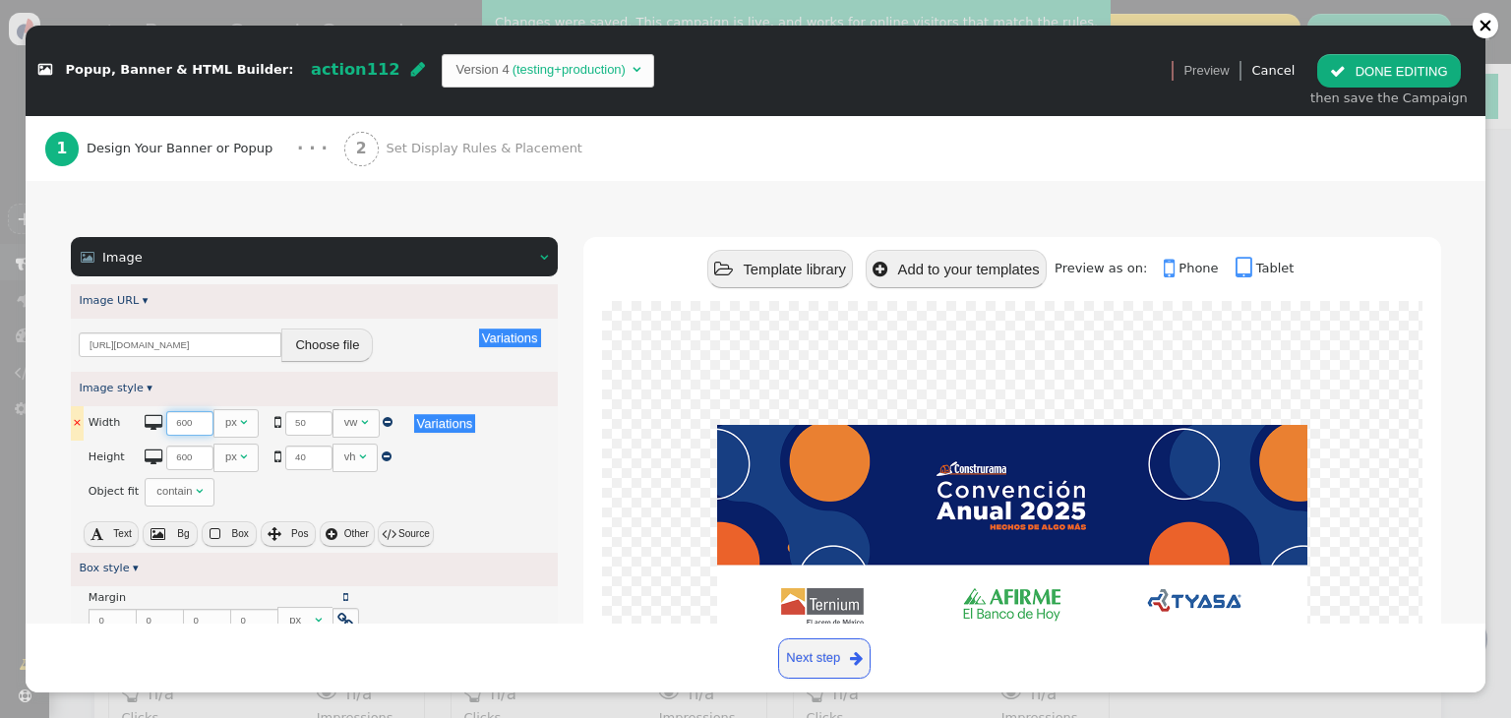
click at [173, 411] on input "600" at bounding box center [189, 423] width 47 height 25
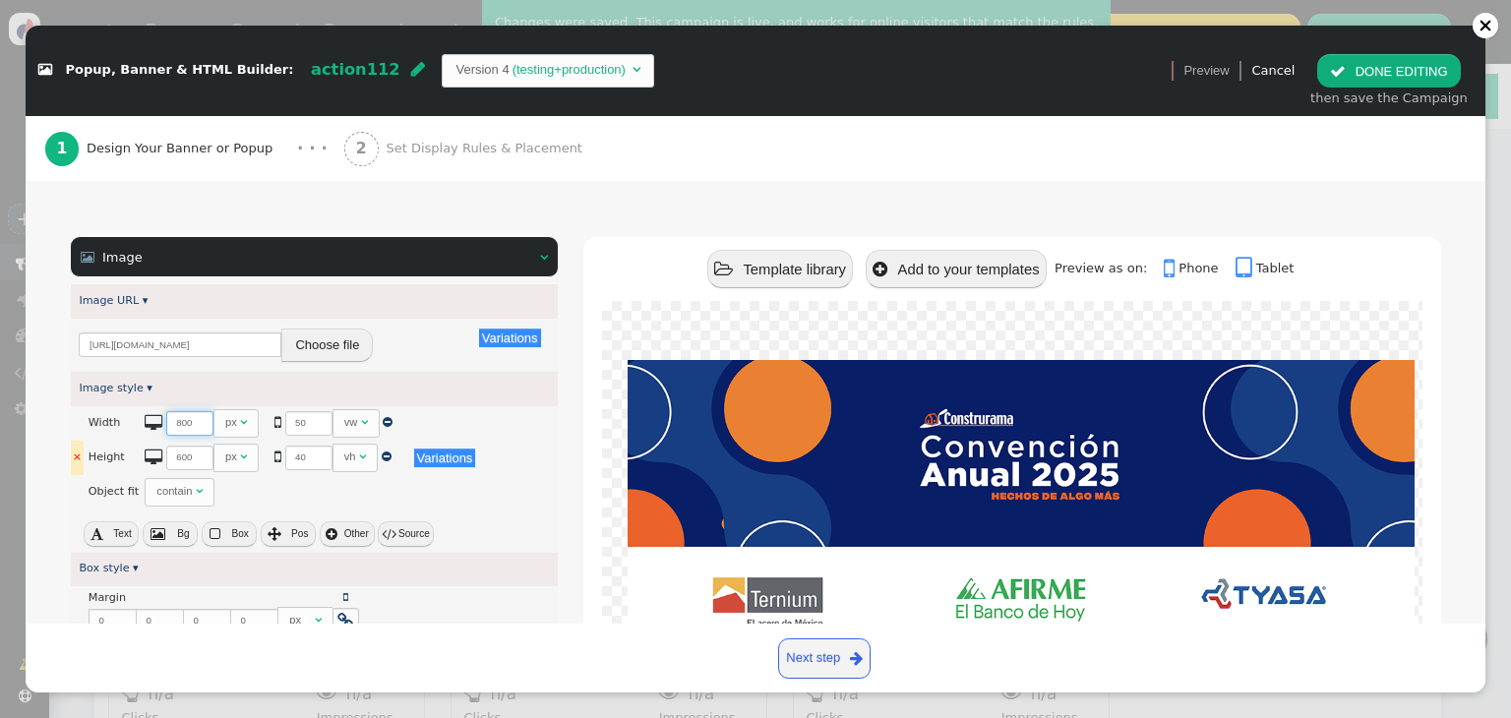
type input "800"
click at [173, 446] on input "600" at bounding box center [189, 458] width 47 height 25
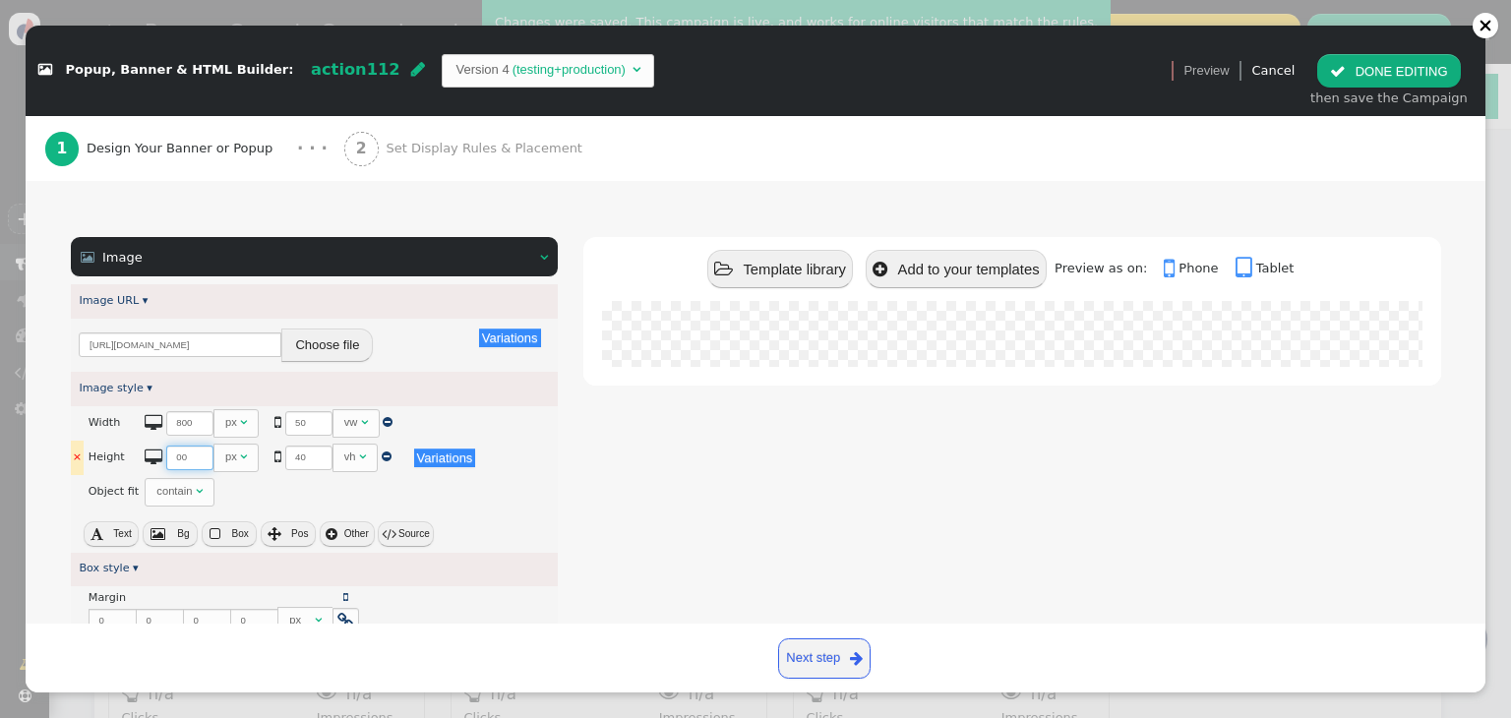
type input "600"
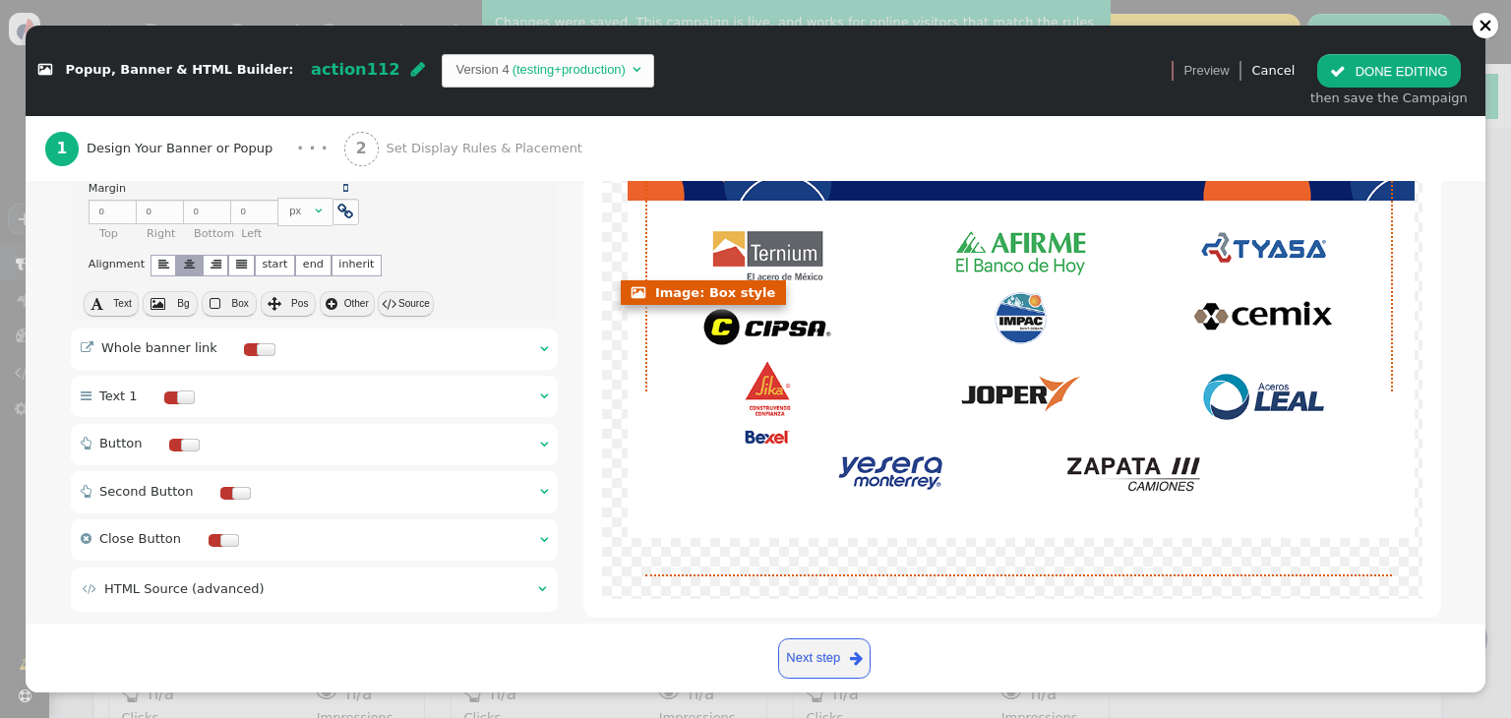
scroll to position [582, 0]
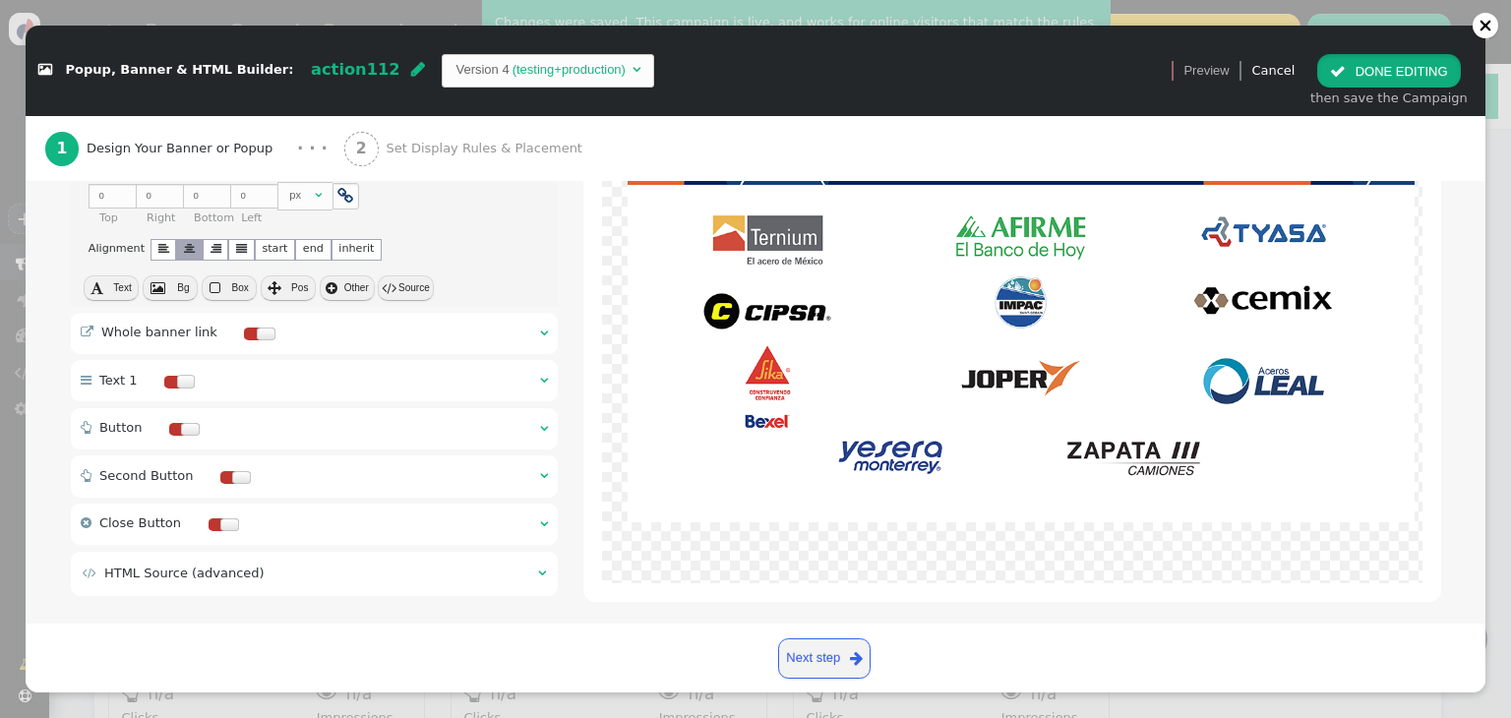
click at [1392, 63] on button " DONE EDITING" at bounding box center [1388, 70] width 143 height 33
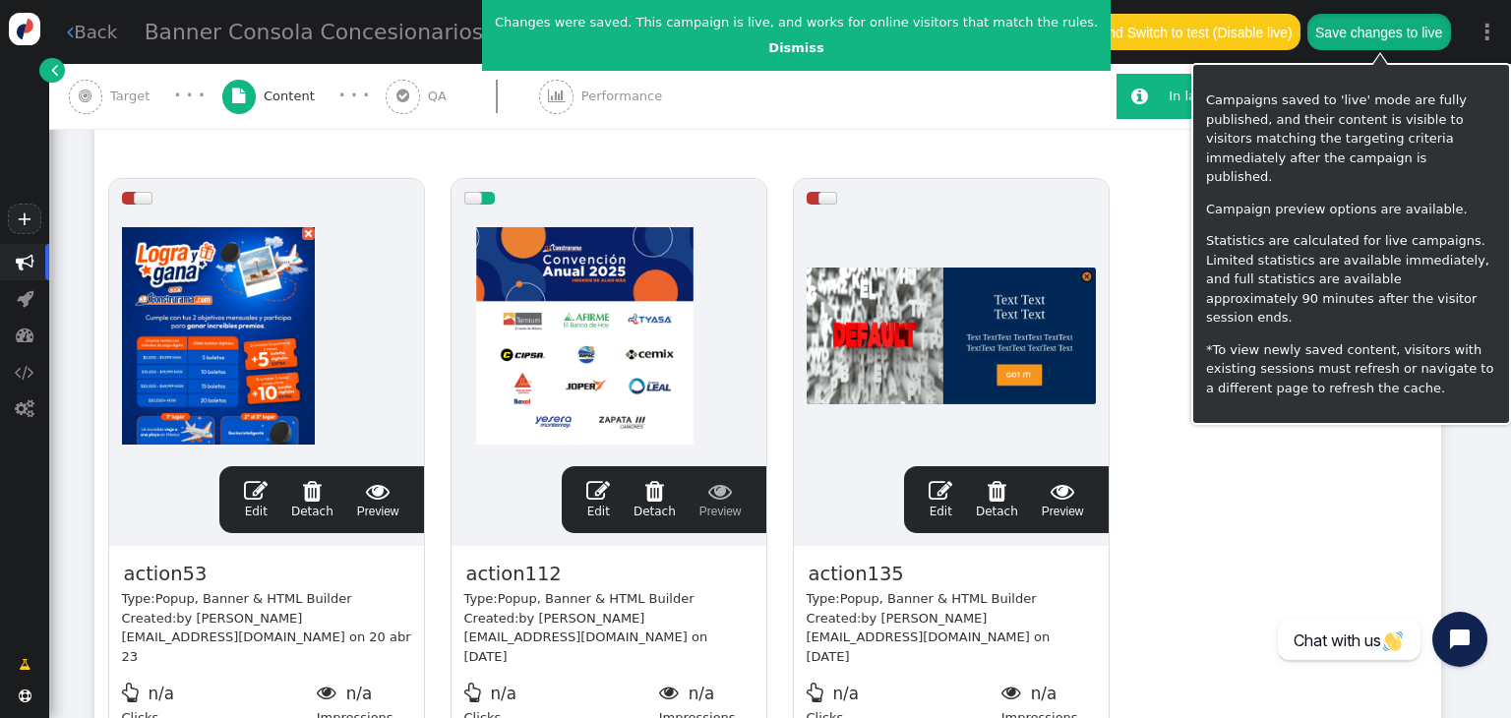
click at [1392, 43] on button "Save changes to live" at bounding box center [1379, 31] width 144 height 35
